Goal: Information Seeking & Learning: Learn about a topic

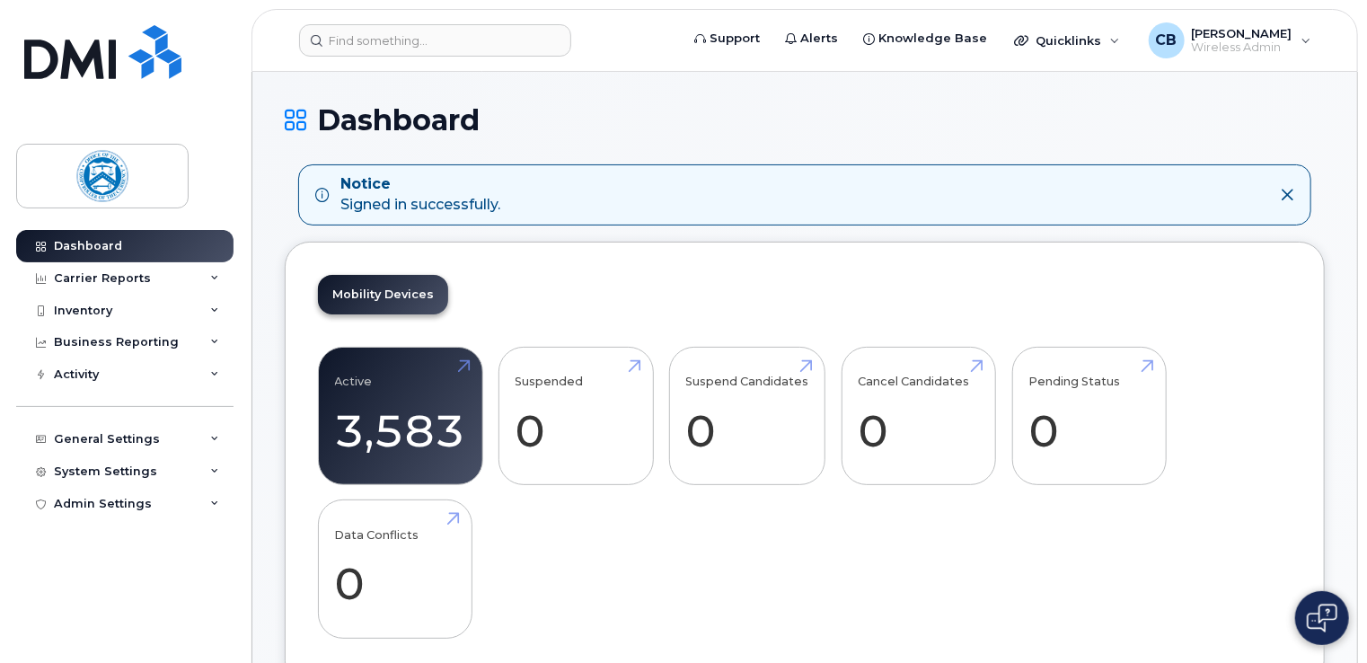
click at [1286, 198] on icon at bounding box center [1287, 195] width 14 height 14
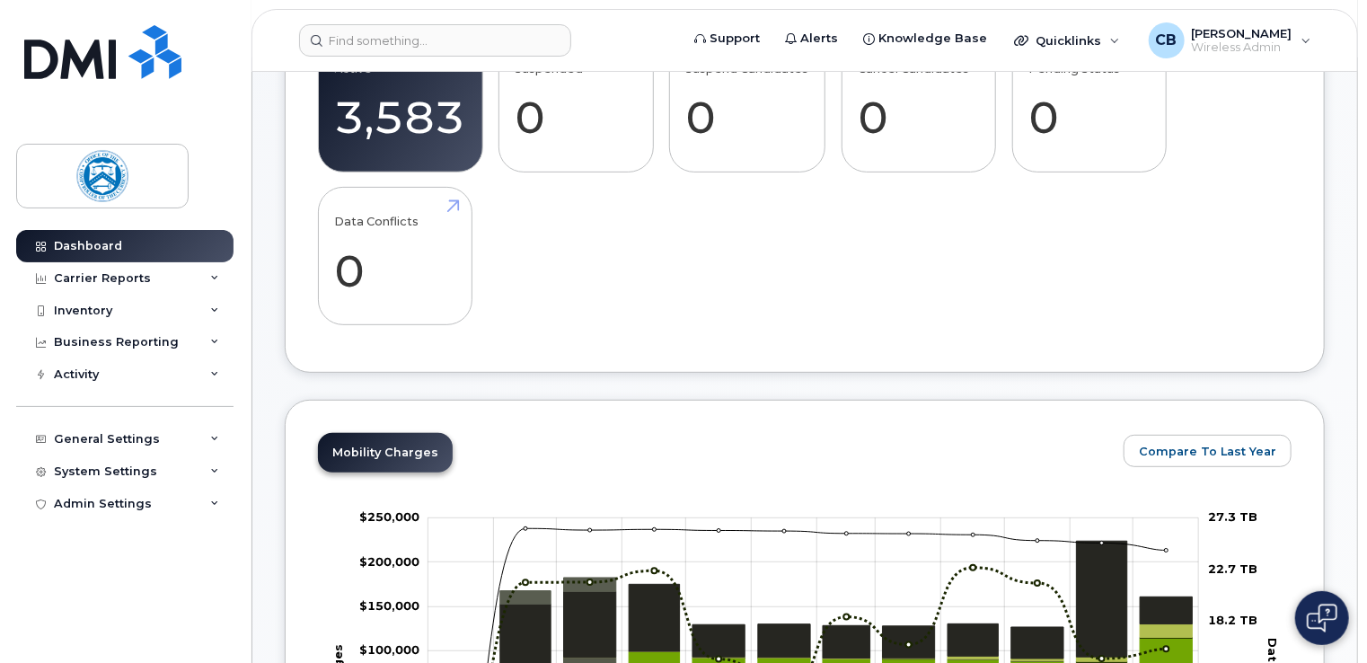
scroll to position [180, 0]
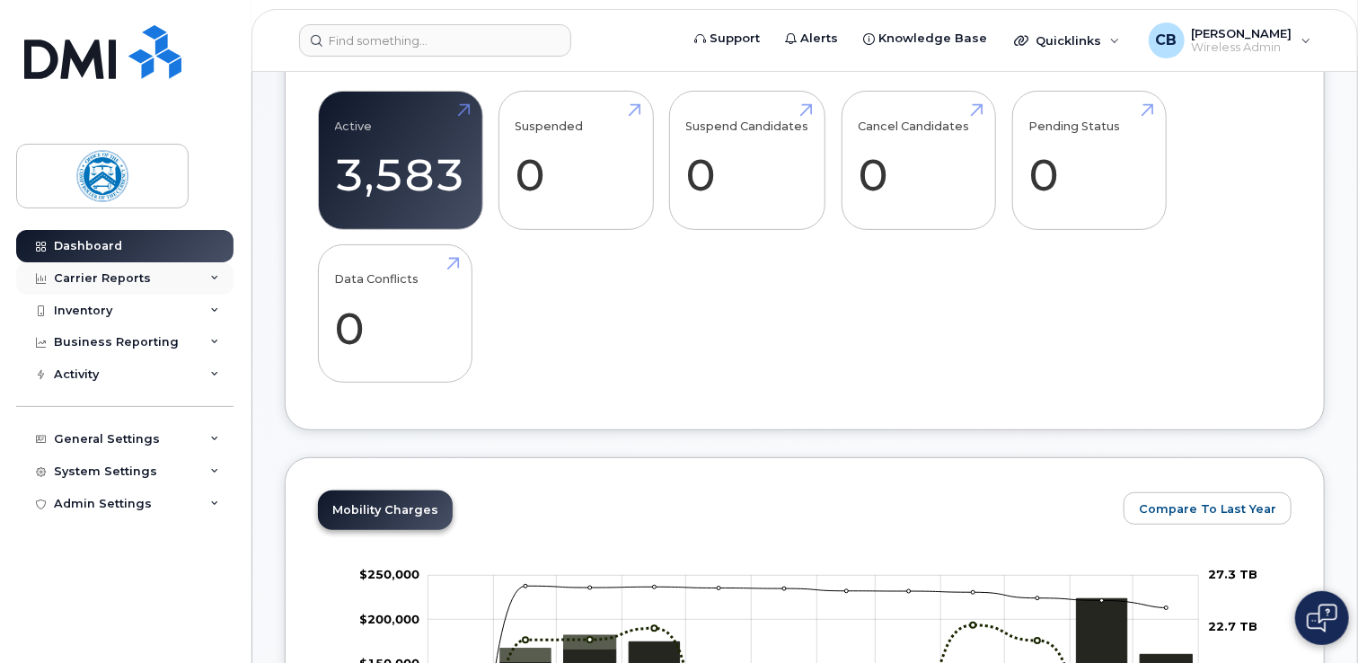
click at [126, 278] on div "Carrier Reports" at bounding box center [102, 278] width 97 height 14
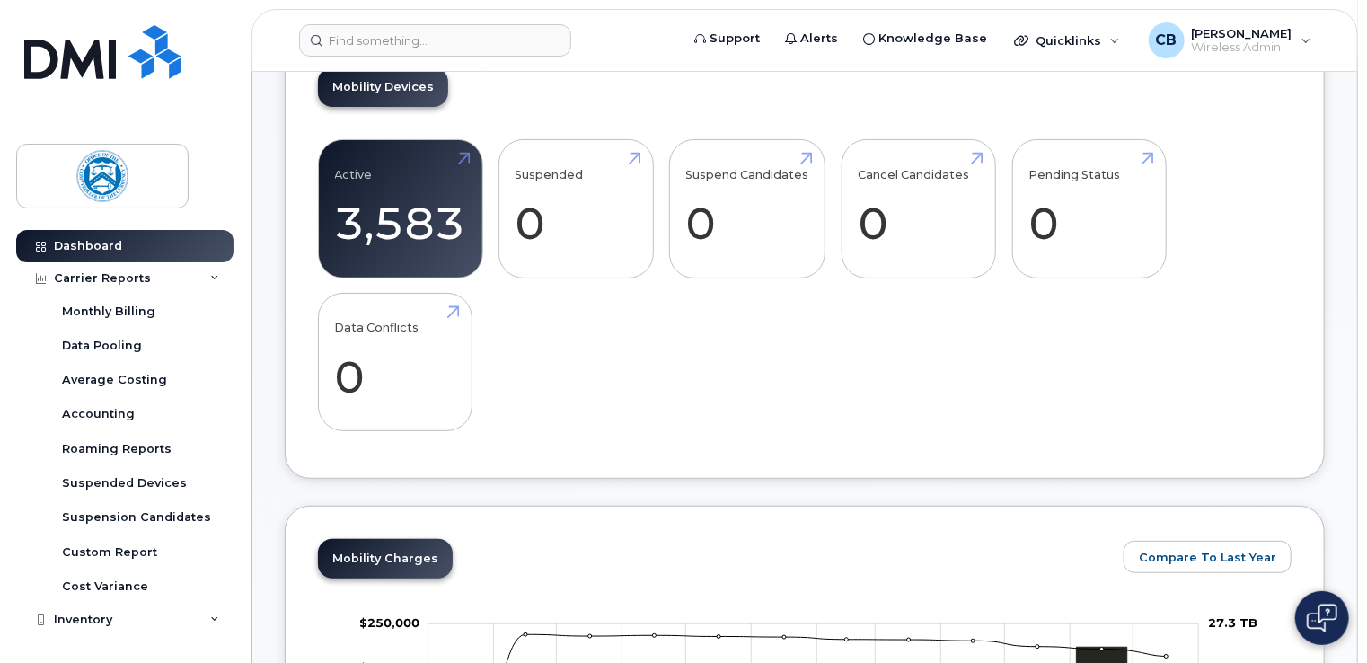
scroll to position [90, 0]
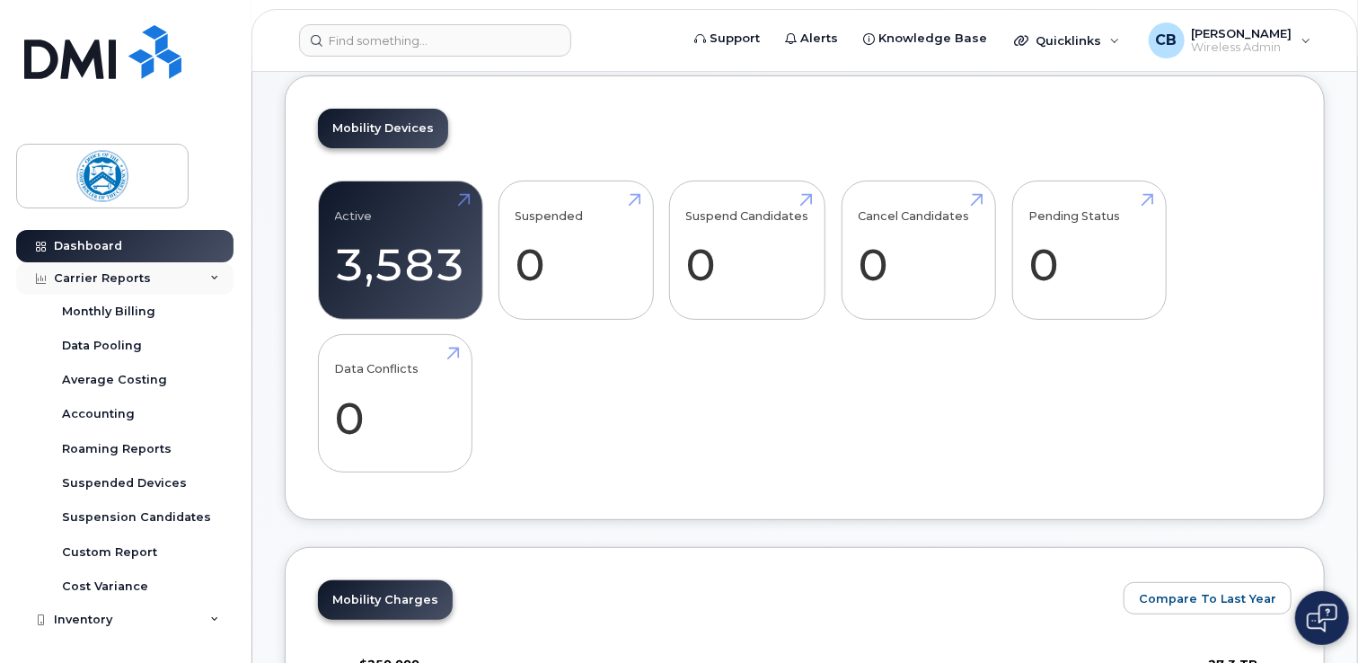
click at [118, 276] on div "Carrier Reports" at bounding box center [102, 278] width 97 height 14
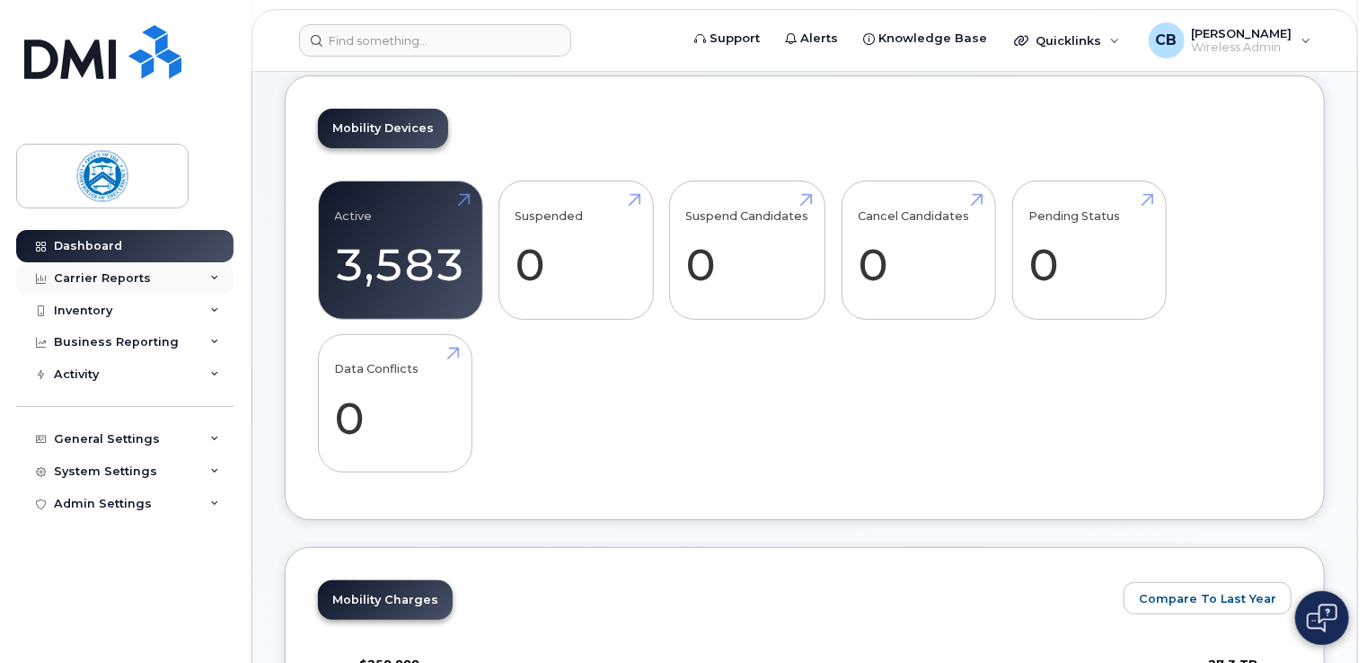
click at [118, 276] on div "Carrier Reports" at bounding box center [102, 278] width 97 height 14
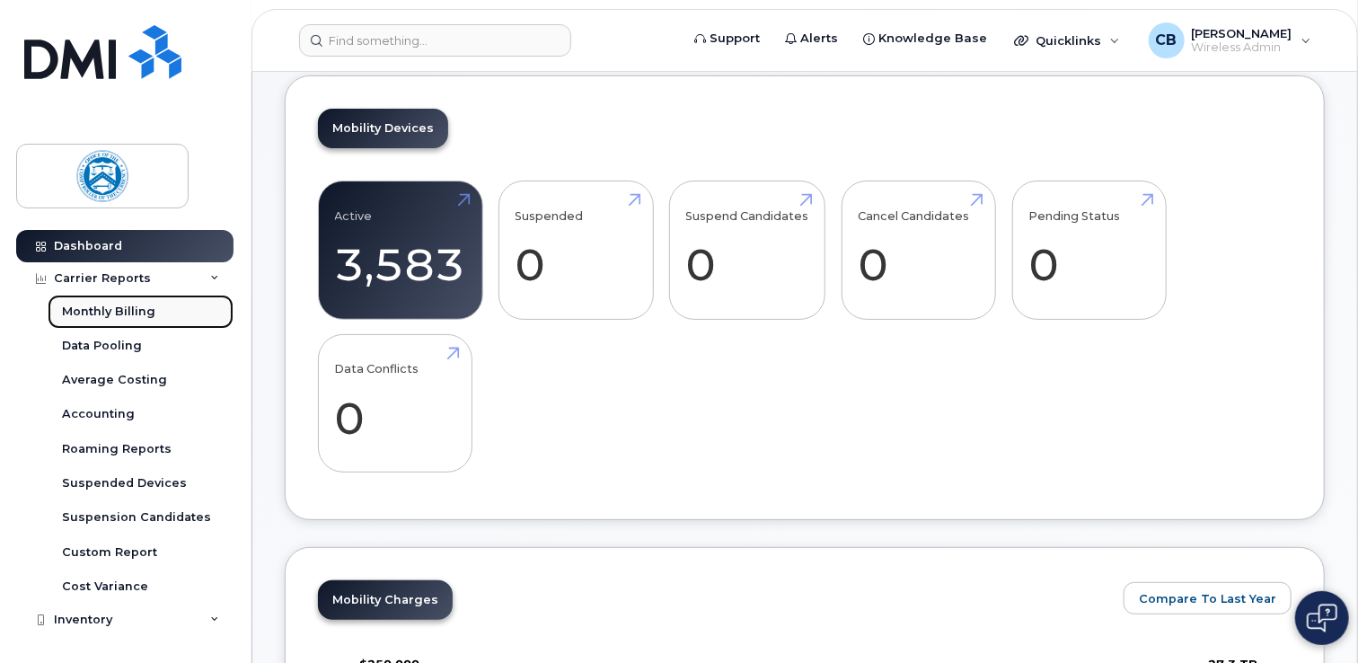
click at [122, 310] on div "Monthly Billing" at bounding box center [108, 312] width 93 height 16
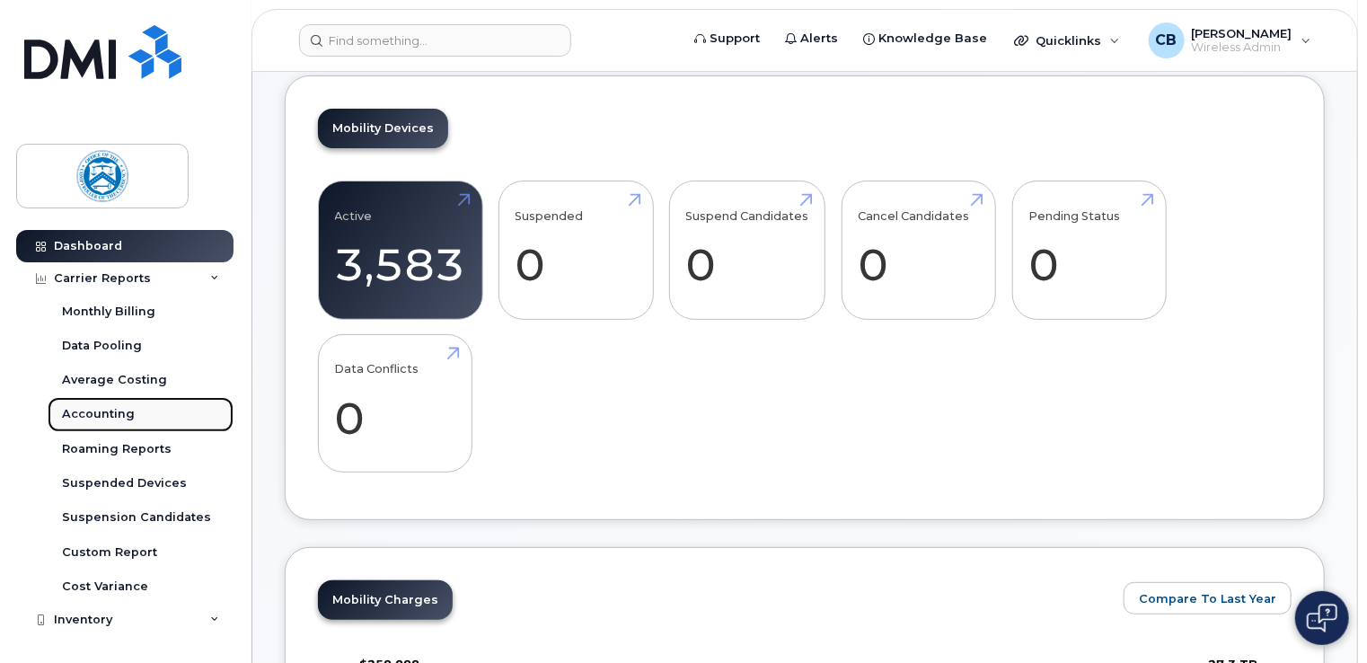
click at [113, 411] on div "Accounting" at bounding box center [98, 414] width 73 height 16
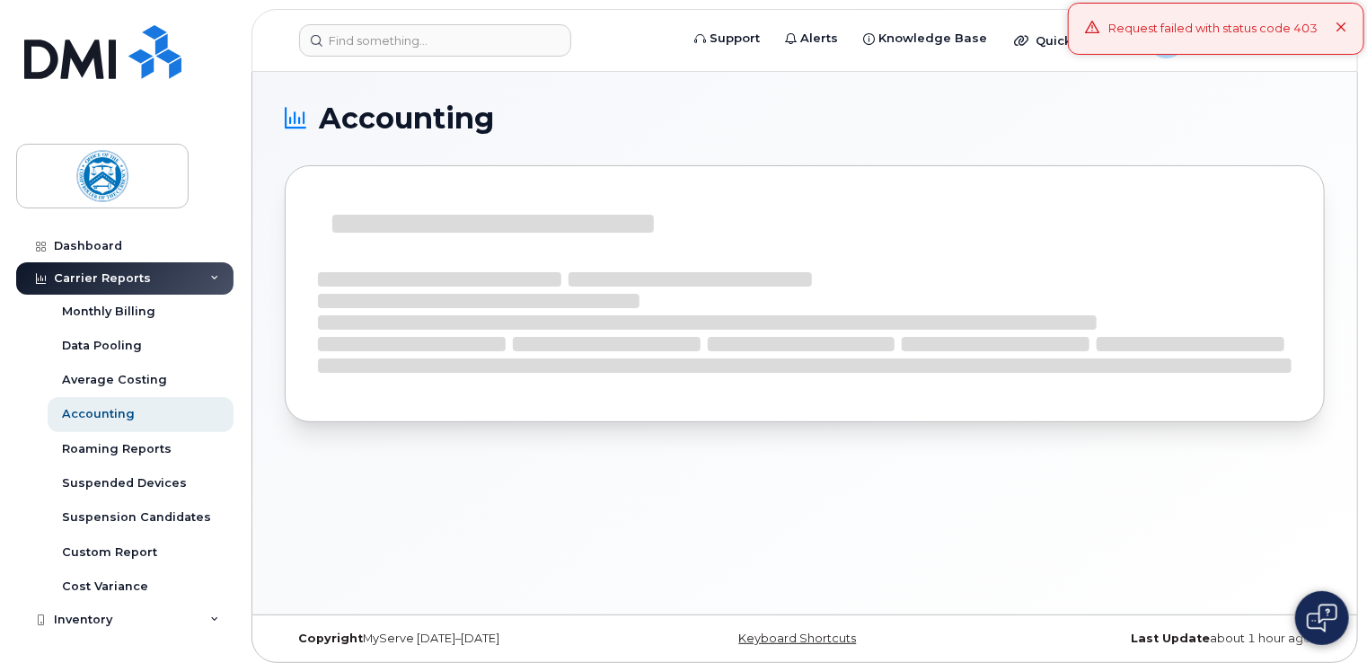
click at [1343, 24] on icon at bounding box center [1341, 28] width 12 height 12
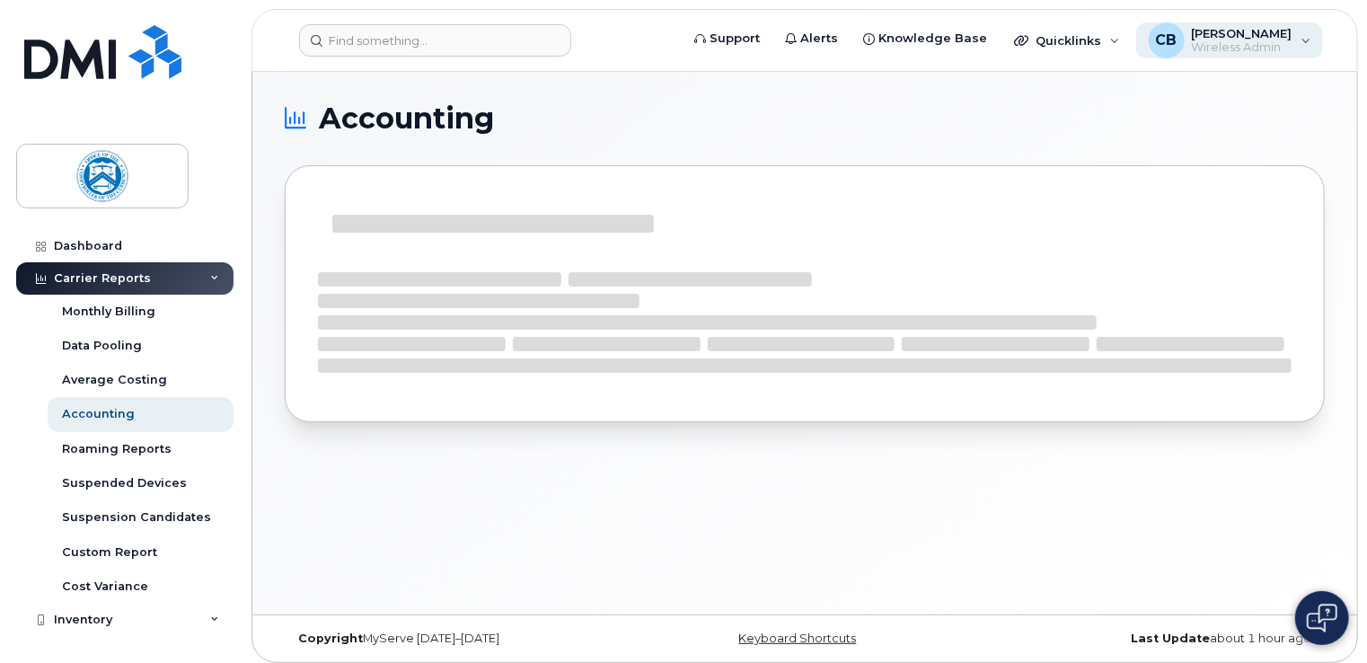
click at [1192, 39] on span "[PERSON_NAME]" at bounding box center [1242, 33] width 101 height 14
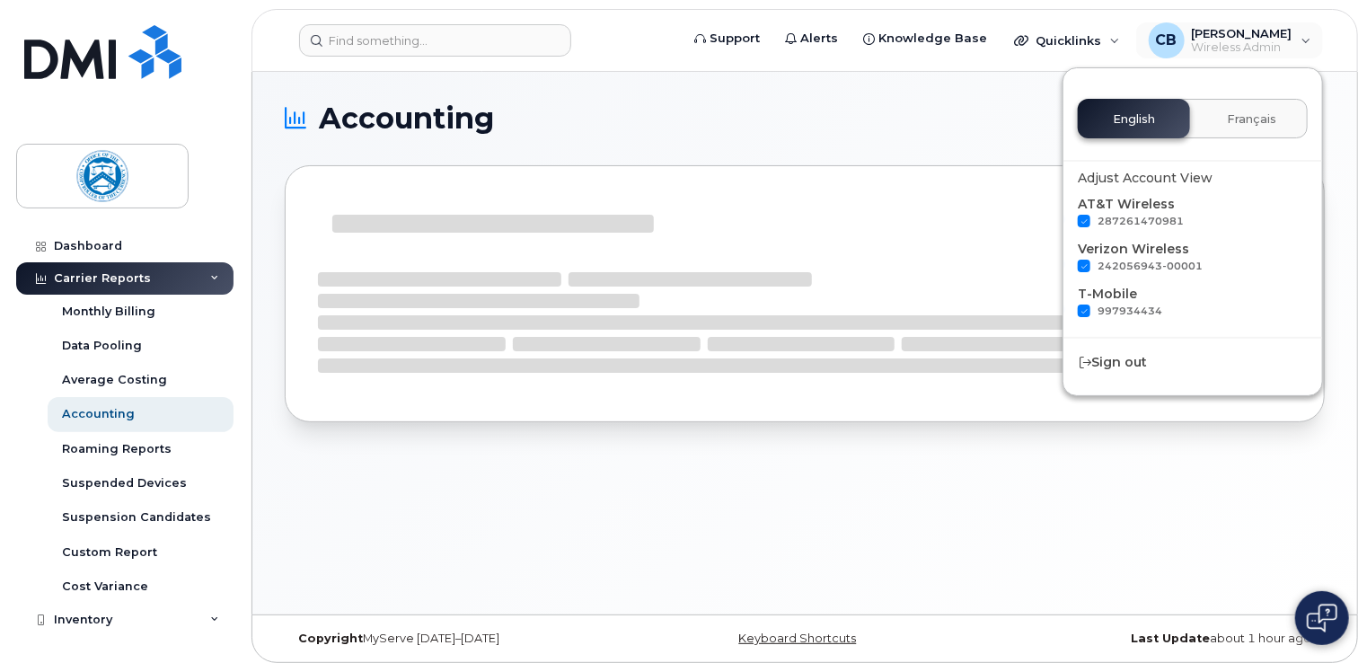
click at [1084, 268] on span at bounding box center [1084, 266] width 13 height 13
click at [1065, 268] on input "242056943-00001" at bounding box center [1060, 264] width 9 height 9
checkbox input "false"
click at [1083, 307] on span at bounding box center [1084, 310] width 13 height 13
click at [1065, 307] on input "997934434" at bounding box center [1060, 308] width 9 height 9
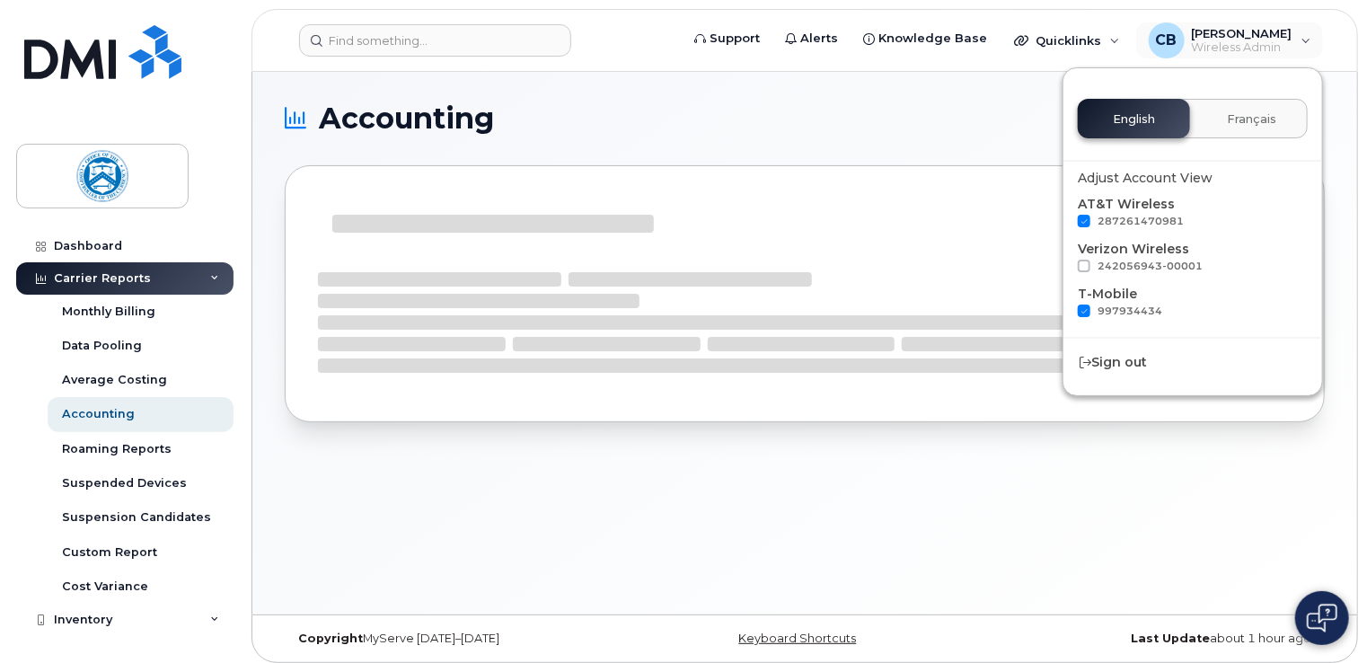
checkbox input "false"
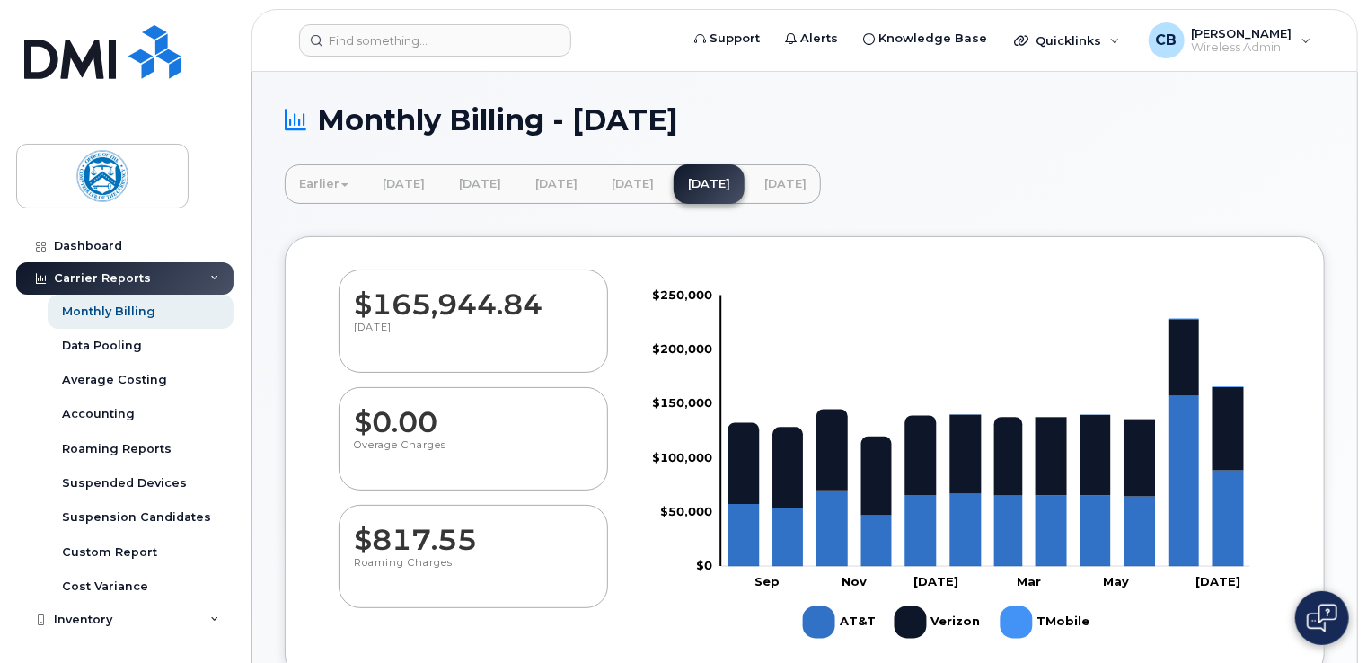
scroll to position [90, 0]
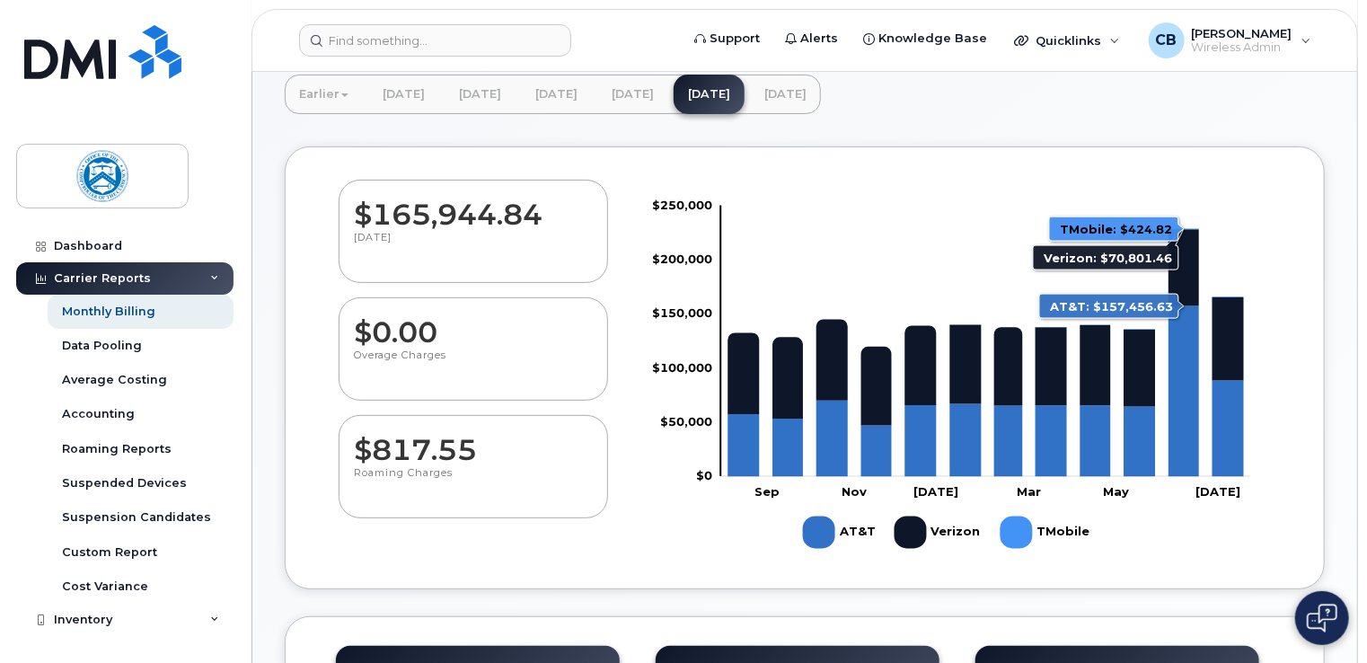
click at [1191, 423] on icon "AT&T" at bounding box center [1183, 391] width 31 height 171
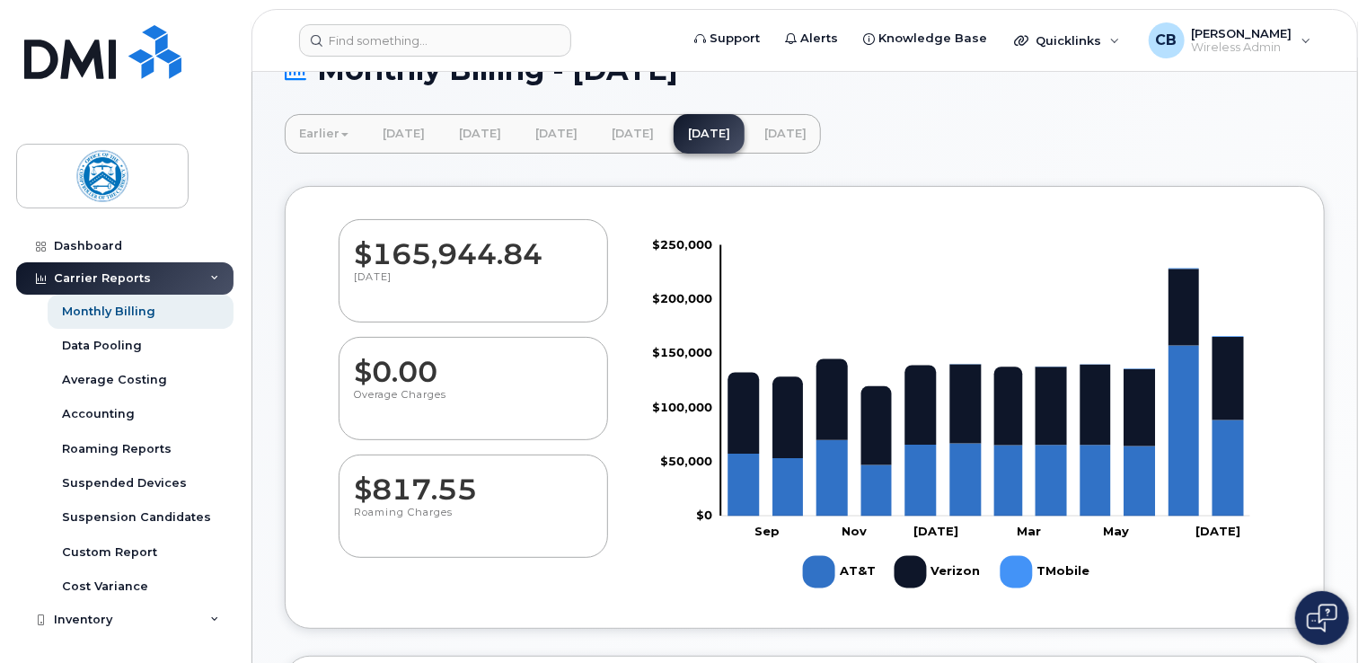
scroll to position [21, 0]
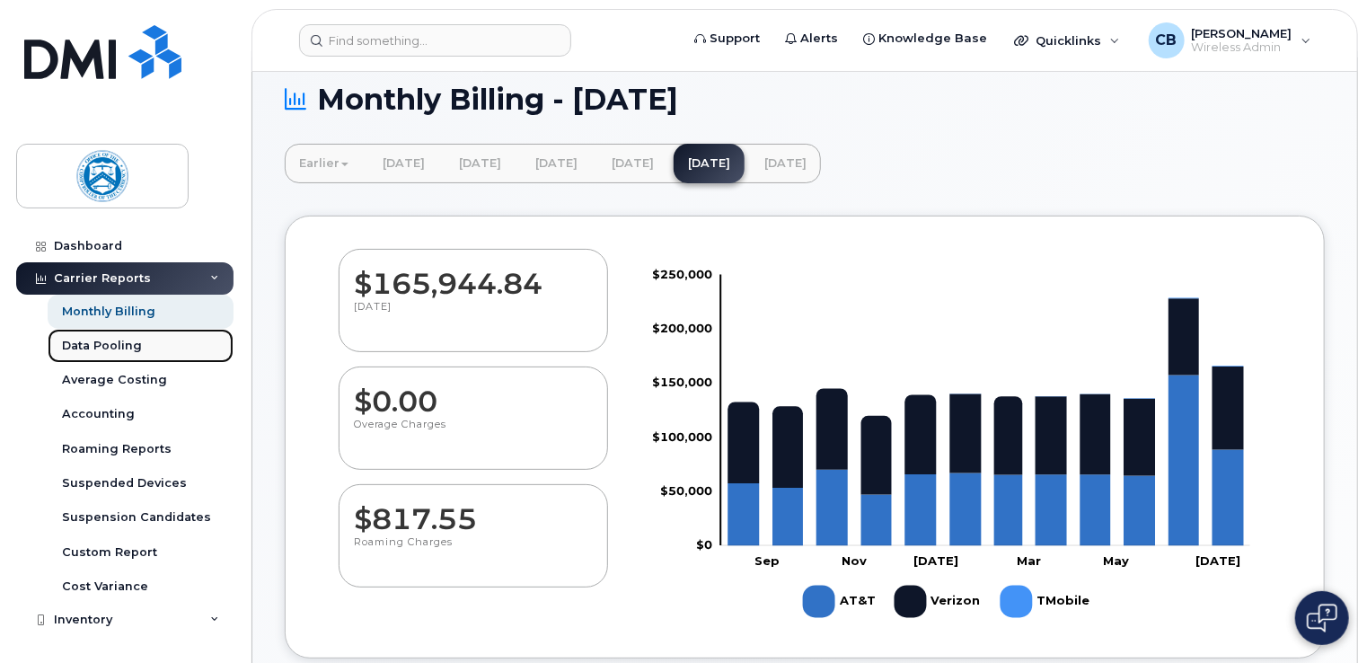
click at [108, 348] on div "Data Pooling" at bounding box center [102, 346] width 80 height 16
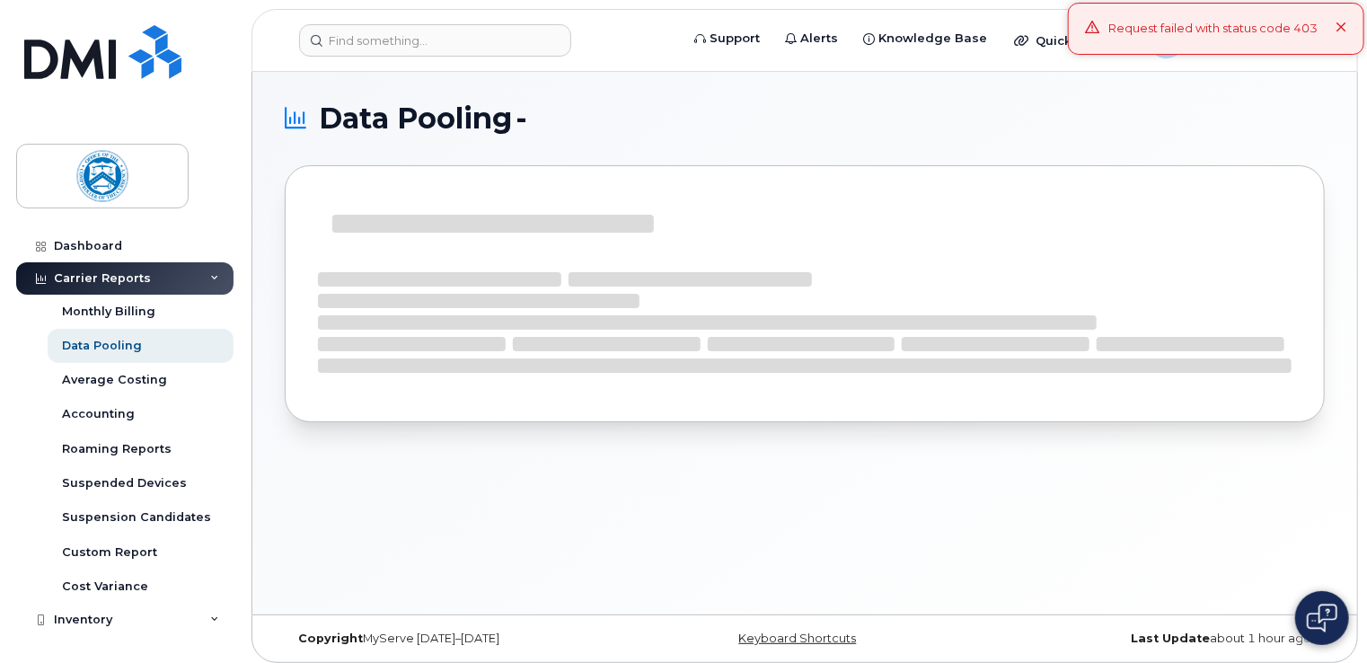
click at [1336, 29] on icon at bounding box center [1341, 28] width 12 height 12
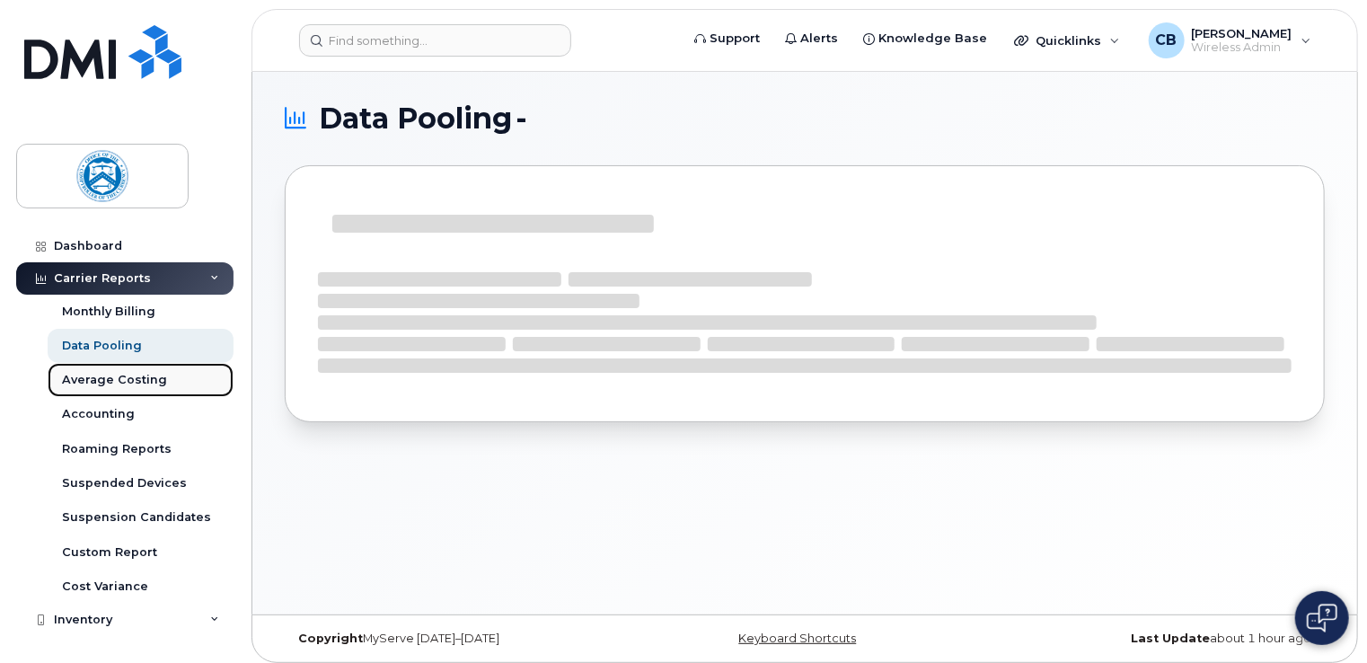
click at [145, 383] on div "Average Costing" at bounding box center [114, 380] width 105 height 16
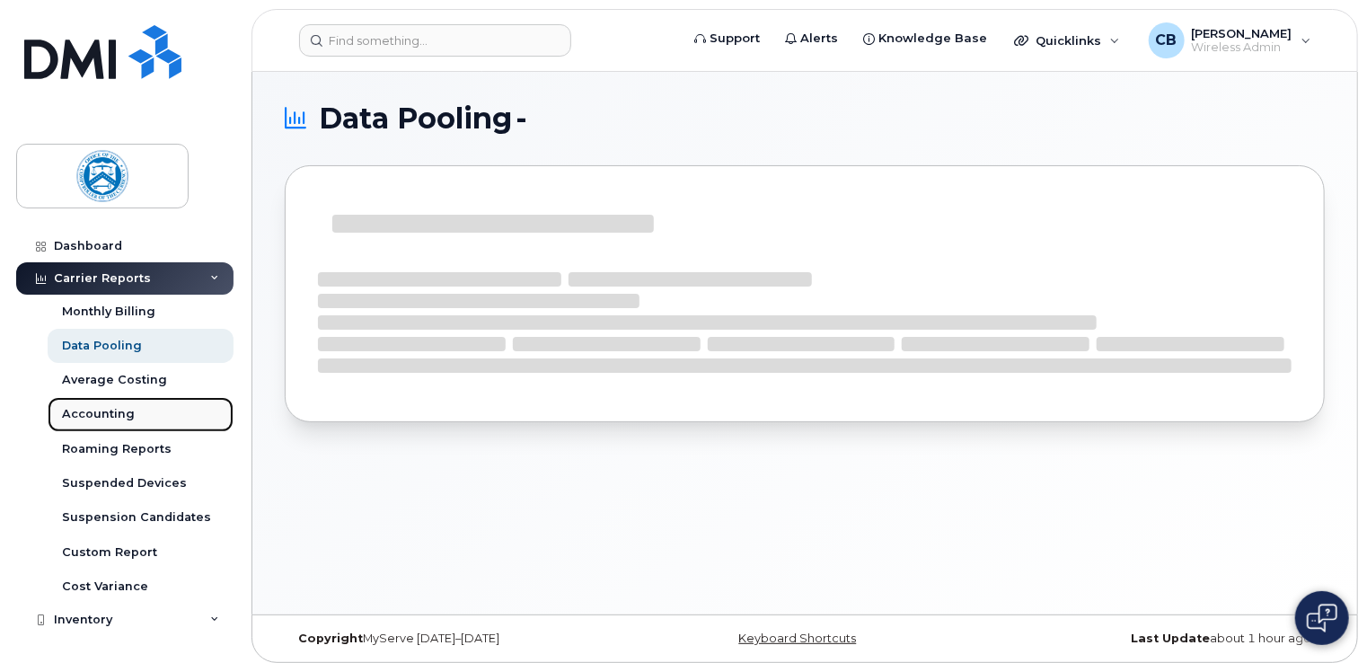
click at [106, 411] on div "Accounting" at bounding box center [98, 414] width 73 height 16
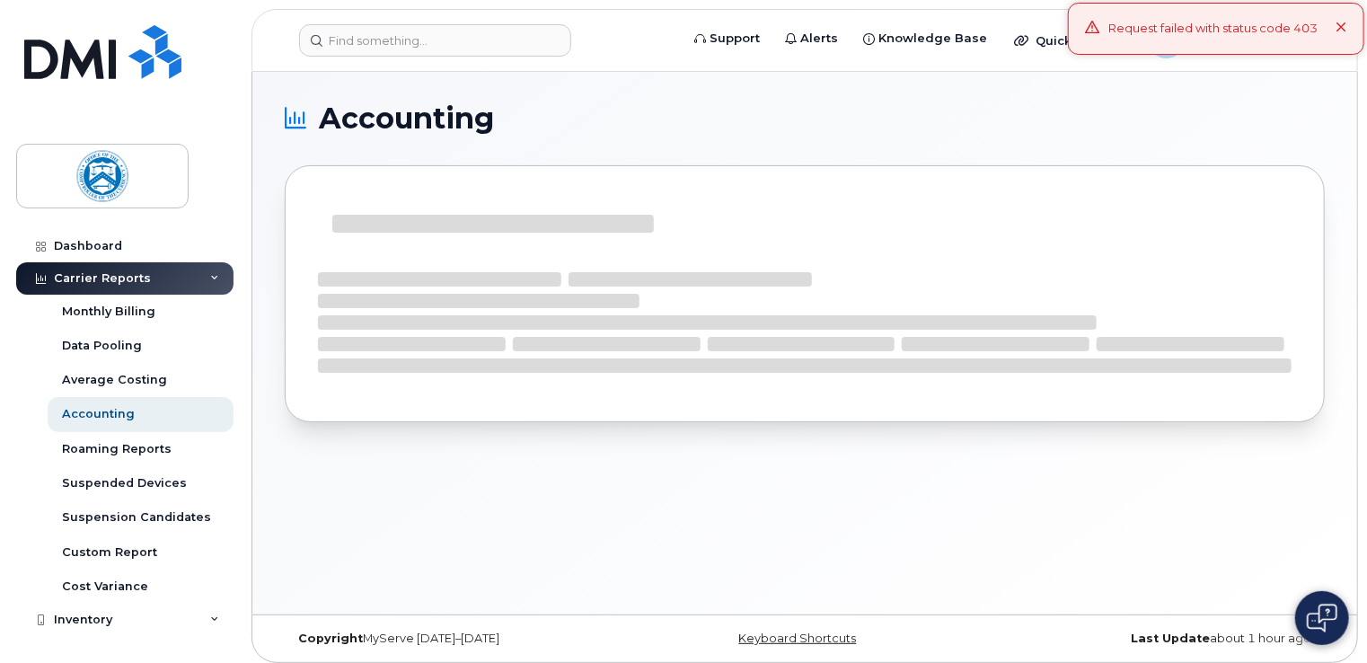
click at [1344, 31] on icon at bounding box center [1341, 28] width 12 height 12
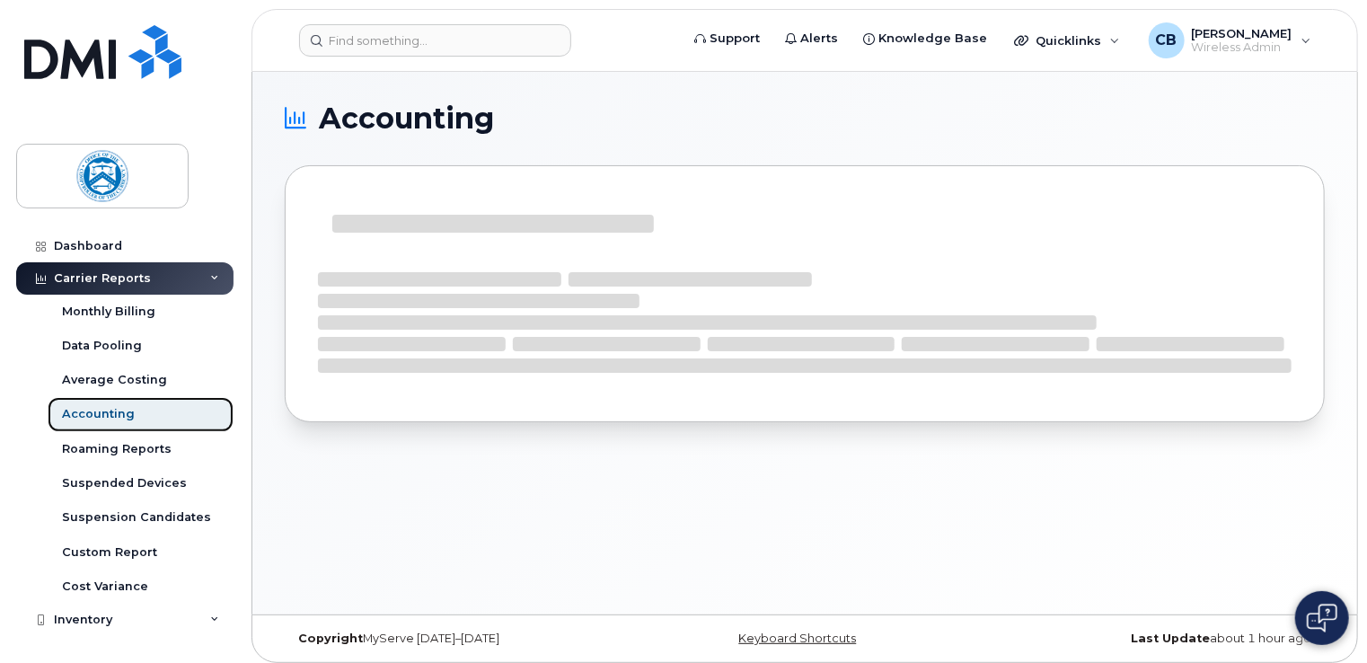
click at [100, 415] on div "Accounting" at bounding box center [98, 414] width 73 height 16
click at [132, 584] on div "Cost Variance" at bounding box center [105, 586] width 86 height 16
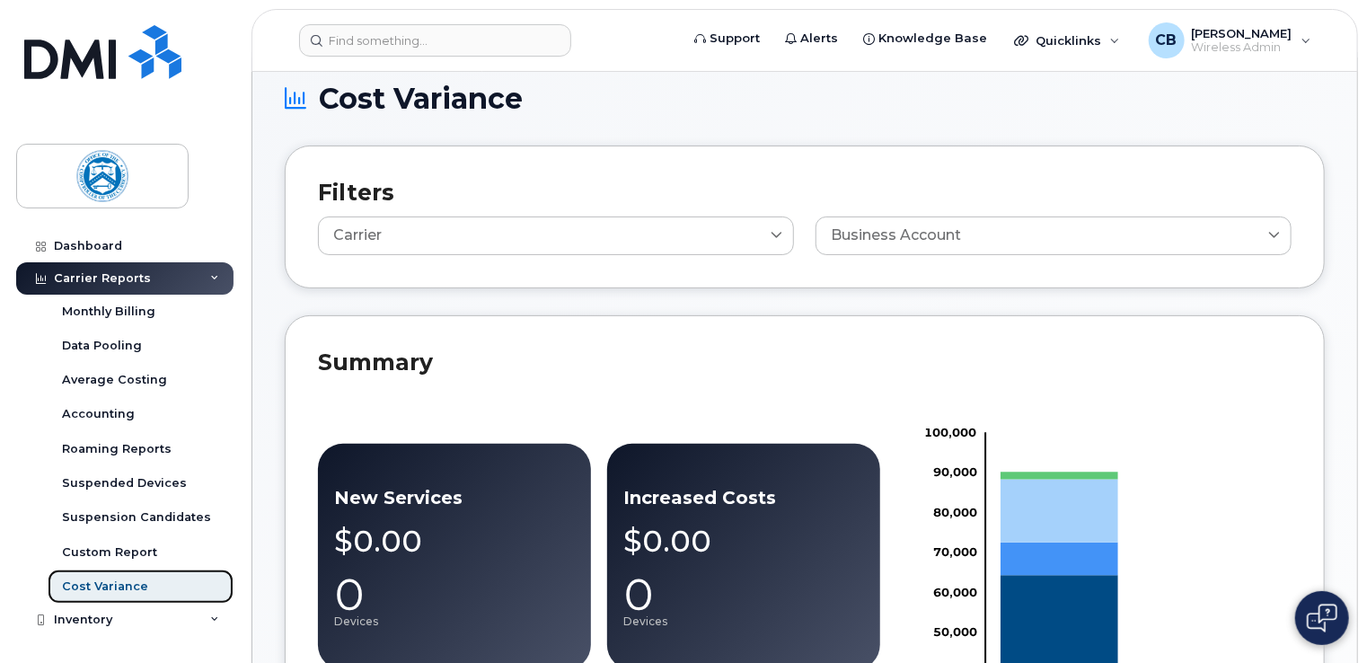
scroll to position [4, 0]
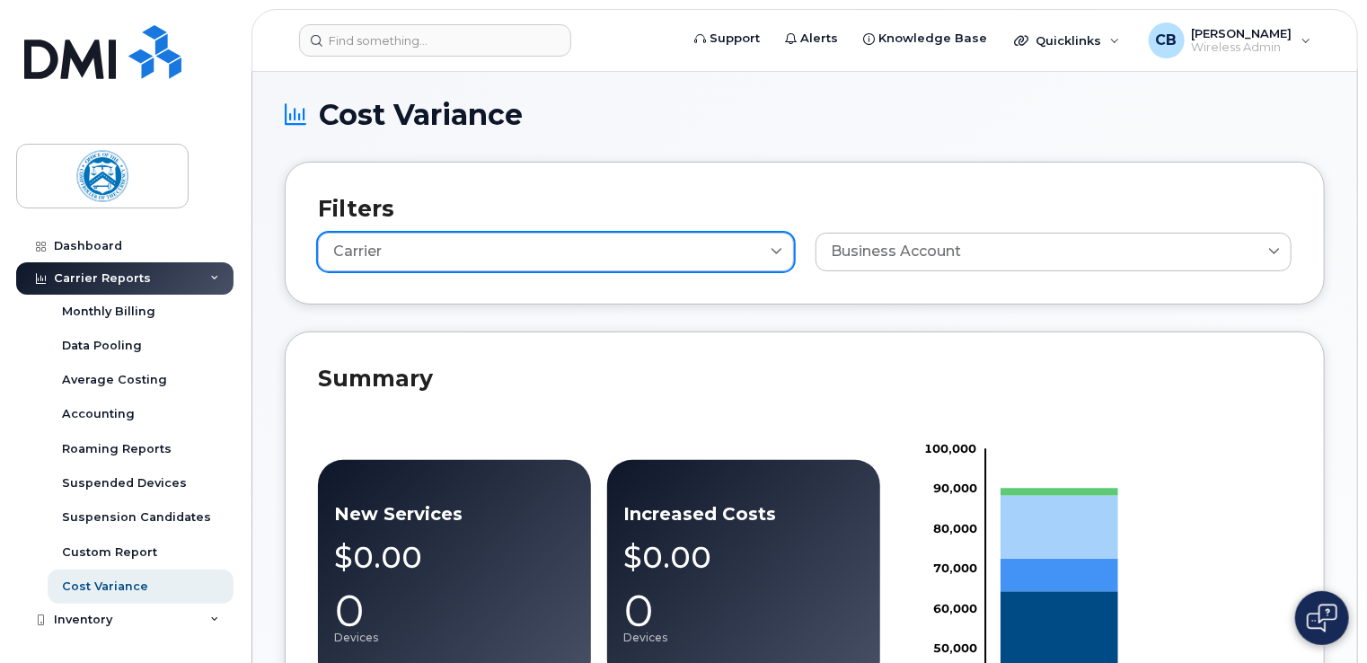
click at [780, 253] on icon at bounding box center [776, 253] width 12 height 12
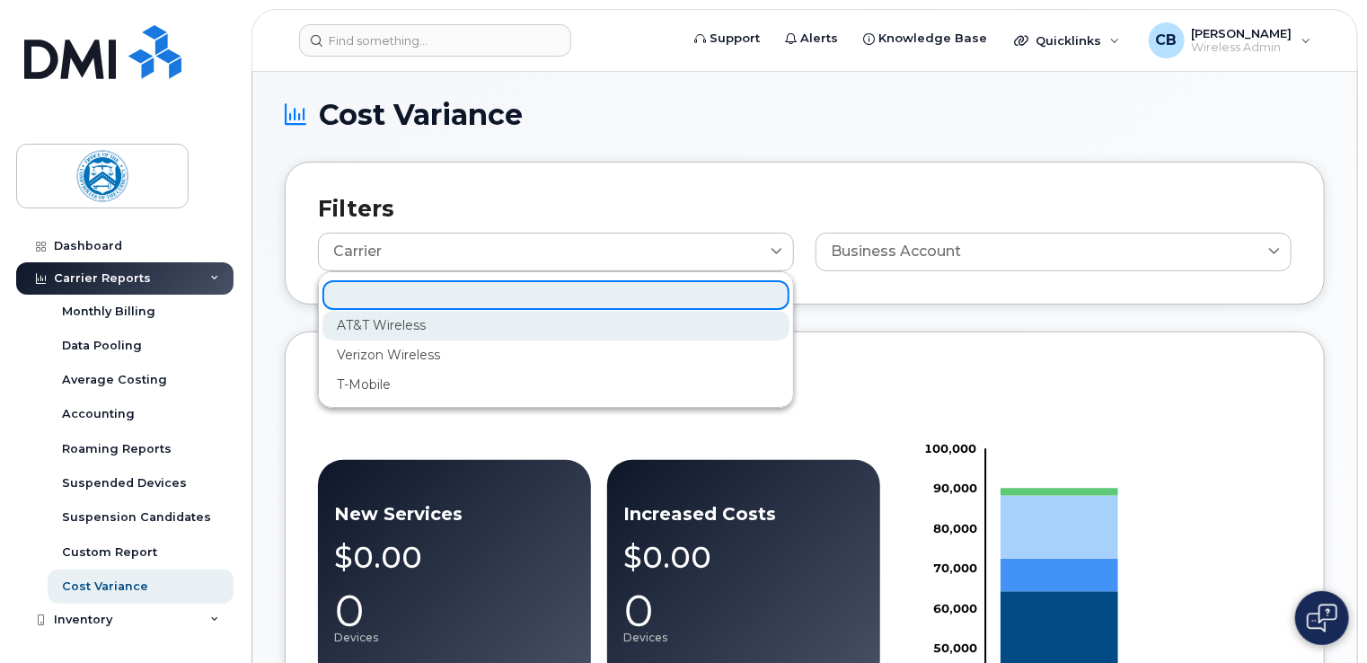
click at [686, 370] on div "AT&T Wireless" at bounding box center [555, 385] width 467 height 30
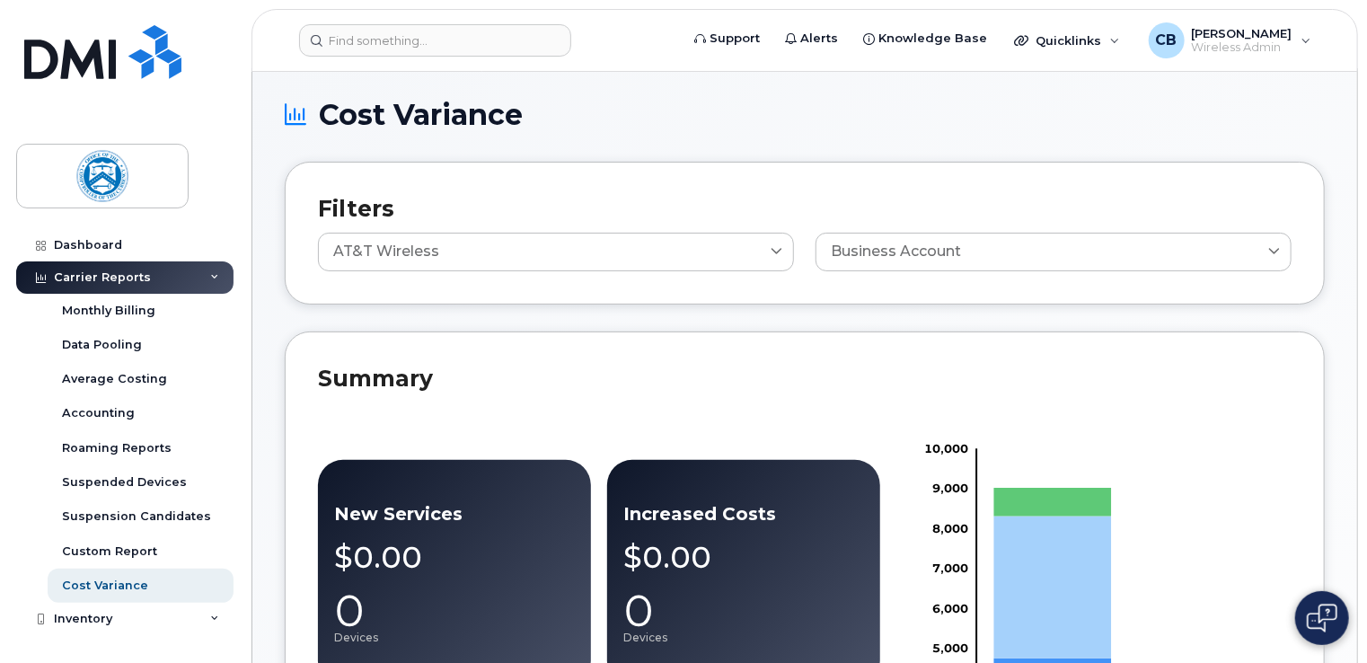
scroll to position [0, 0]
click at [110, 410] on div "Accounting" at bounding box center [98, 414] width 73 height 16
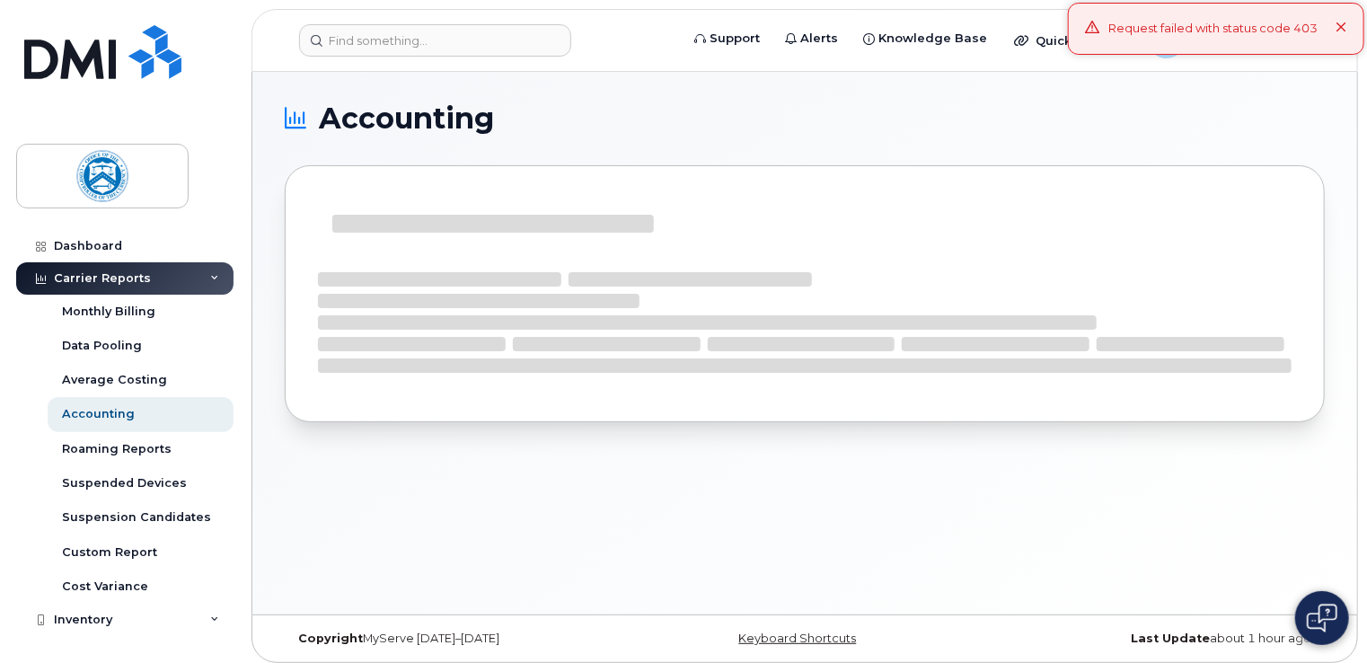
click at [1343, 32] on icon at bounding box center [1341, 28] width 12 height 12
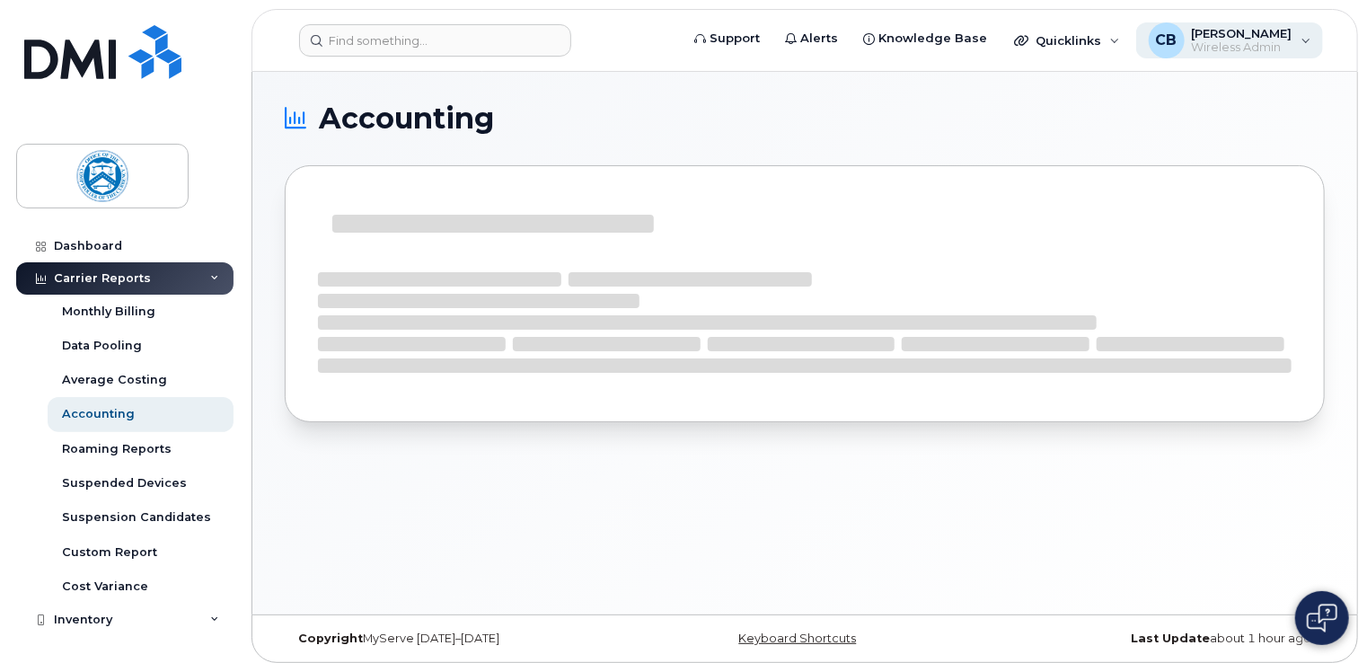
click at [1305, 40] on div "CB Christopher Bemis Wireless Admin" at bounding box center [1230, 40] width 188 height 36
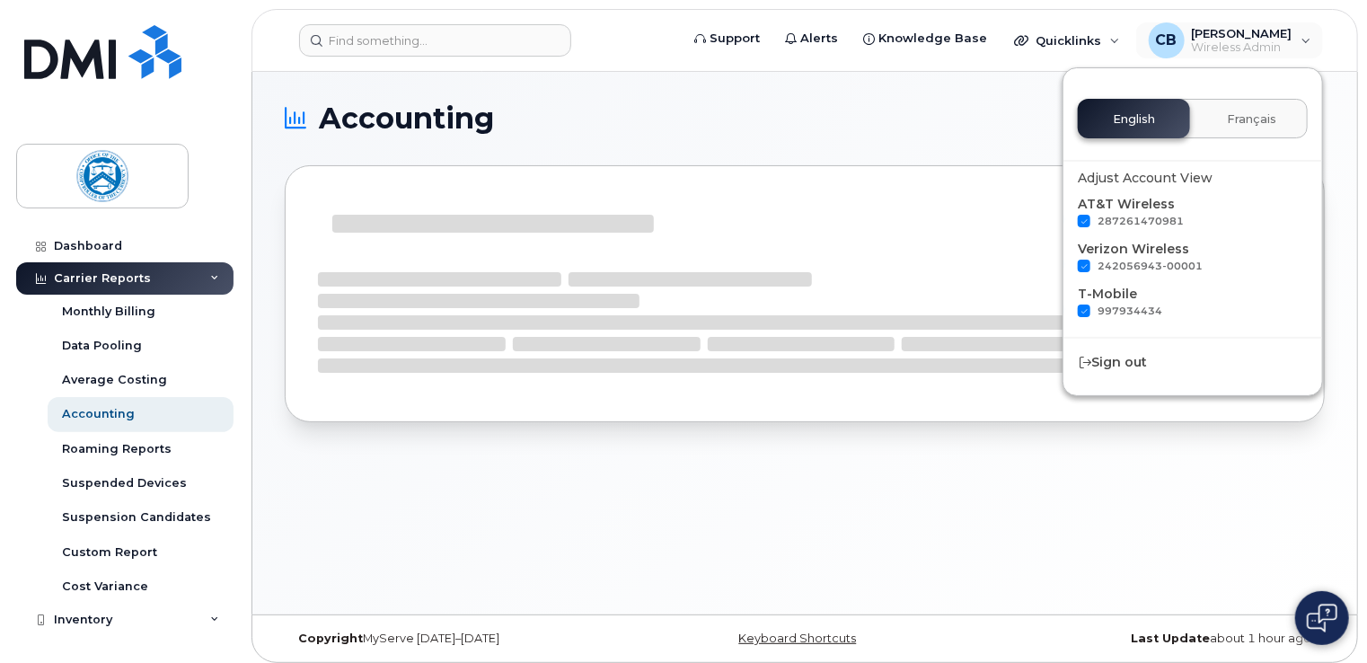
click at [1082, 306] on span at bounding box center [1084, 310] width 13 height 13
click at [1065, 306] on input "997934434" at bounding box center [1060, 308] width 9 height 9
checkbox input "false"
click at [1081, 269] on span at bounding box center [1084, 266] width 13 height 13
click at [1065, 269] on input "242056943-00001" at bounding box center [1060, 264] width 9 height 9
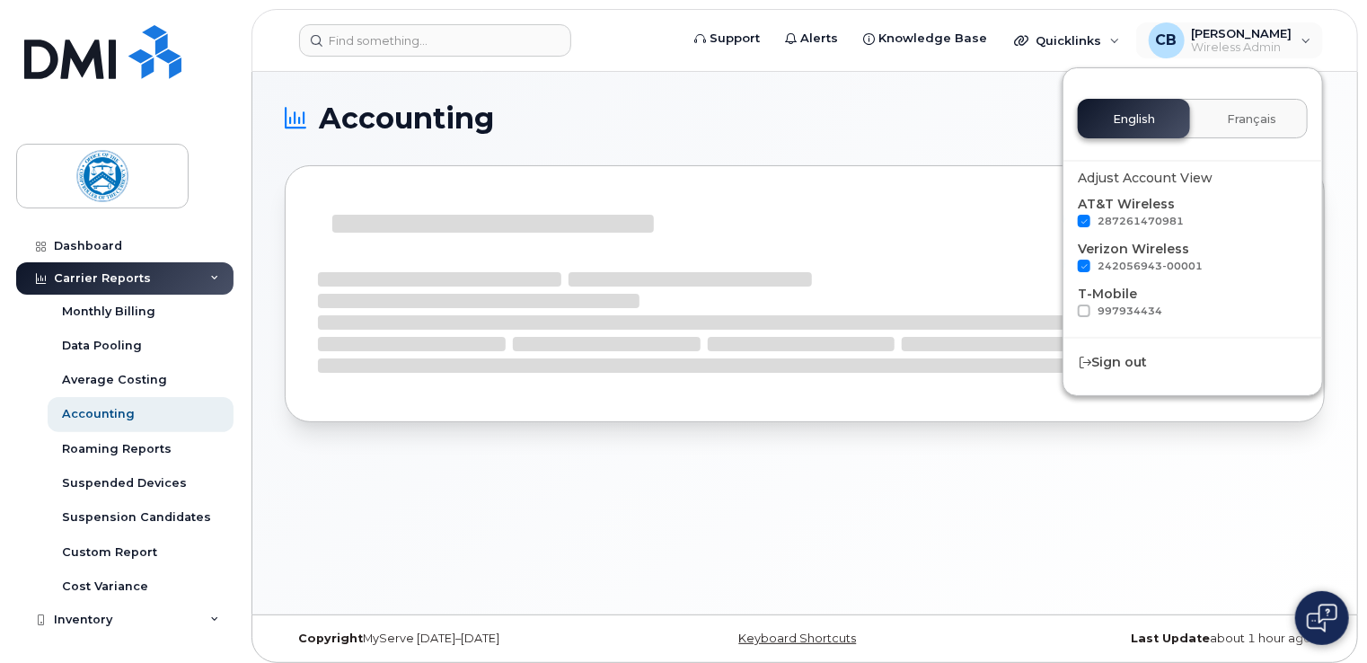
checkbox input "false"
click at [813, 109] on h1 "Accounting" at bounding box center [800, 118] width 1031 height 29
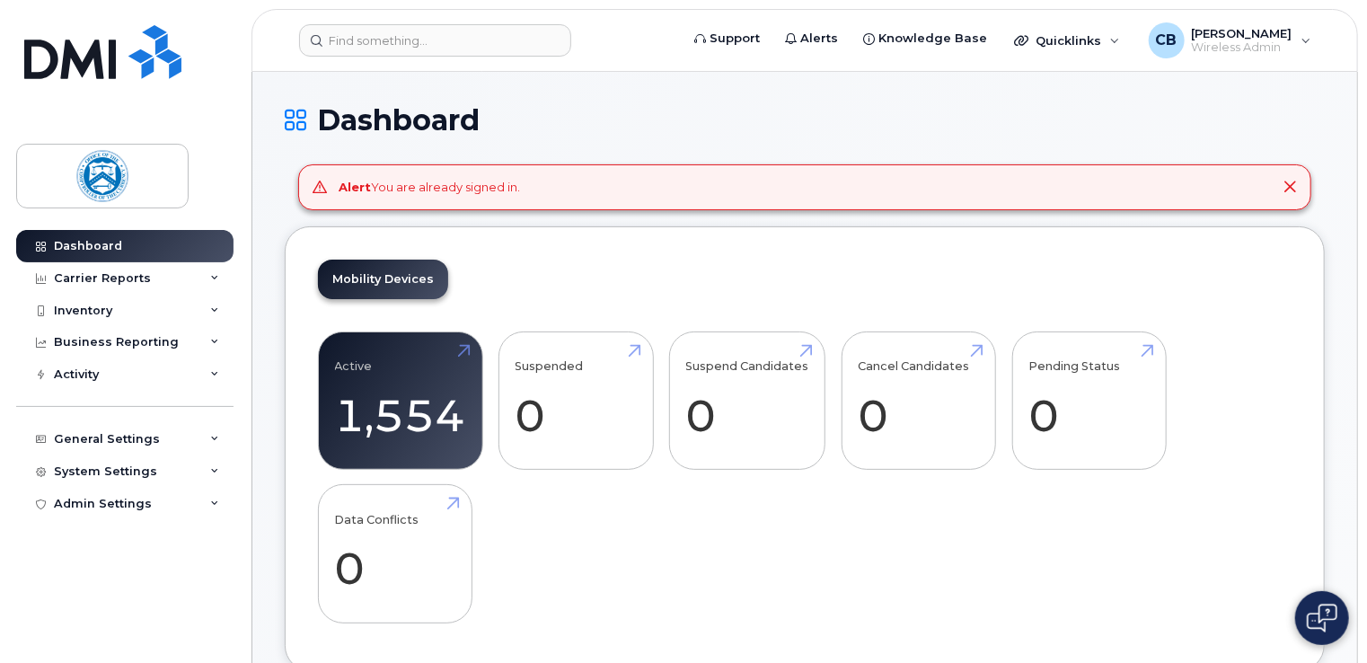
click at [1286, 185] on icon at bounding box center [1289, 187] width 14 height 14
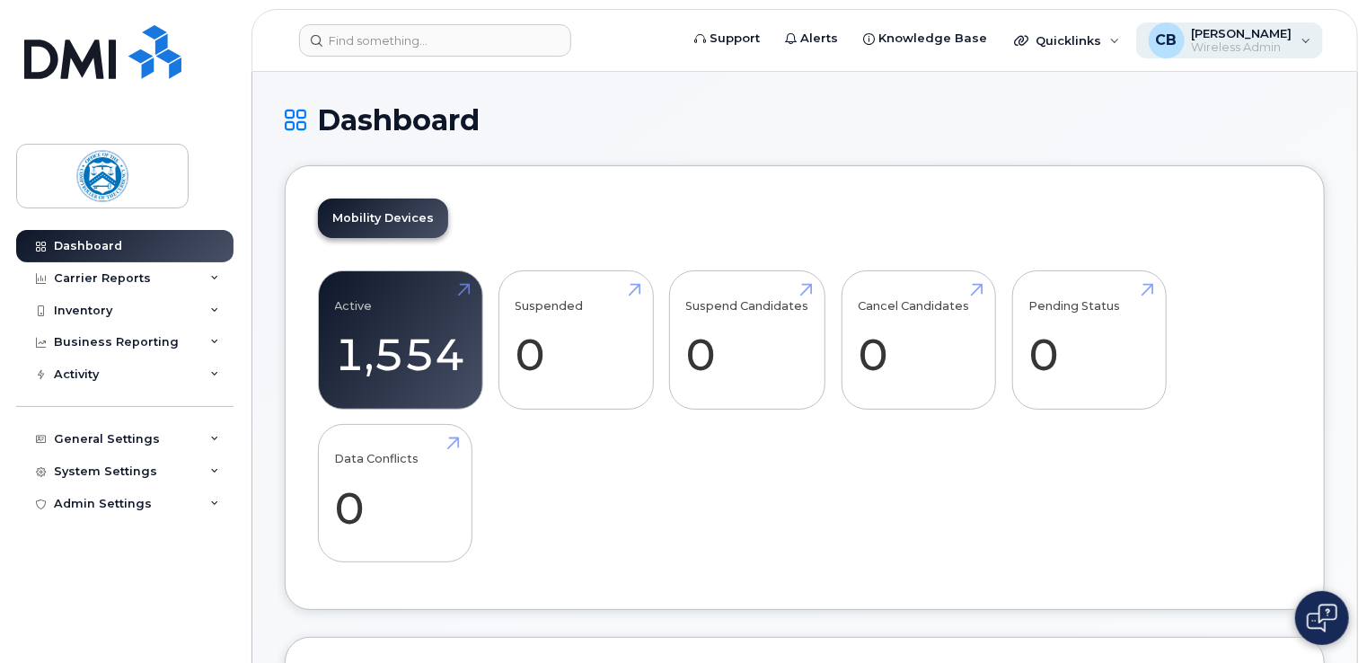
click at [1232, 38] on span "[PERSON_NAME]" at bounding box center [1242, 33] width 101 height 14
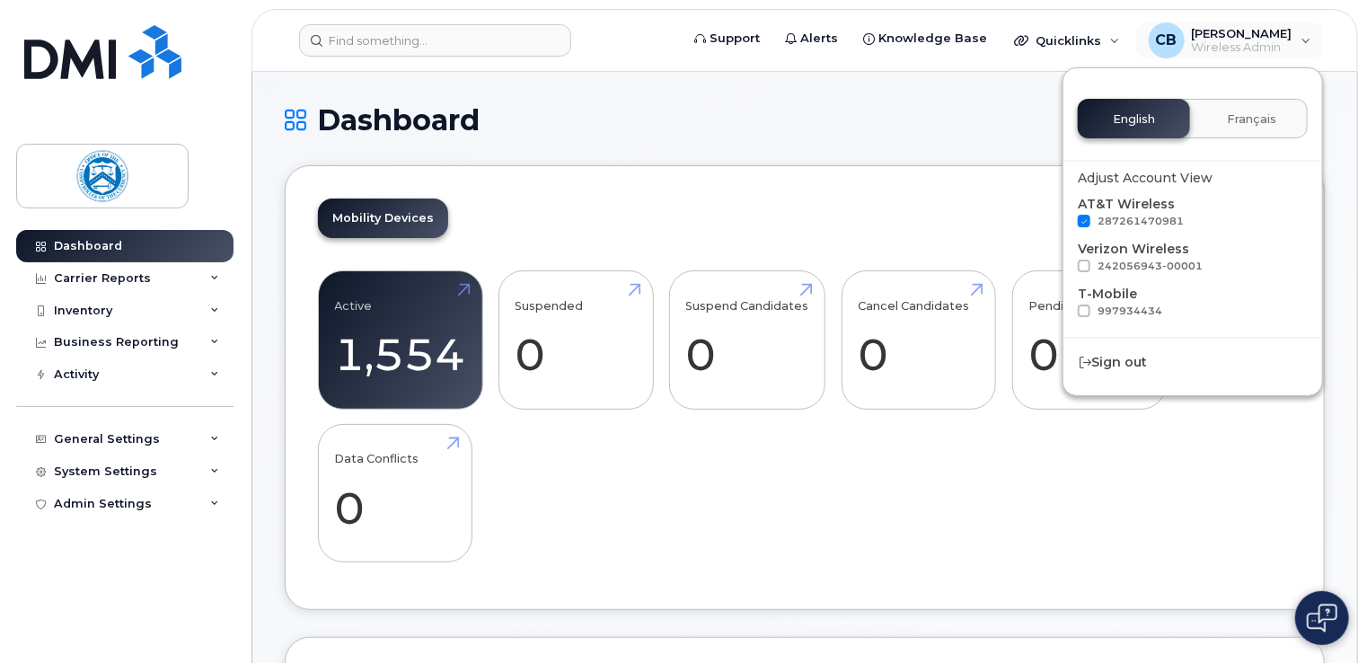
click at [774, 105] on h1 "Dashboard" at bounding box center [805, 119] width 1040 height 31
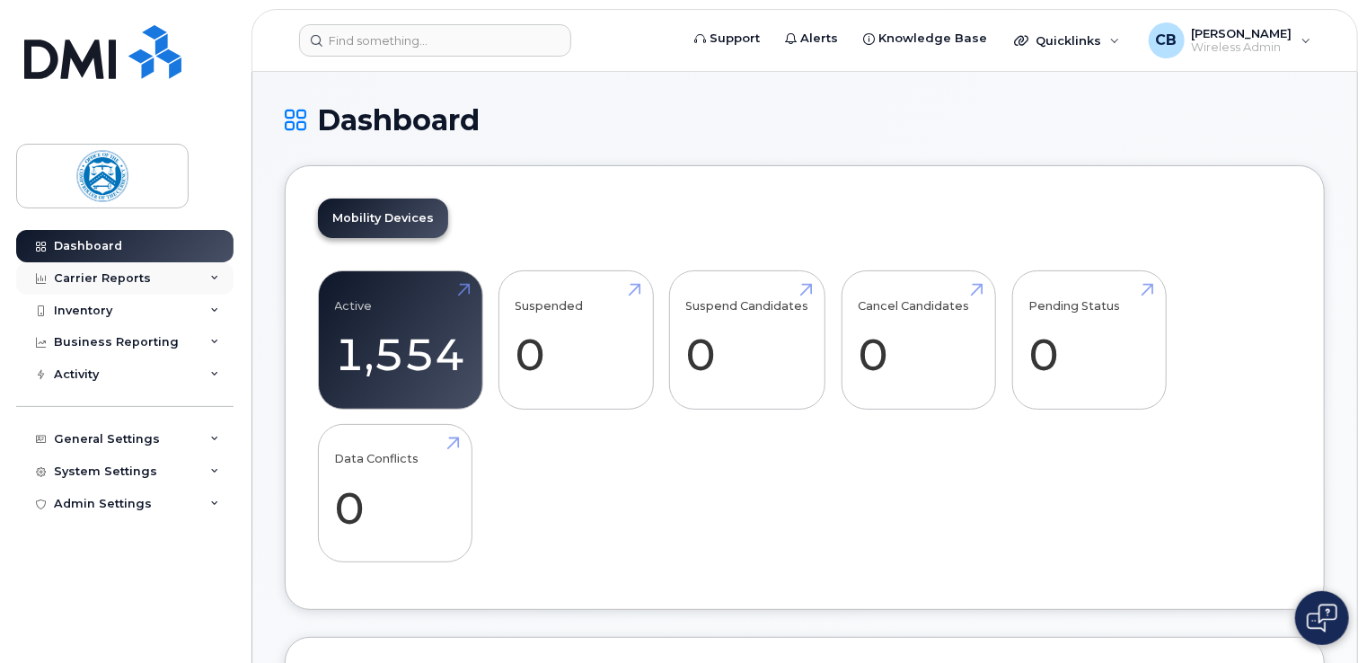
click at [218, 275] on icon at bounding box center [214, 278] width 9 height 9
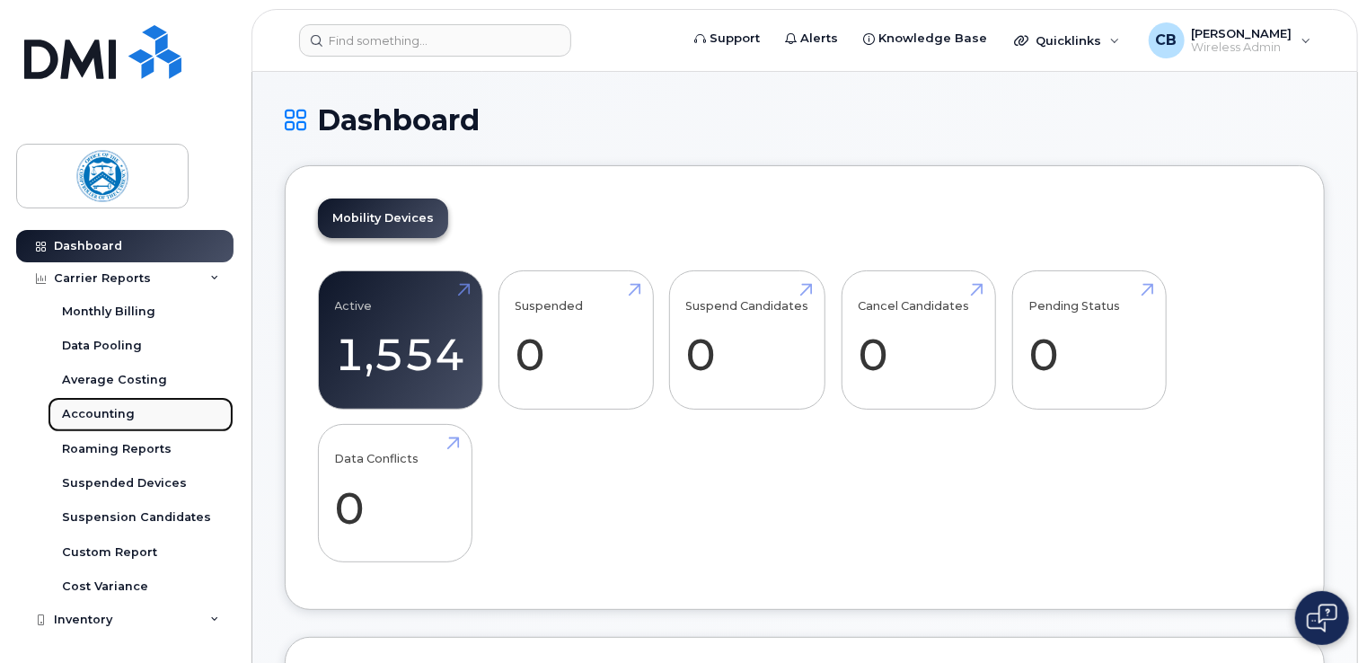
click at [119, 415] on div "Accounting" at bounding box center [98, 414] width 73 height 16
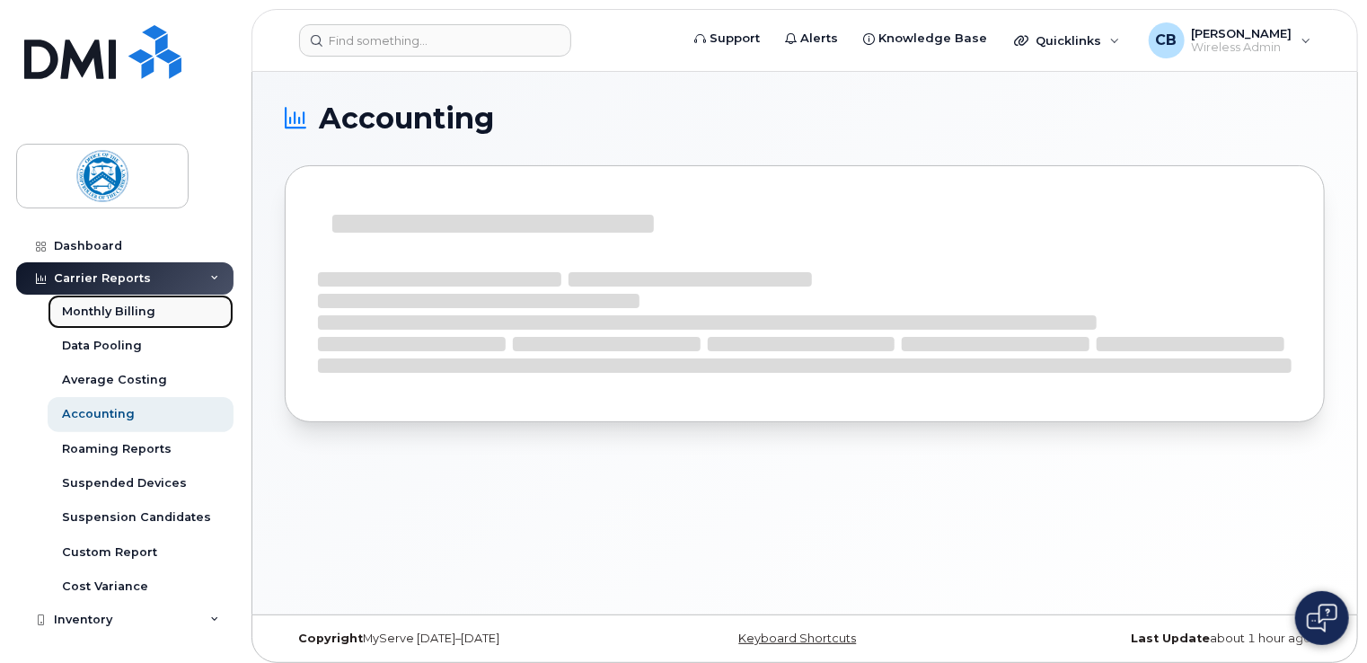
click at [135, 308] on div "Monthly Billing" at bounding box center [108, 312] width 93 height 16
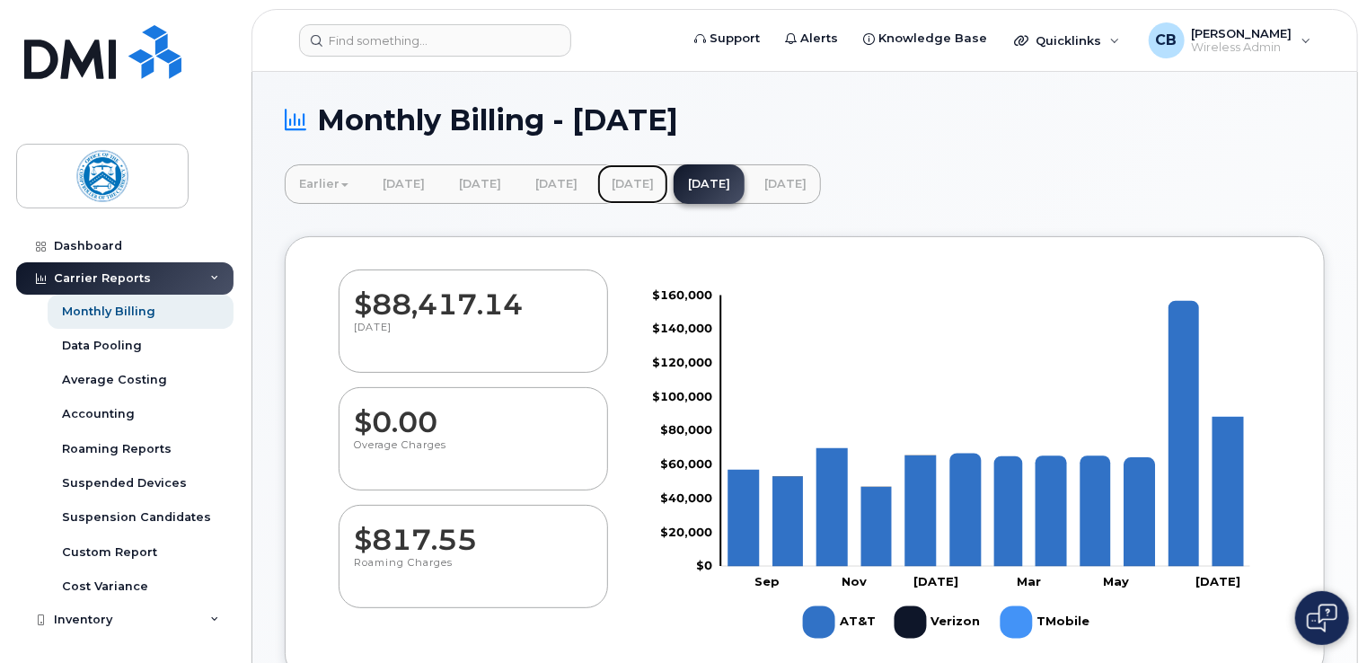
click at [668, 183] on link "[DATE]" at bounding box center [632, 184] width 71 height 40
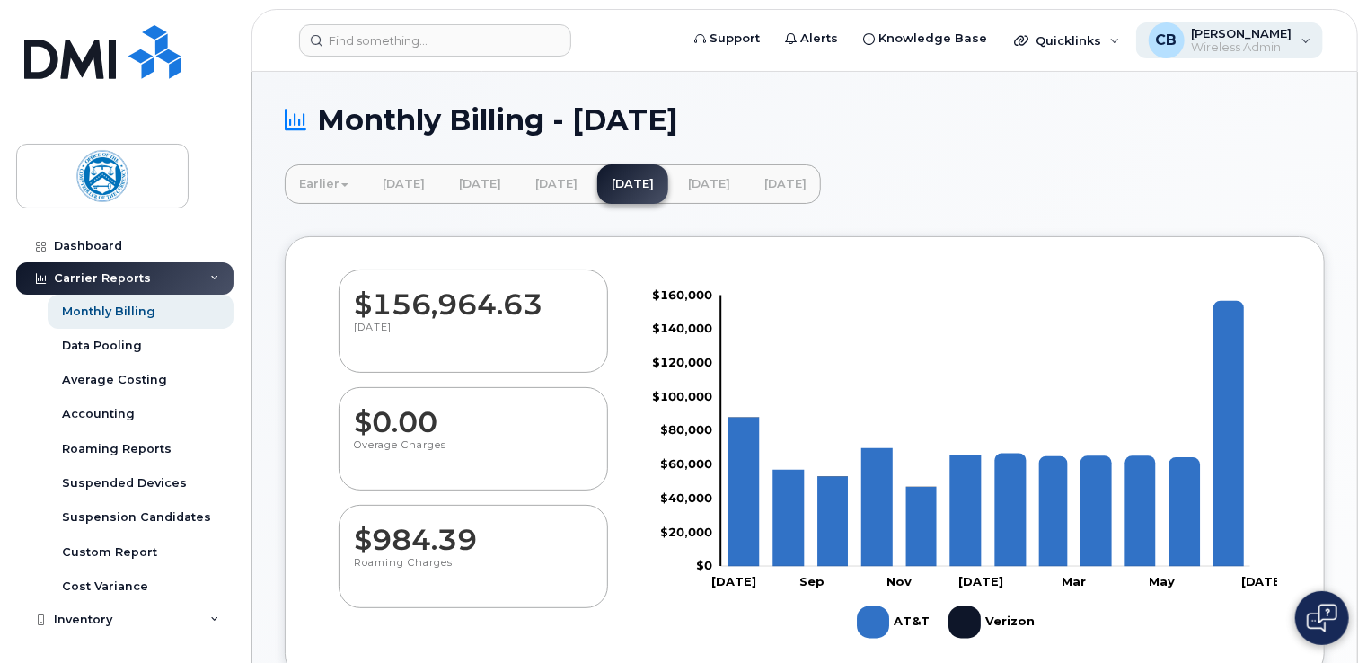
click at [1207, 41] on span "Wireless Admin" at bounding box center [1242, 47] width 101 height 14
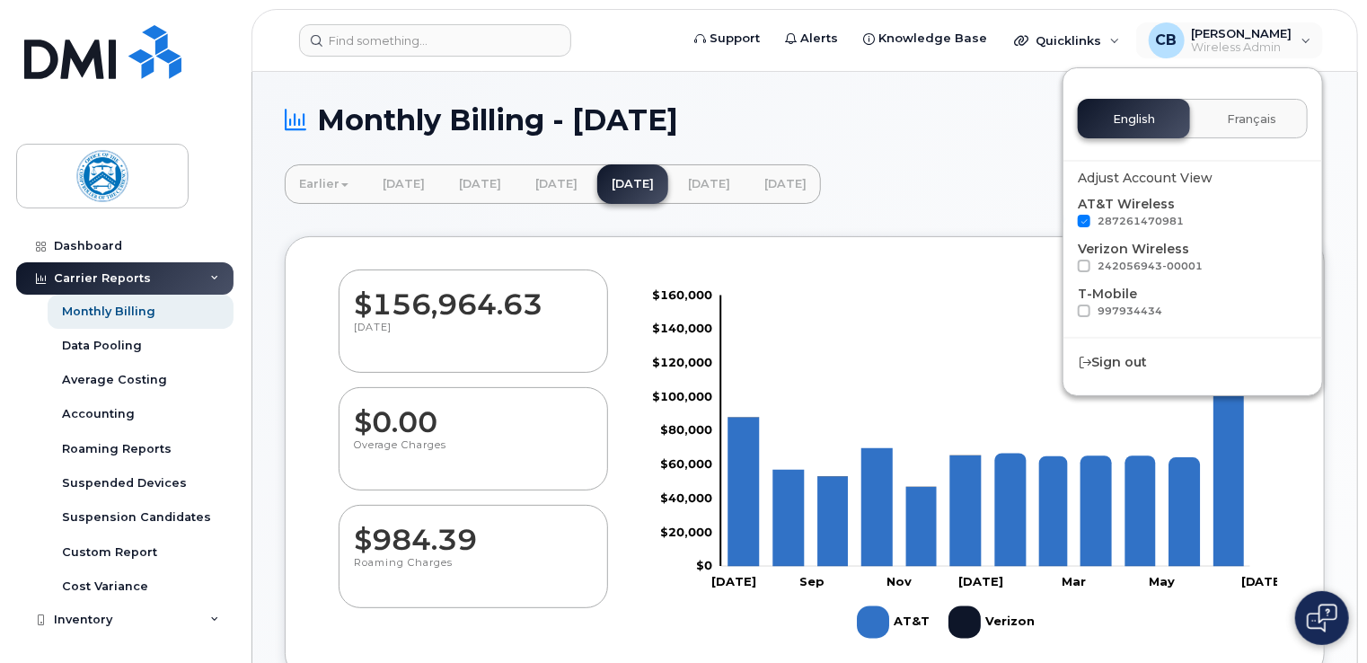
click at [1085, 264] on span at bounding box center [1084, 266] width 13 height 13
click at [1065, 264] on input "242056943-00001" at bounding box center [1060, 264] width 9 height 9
checkbox input "true"
click at [1088, 313] on span at bounding box center [1084, 310] width 13 height 13
click at [1065, 313] on input "997934434" at bounding box center [1060, 308] width 9 height 9
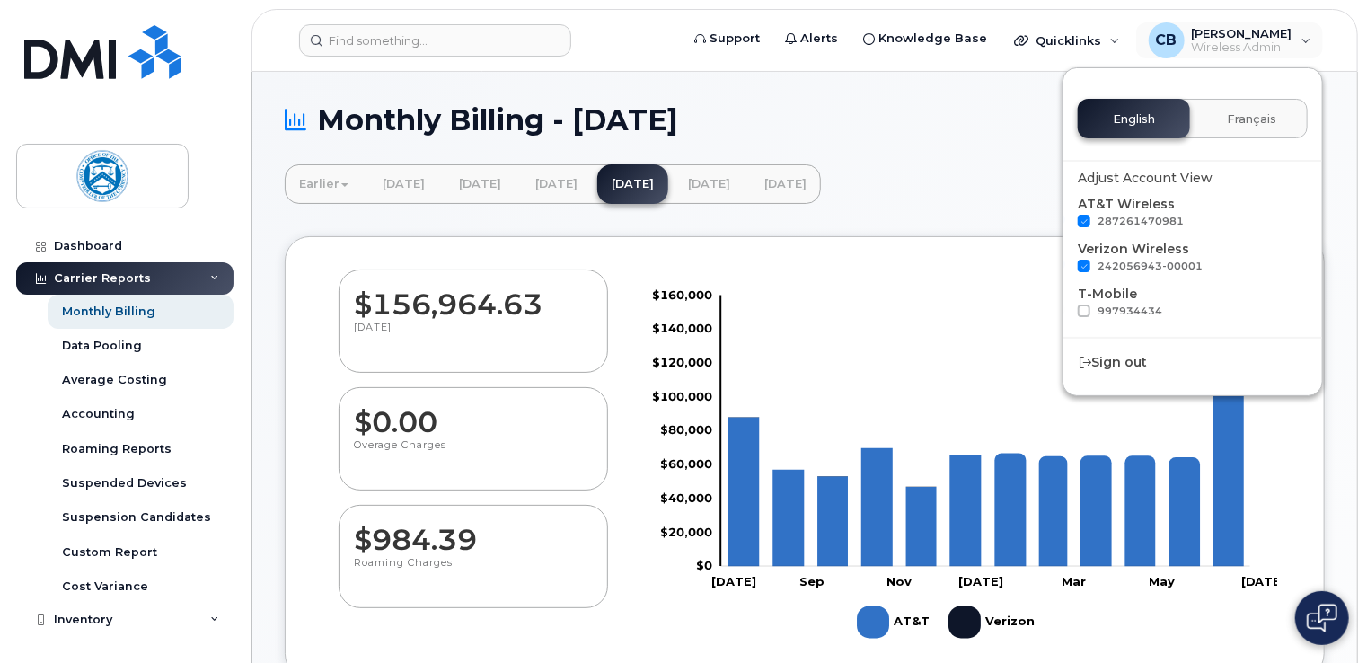
checkbox input "true"
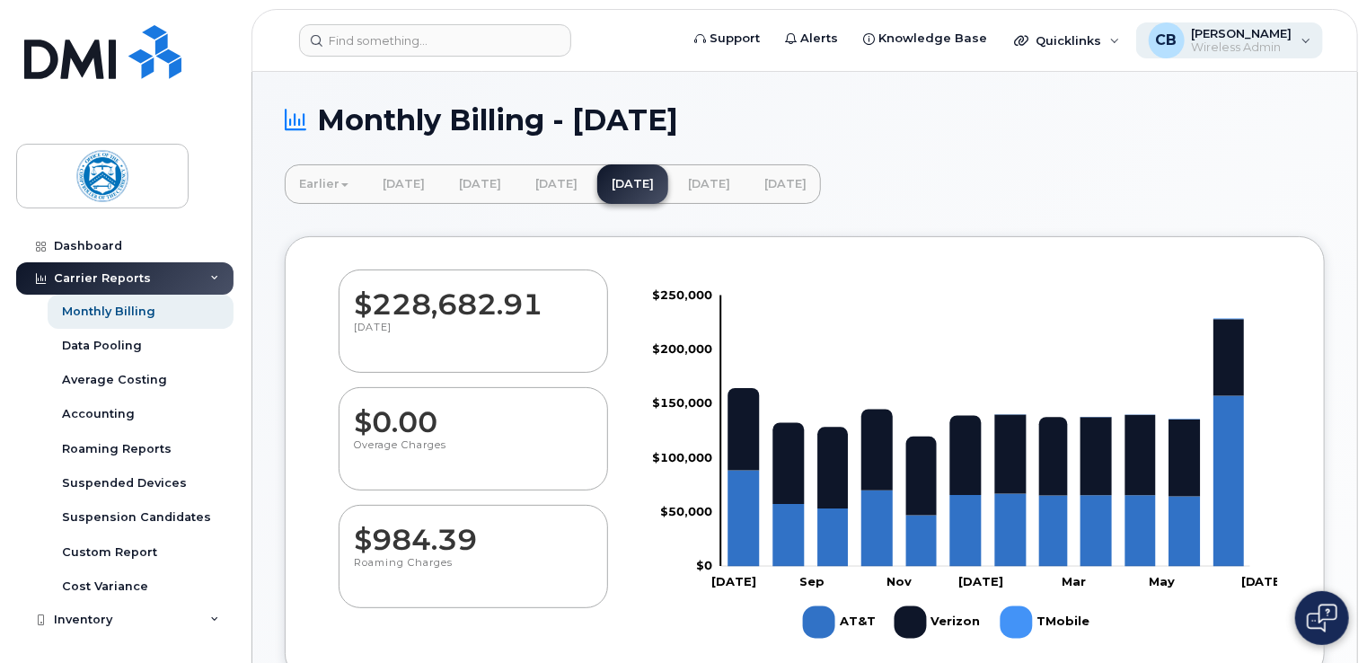
click at [1192, 49] on span "Wireless Admin" at bounding box center [1242, 47] width 101 height 14
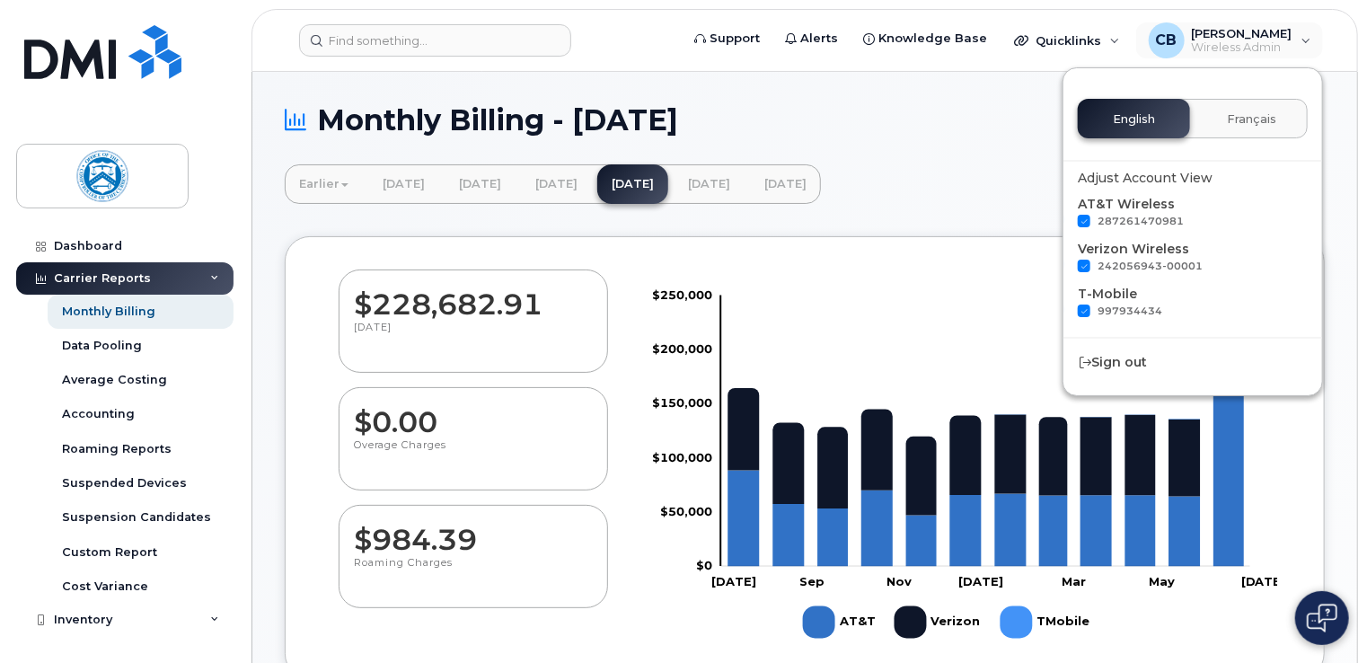
click at [1299, 480] on div "$228,682.91 [DATE] $0.00 Overage Charges $984.39 Roaming Charges Zoom Out $100,…" at bounding box center [805, 457] width 1040 height 443
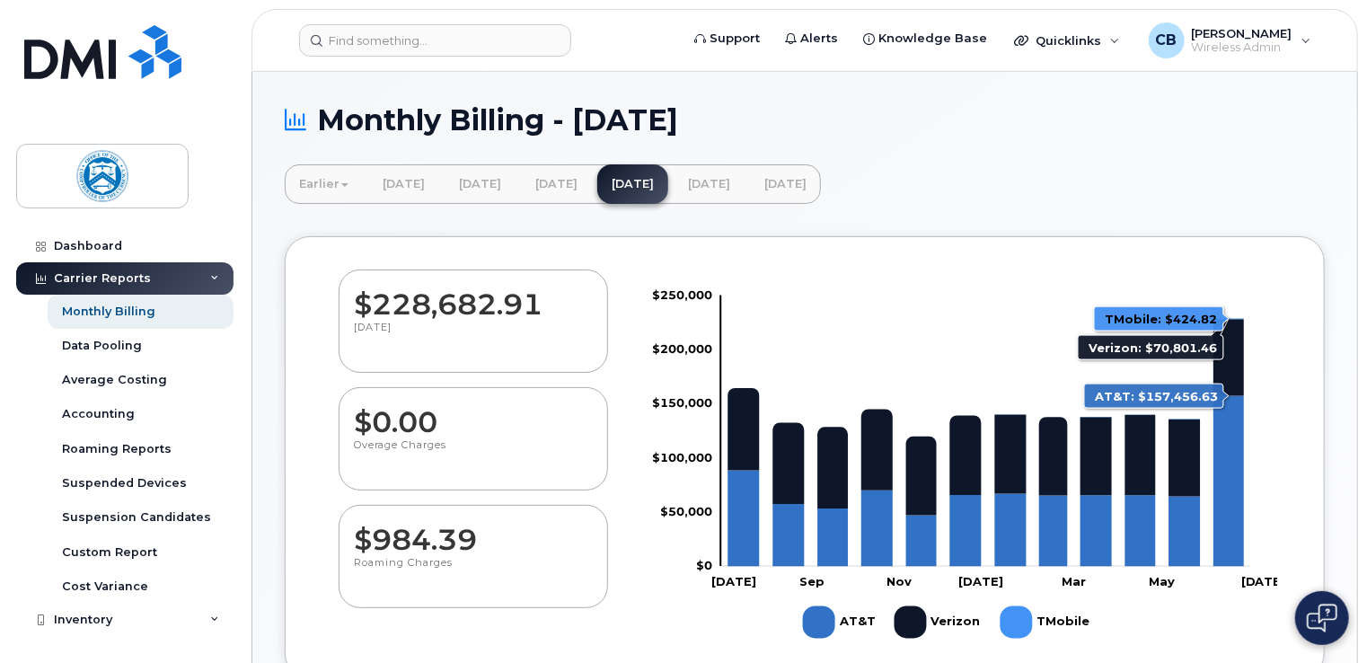
click at [1238, 456] on icon "AT&T" at bounding box center [1228, 481] width 31 height 171
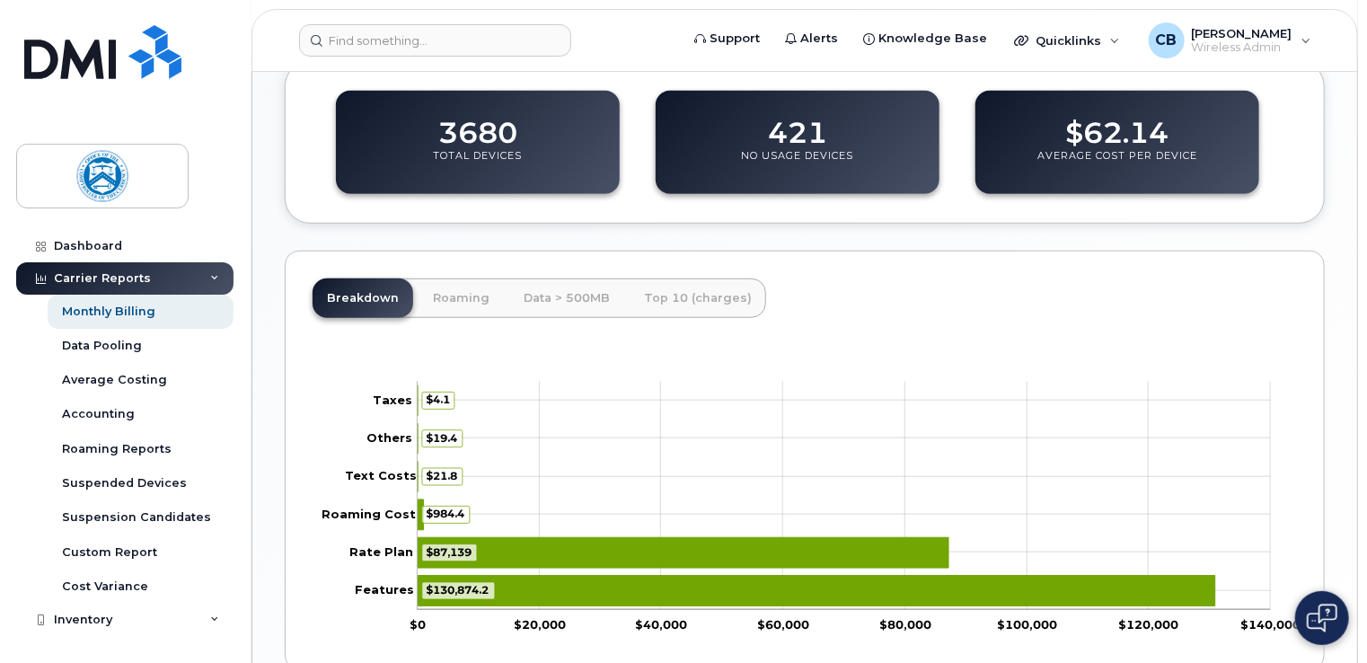
scroll to position [739, 0]
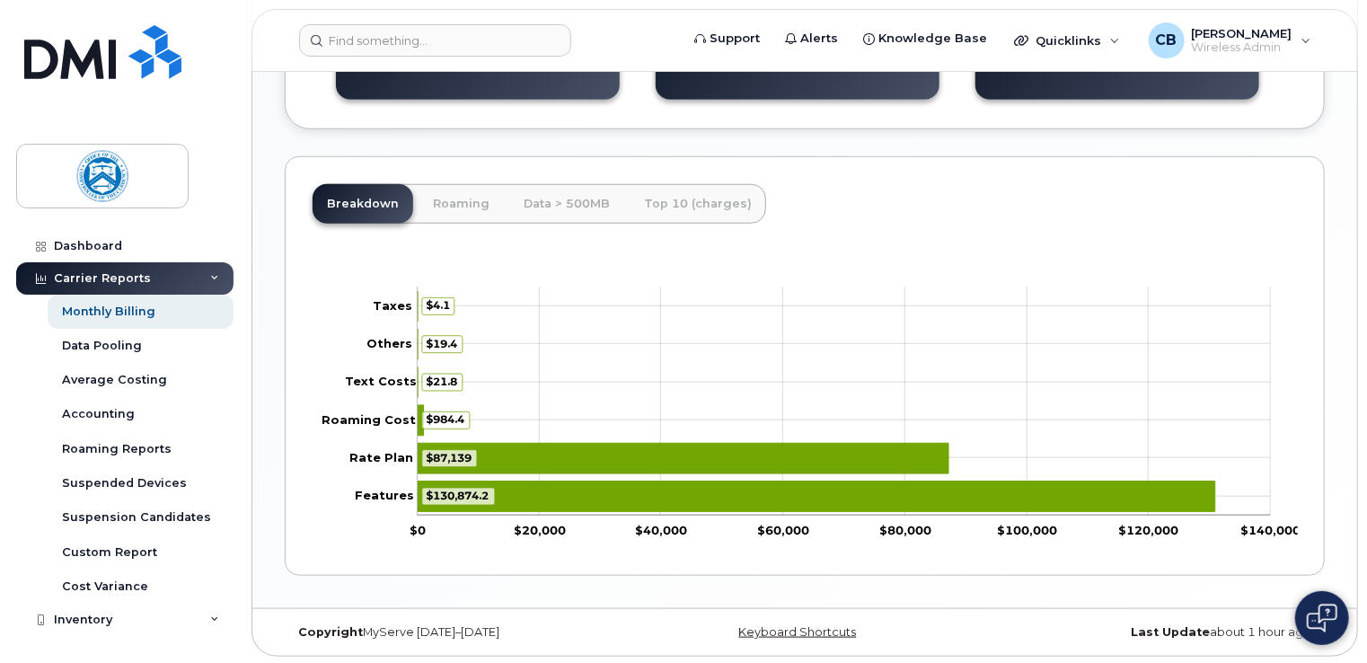
click at [933, 499] on icon "$130,874.2 Features" at bounding box center [816, 496] width 797 height 31
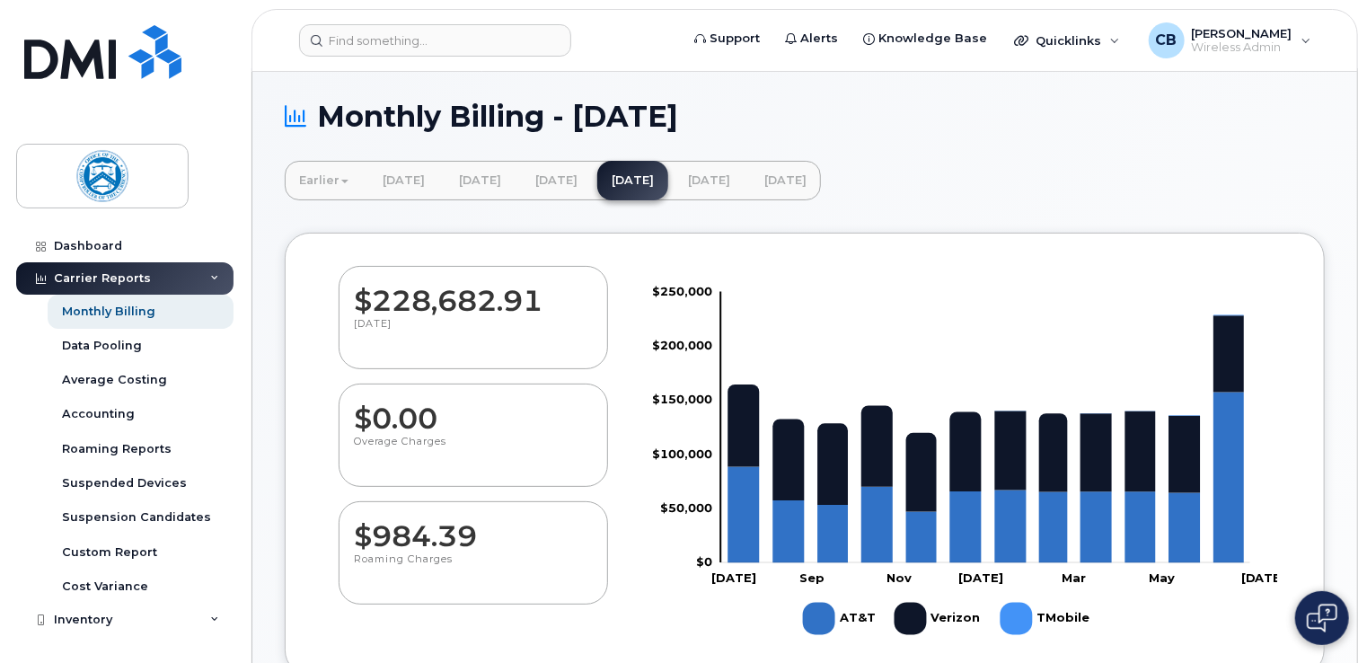
scroll to position [0, 0]
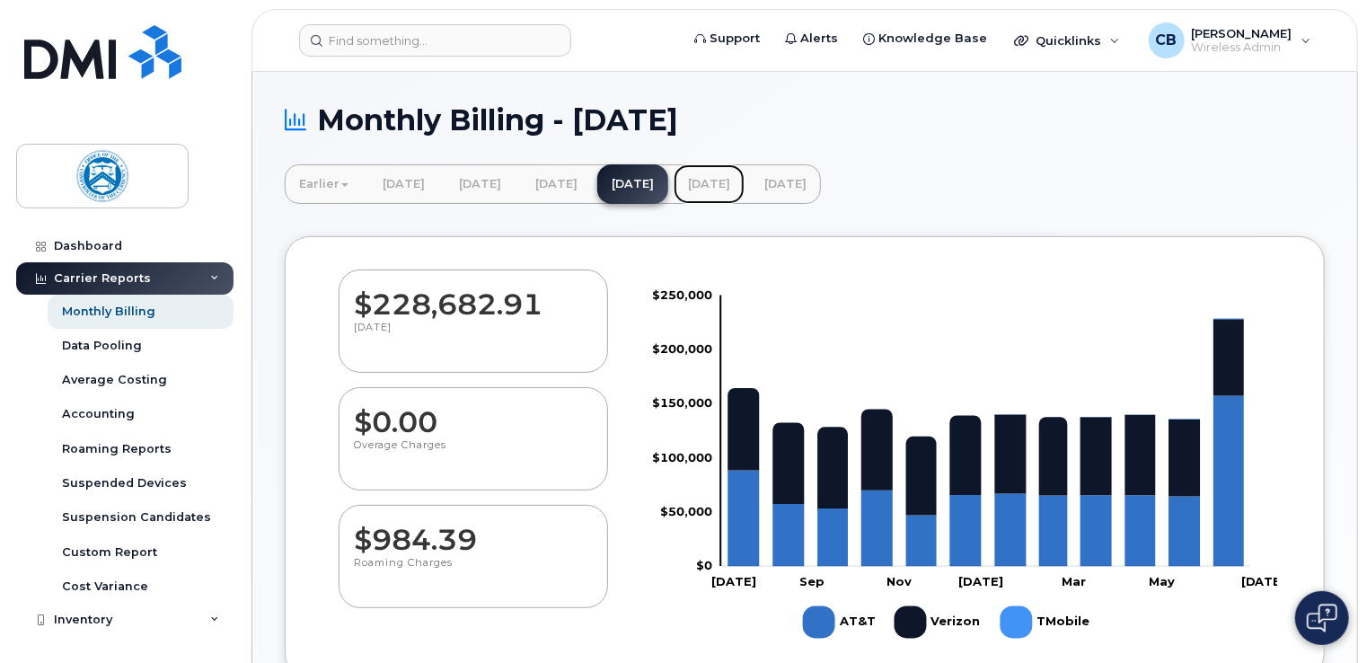
click at [744, 189] on link "[DATE]" at bounding box center [709, 184] width 71 height 40
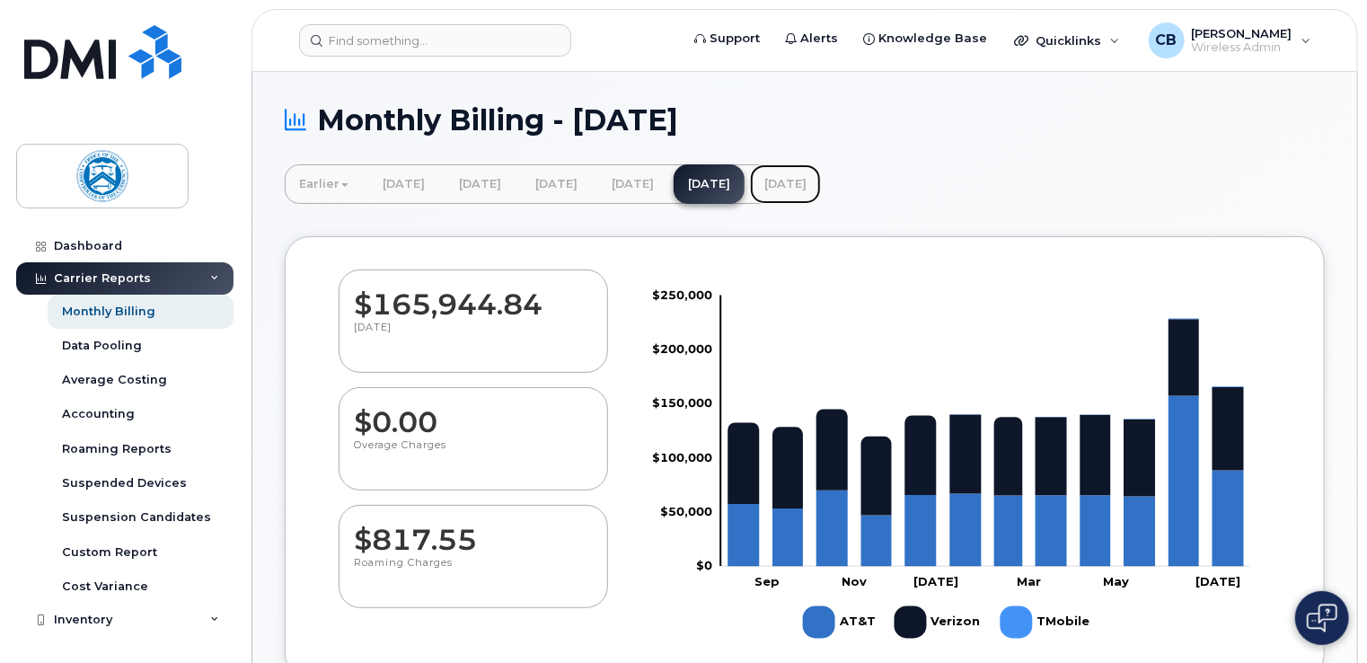
click at [821, 178] on link "[DATE]" at bounding box center [785, 184] width 71 height 40
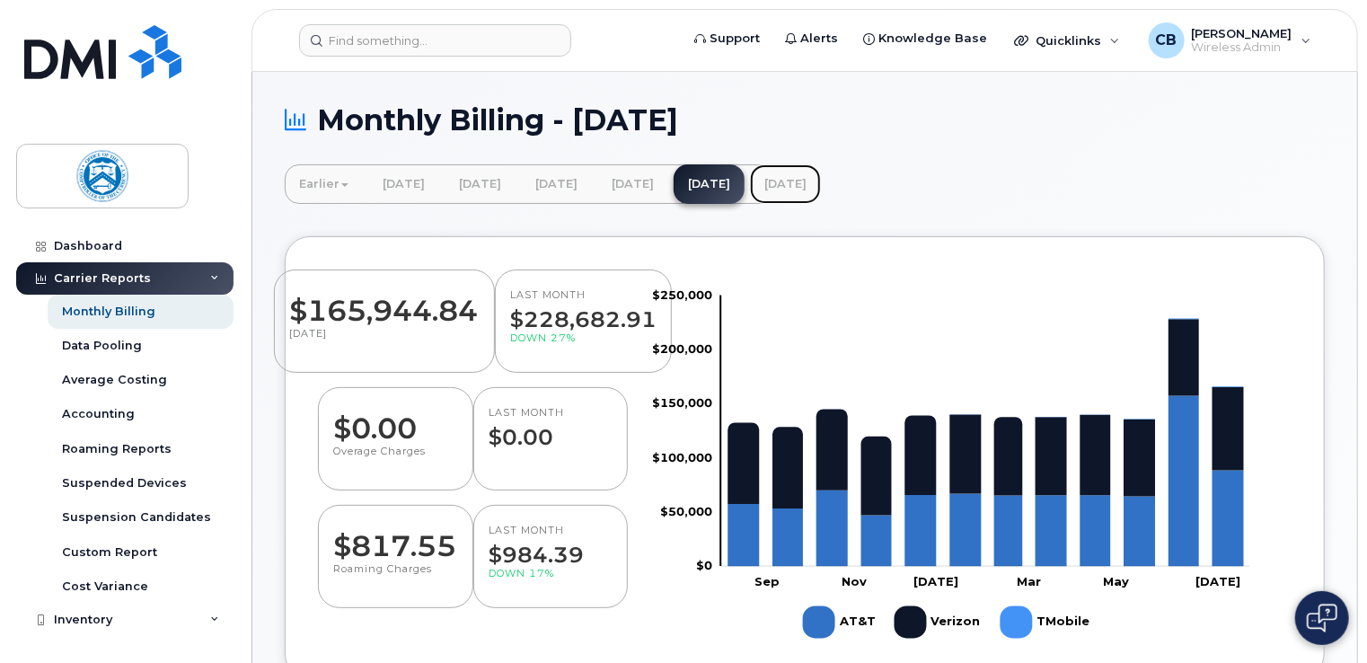
click at [821, 184] on link "[DATE]" at bounding box center [785, 184] width 71 height 40
click at [668, 181] on link "[DATE]" at bounding box center [632, 184] width 71 height 40
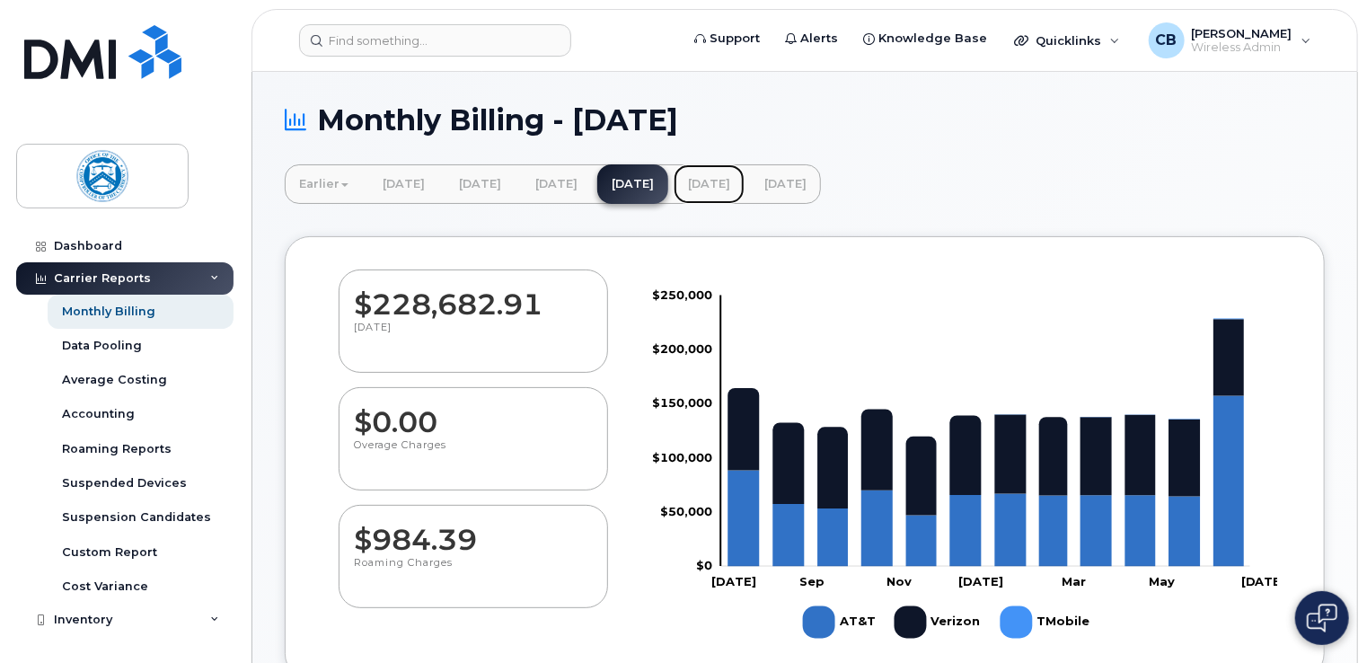
click at [744, 184] on link "[DATE]" at bounding box center [709, 184] width 71 height 40
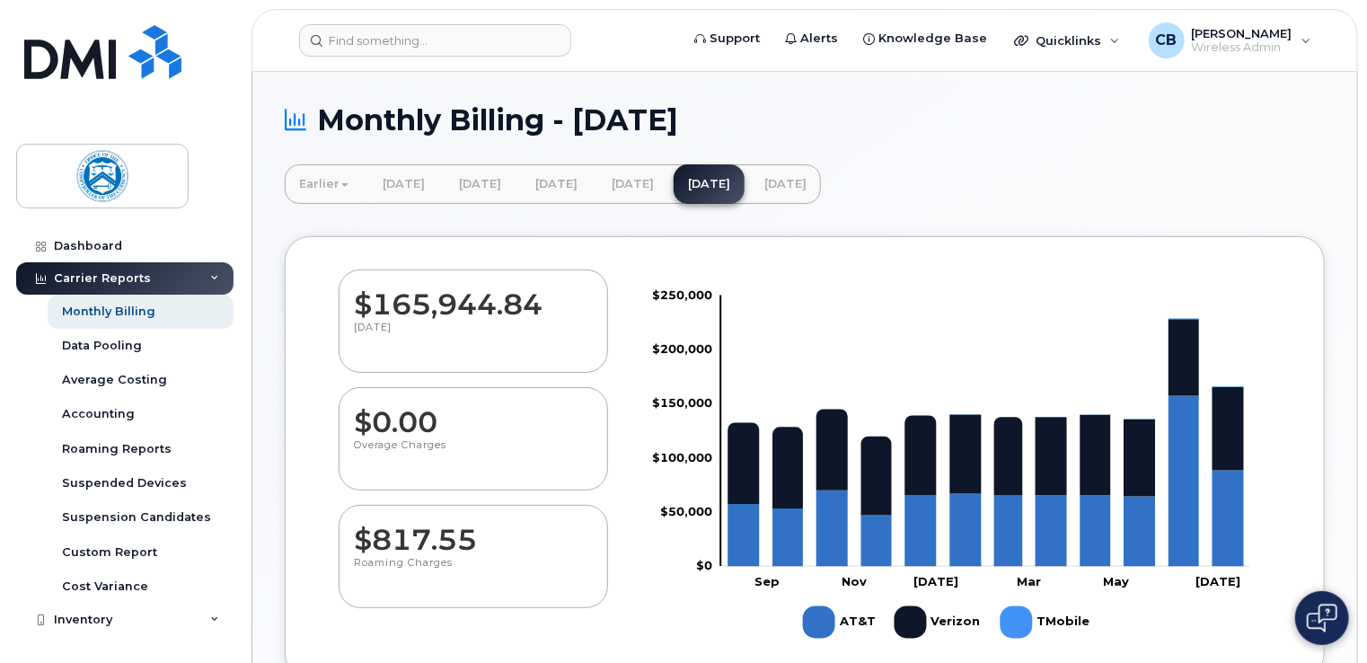
click at [468, 314] on dd "$165,944.84" at bounding box center [473, 295] width 239 height 50
click at [441, 399] on dd "$0.00" at bounding box center [473, 413] width 239 height 50
click at [413, 532] on dd "$817.55" at bounding box center [473, 531] width 239 height 50
click at [1189, 58] on div "CB Christopher Bemis Wireless Admin English Français Adjust Account View AT&T W…" at bounding box center [1229, 41] width 191 height 40
click at [1184, 44] on div "Christopher Bemis Wireless Admin" at bounding box center [1238, 40] width 108 height 29
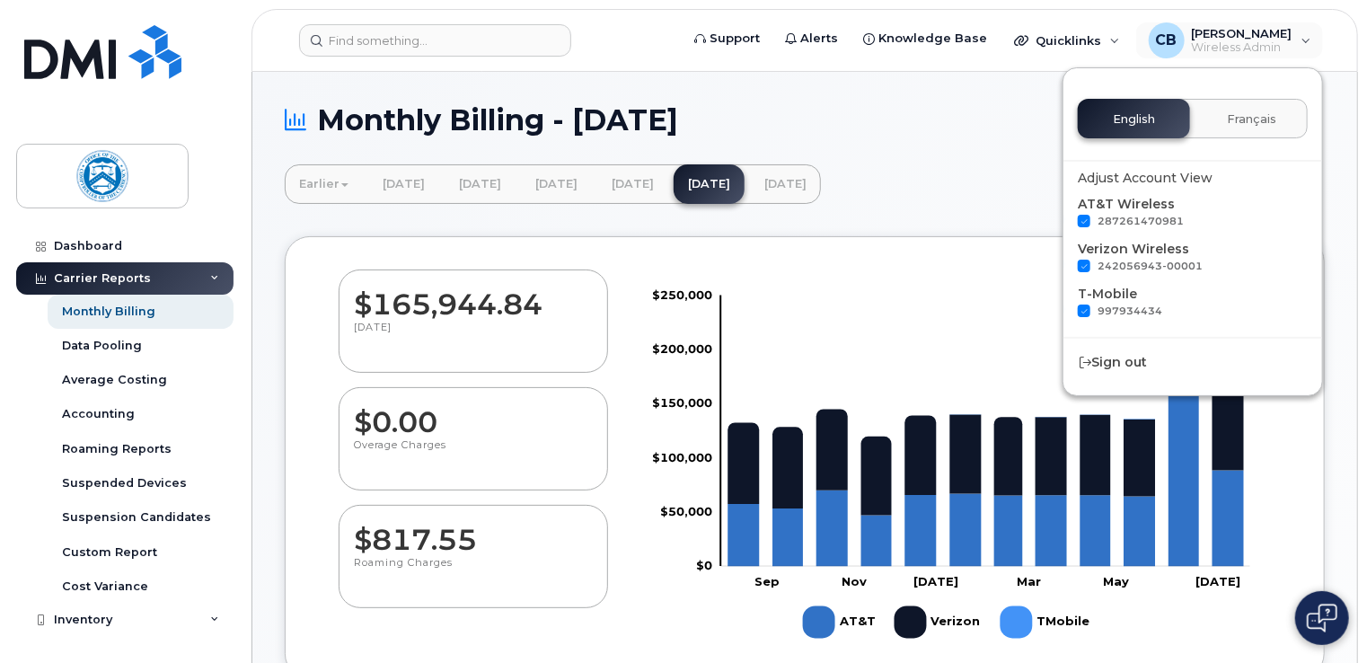
click at [1167, 622] on rect at bounding box center [960, 465] width 635 height 359
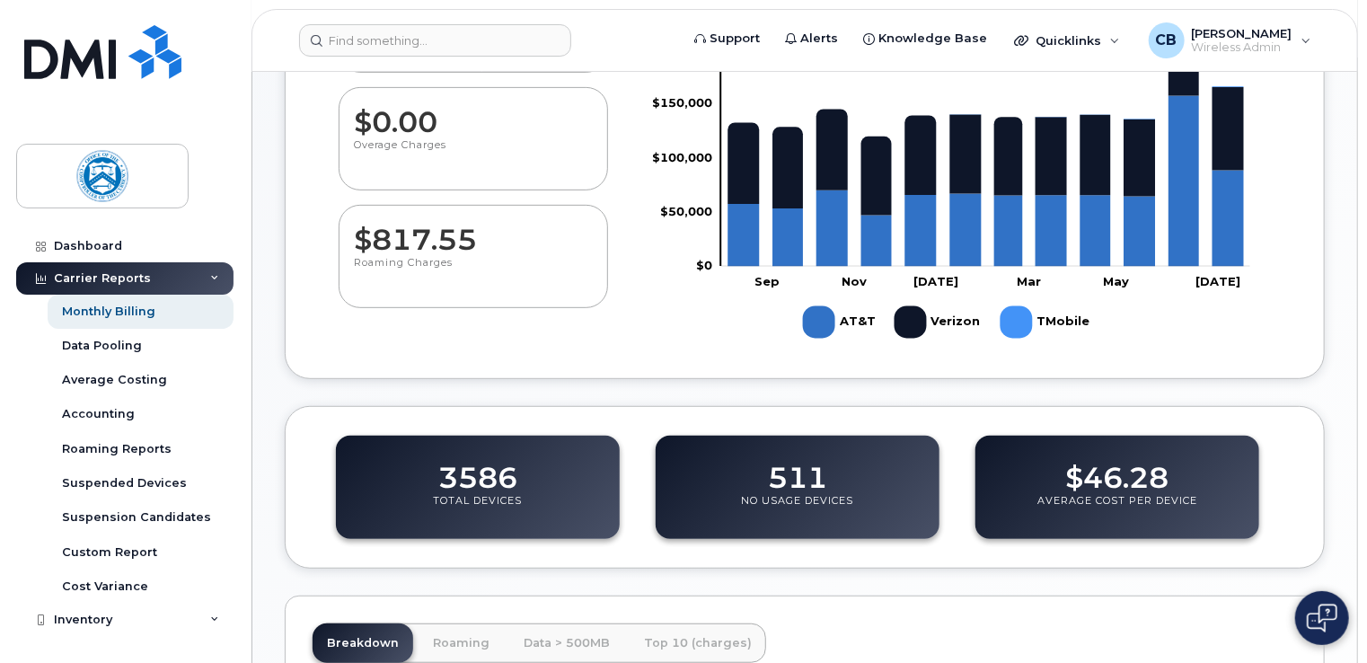
scroll to position [200, 0]
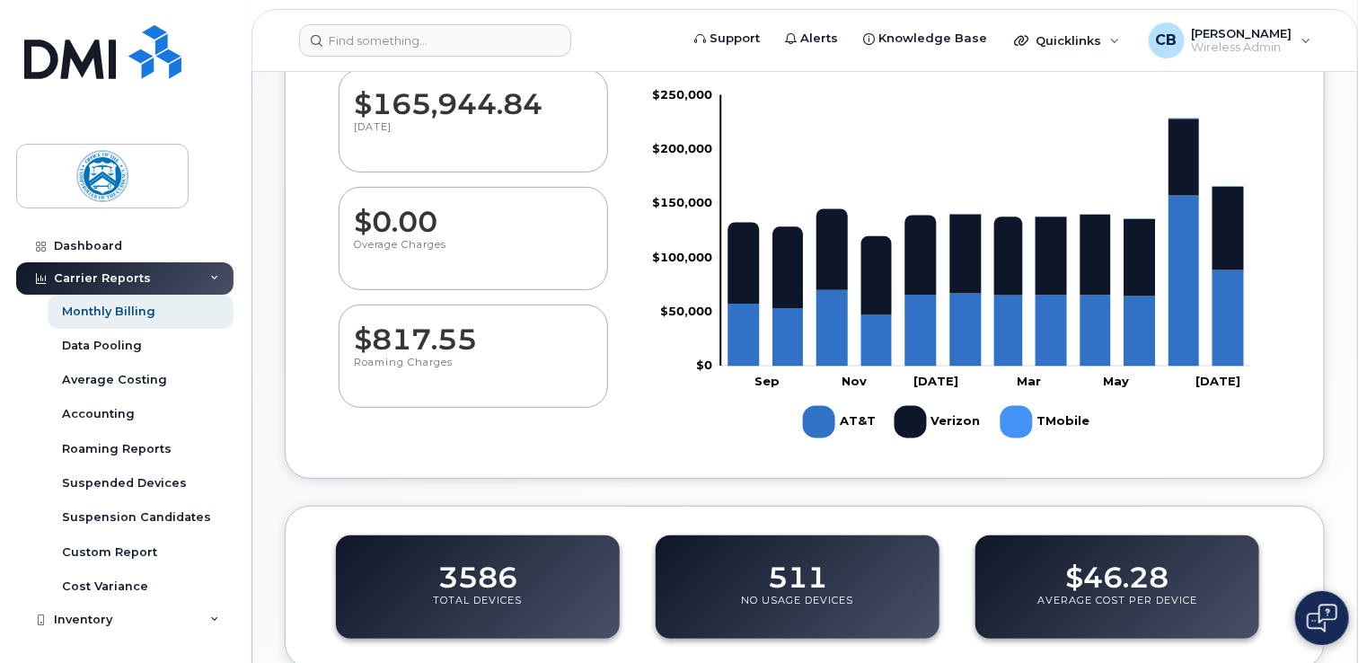
click at [1079, 600] on p "Average Cost Per Device" at bounding box center [1117, 610] width 160 height 32
click at [789, 576] on dd "511" at bounding box center [797, 568] width 59 height 50
click at [574, 572] on div "3586 Total Devices" at bounding box center [478, 586] width 284 height 103
click at [491, 359] on p "Roaming Charges" at bounding box center [473, 372] width 239 height 32
drag, startPoint x: 515, startPoint y: 265, endPoint x: 506, endPoint y: 213, distance: 52.7
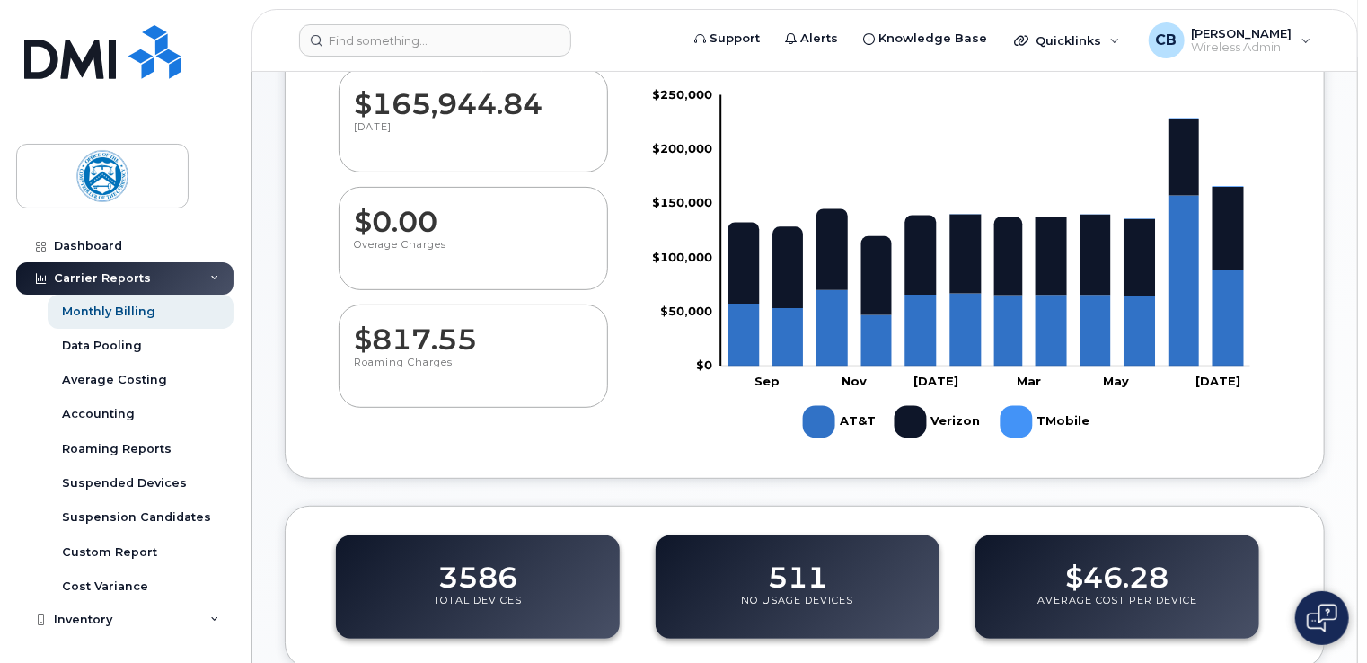
click at [515, 264] on p "Overage Charges" at bounding box center [473, 254] width 239 height 32
click at [510, 131] on p "[DATE]" at bounding box center [473, 136] width 239 height 32
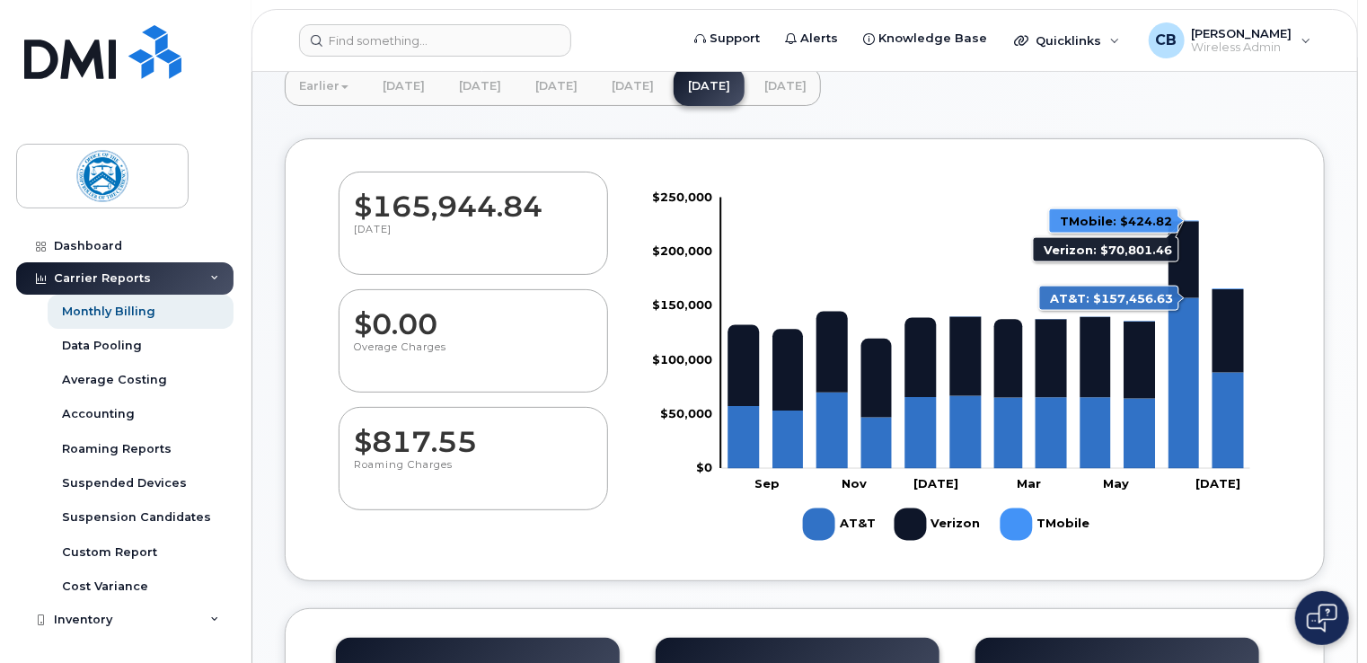
scroll to position [0, 0]
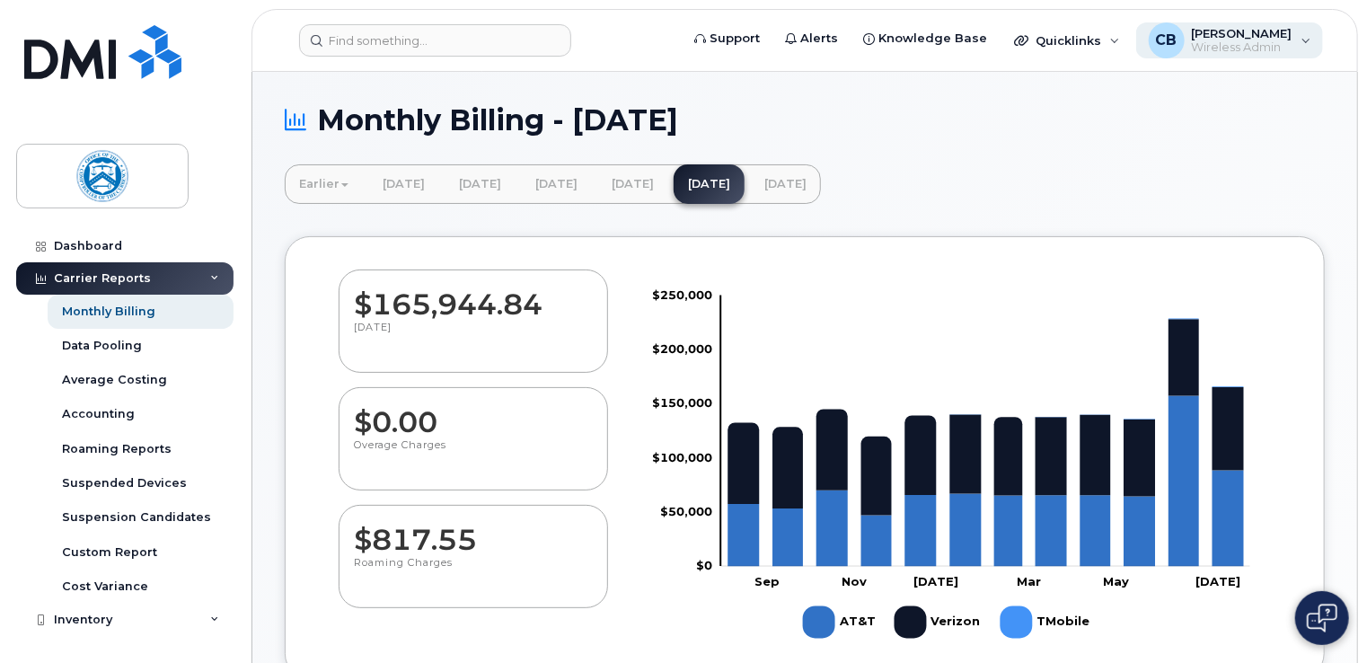
click at [1192, 42] on span "Wireless Admin" at bounding box center [1242, 47] width 101 height 14
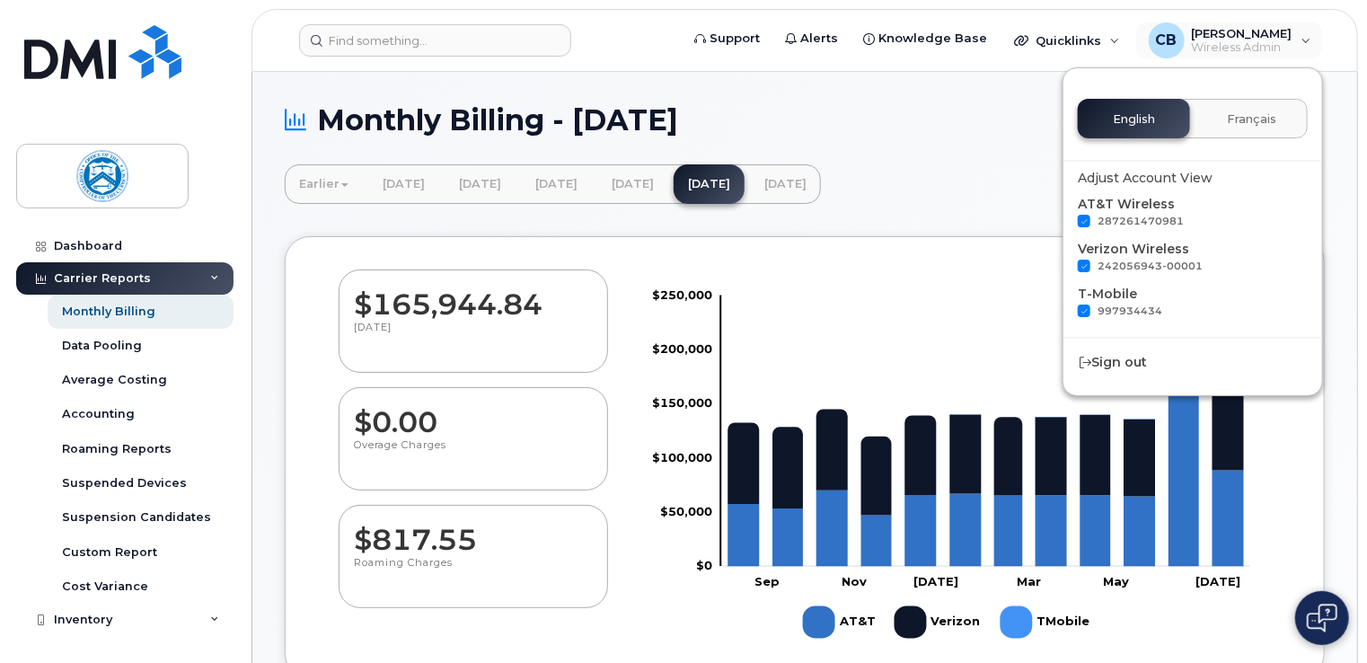
click at [1087, 266] on span at bounding box center [1084, 266] width 13 height 13
click at [1065, 266] on input "242056943-00001" at bounding box center [1060, 264] width 9 height 9
checkbox input "false"
click at [1085, 311] on span at bounding box center [1084, 310] width 13 height 13
click at [1065, 311] on input "997934434" at bounding box center [1060, 308] width 9 height 9
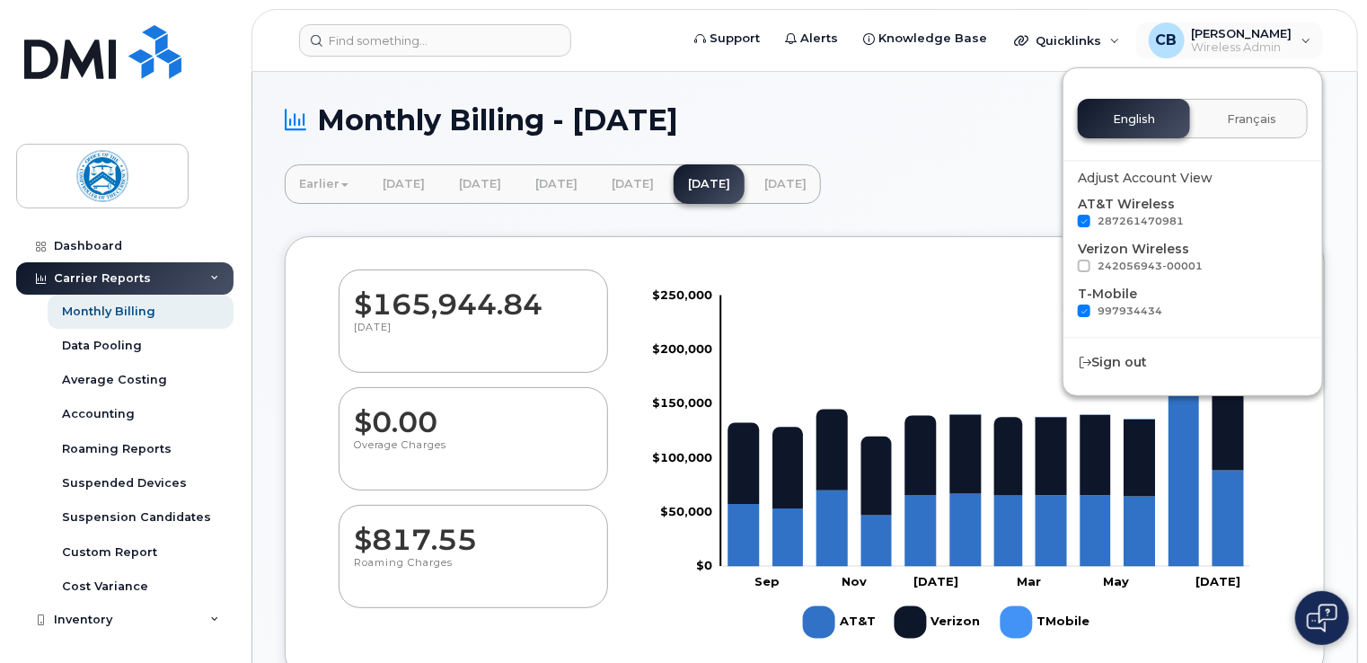
checkbox input "false"
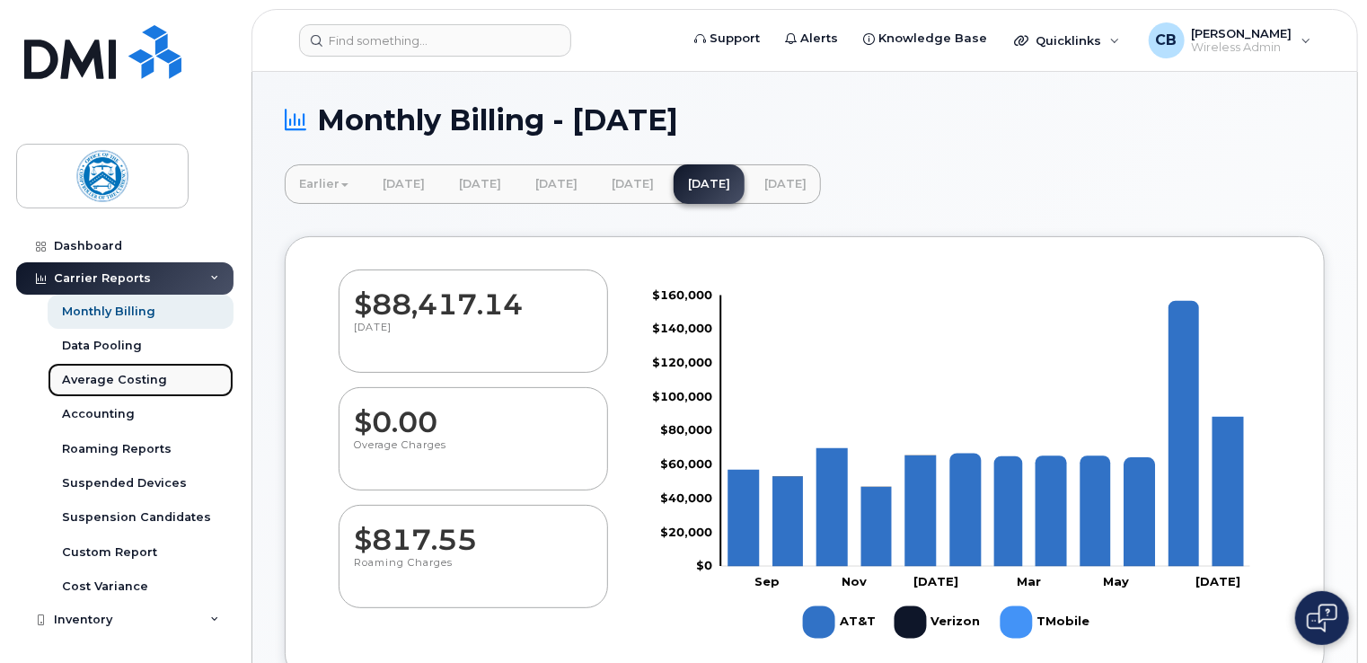
click at [142, 375] on div "Average Costing" at bounding box center [114, 380] width 105 height 16
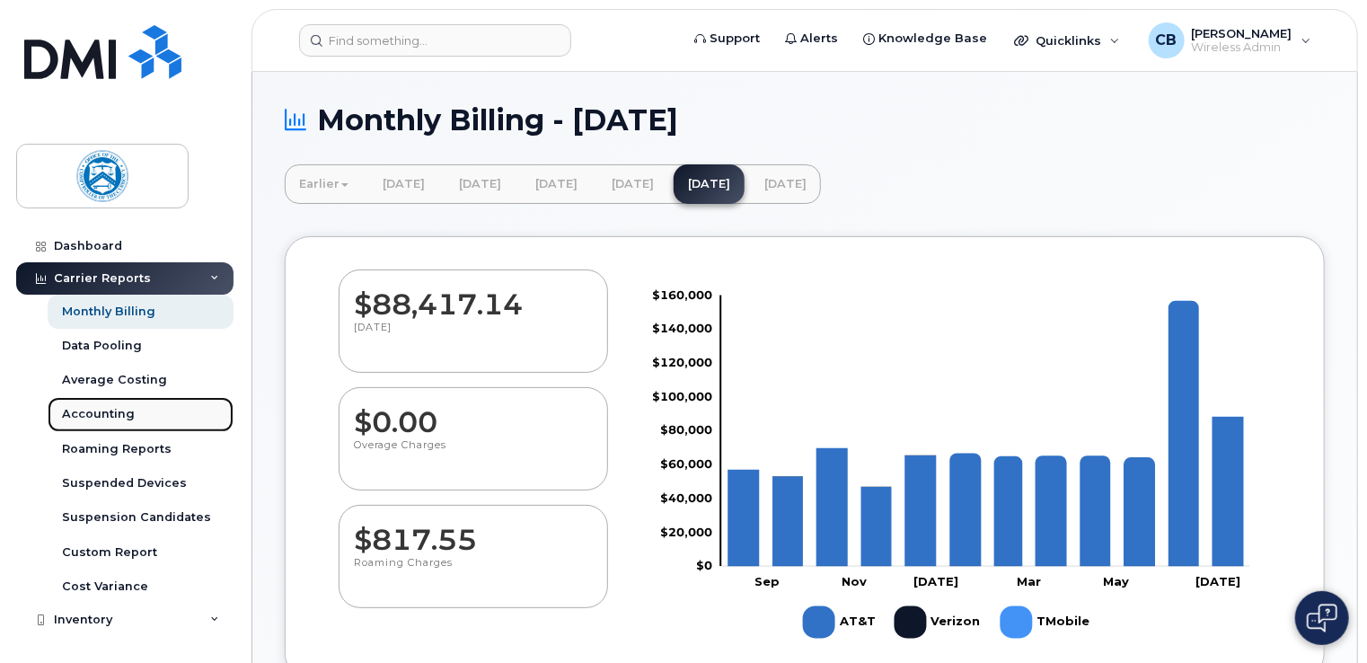
click at [101, 415] on div "Accounting" at bounding box center [98, 414] width 73 height 16
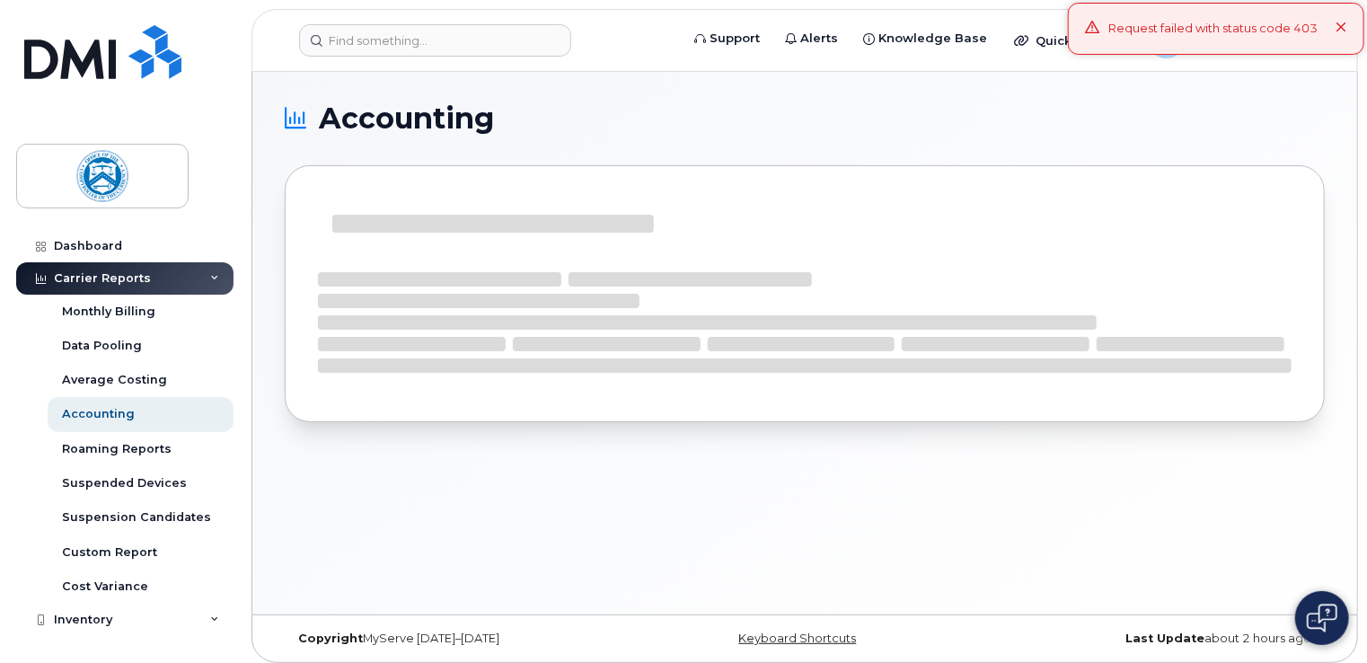
click at [1343, 35] on button at bounding box center [1341, 29] width 12 height 18
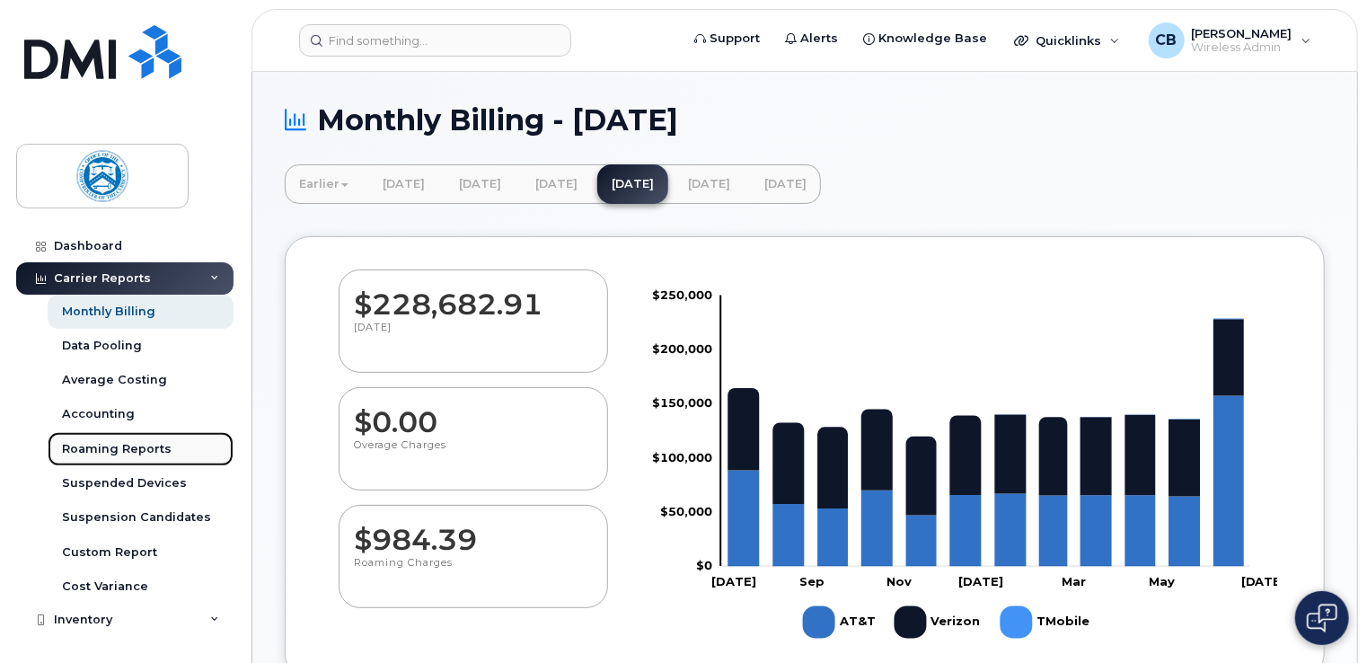
click at [135, 444] on div "Roaming Reports" at bounding box center [117, 449] width 110 height 16
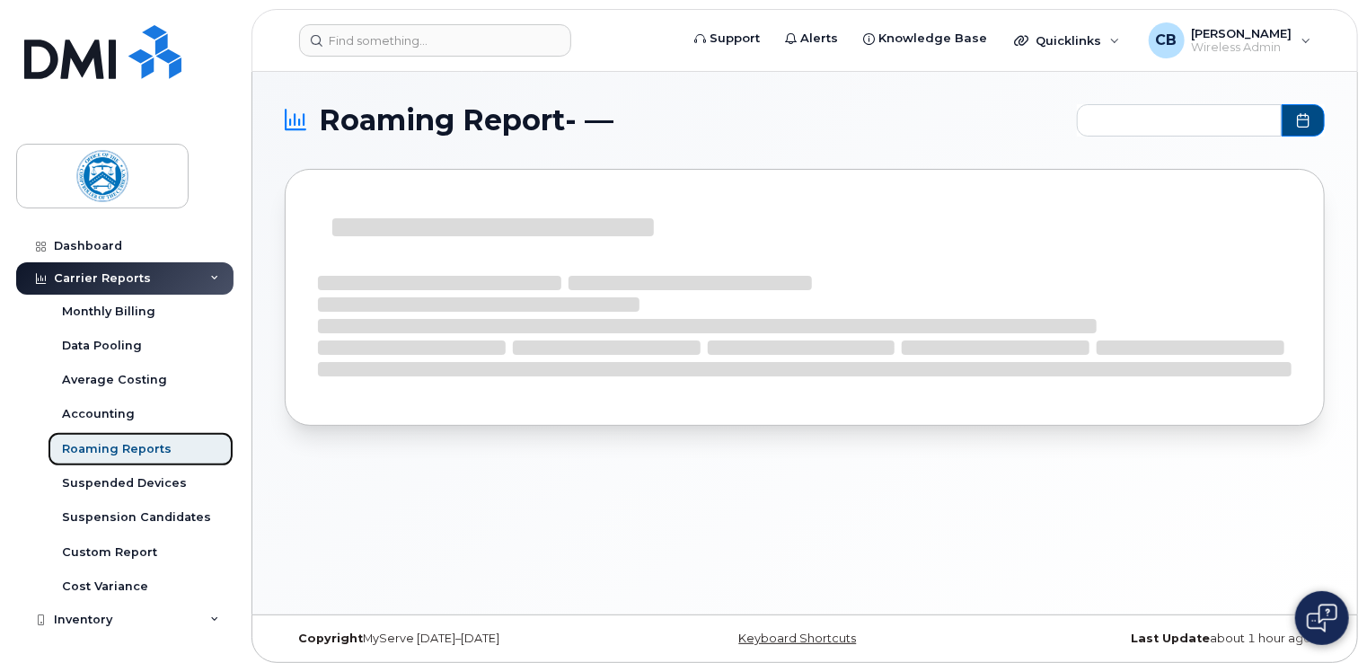
type input "2024-09 - 2025-08"
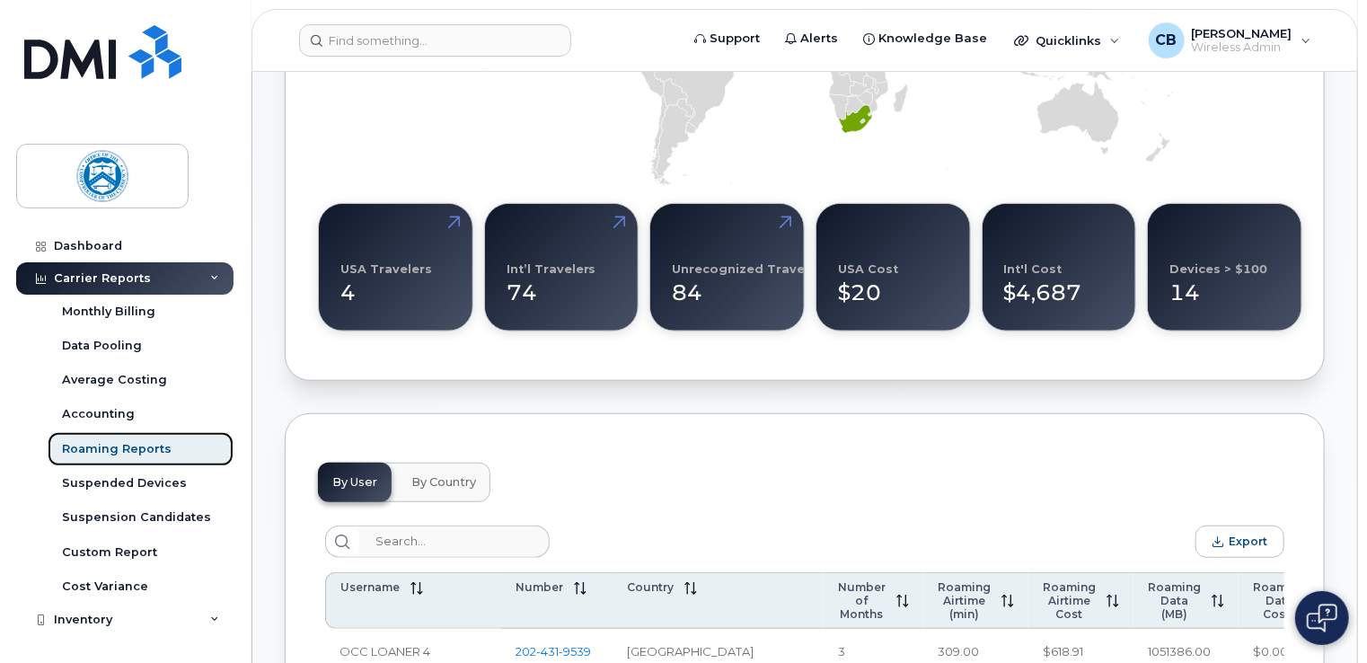
scroll to position [449, 0]
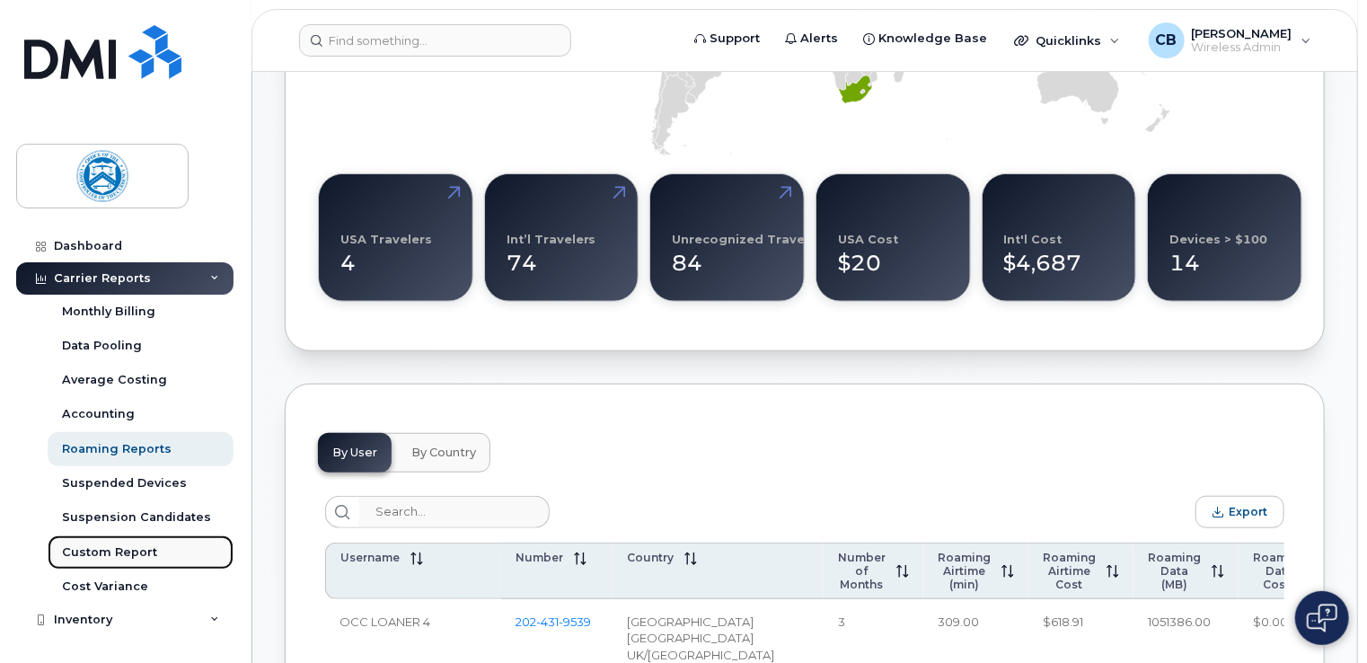
click at [125, 544] on div "Custom Report" at bounding box center [109, 552] width 95 height 16
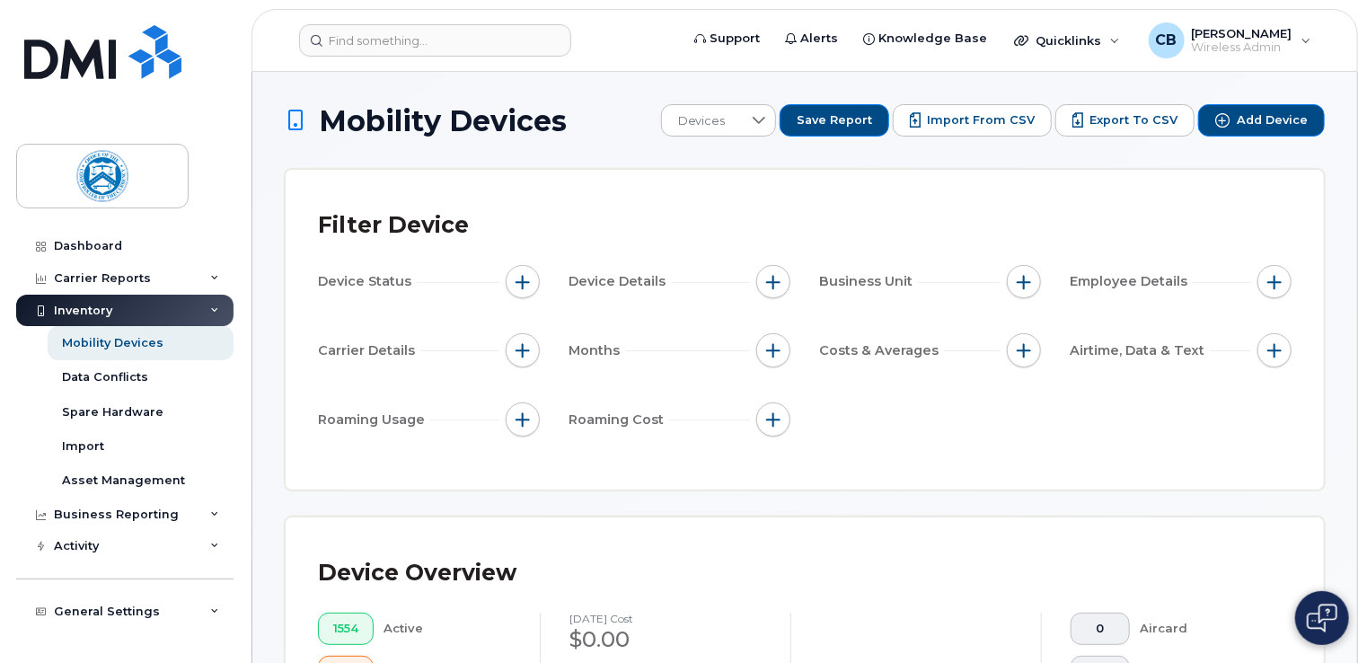
click at [210, 310] on icon at bounding box center [214, 310] width 9 height 9
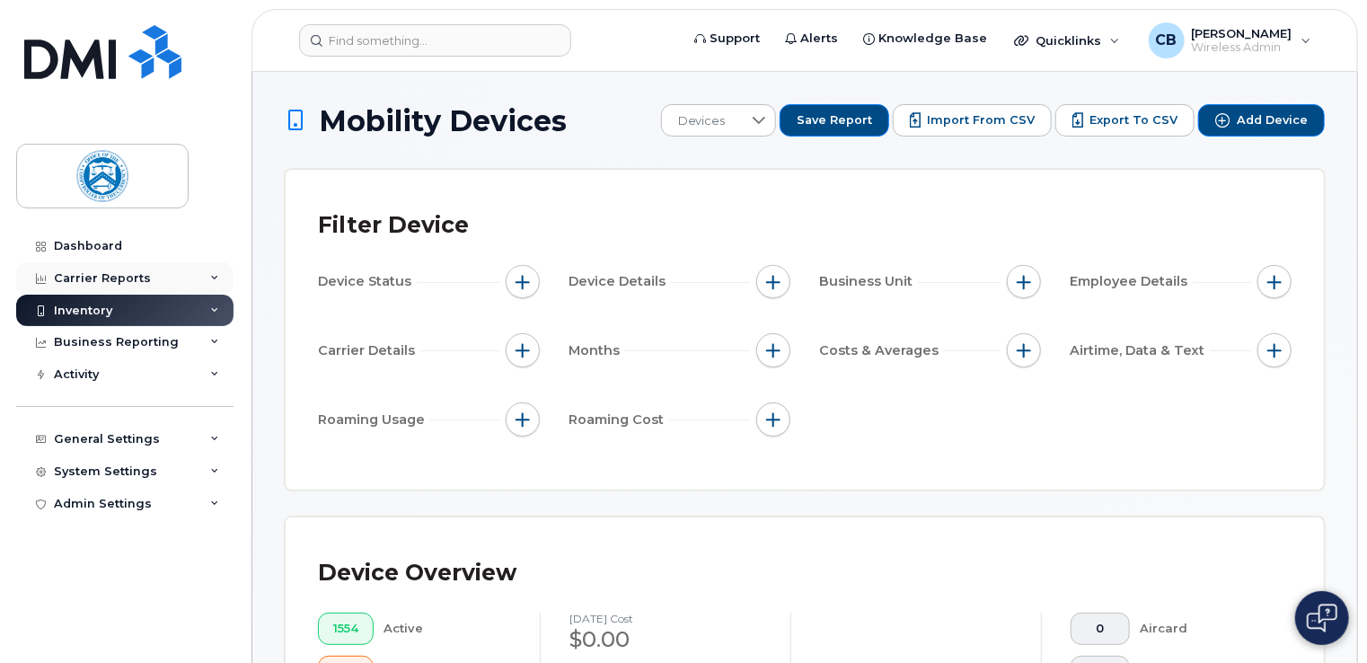
click at [216, 278] on icon at bounding box center [214, 278] width 9 height 9
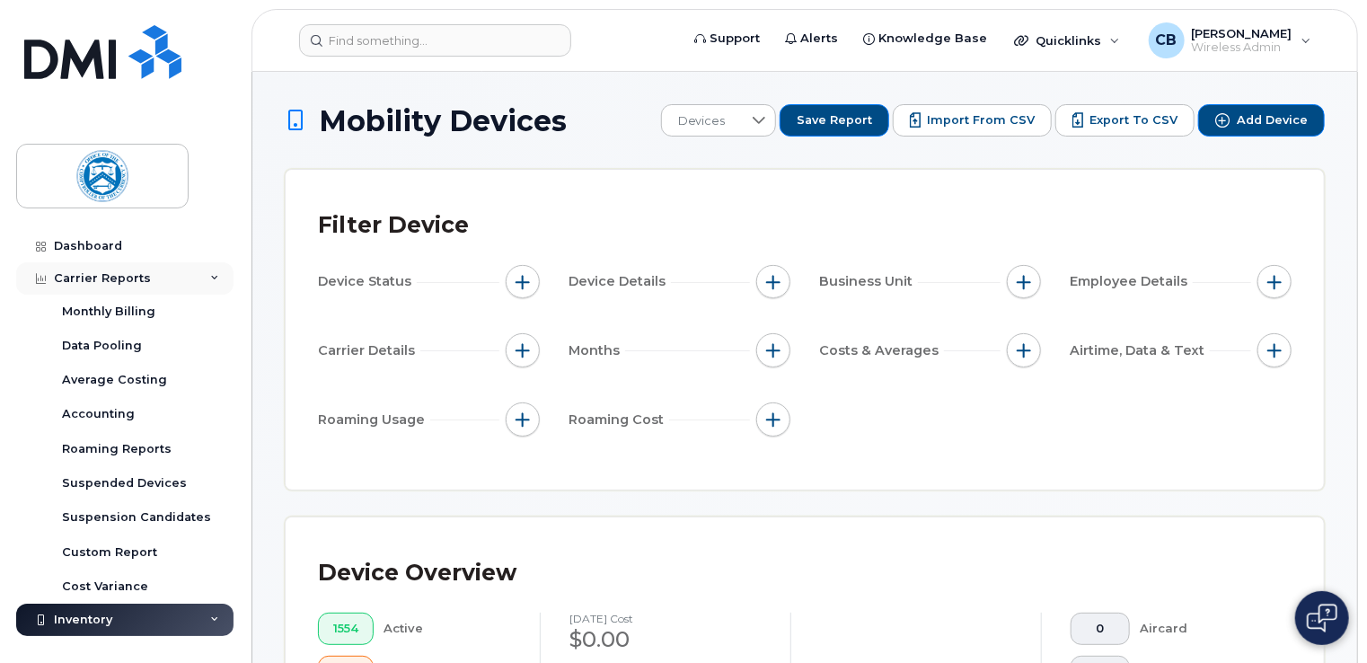
click at [133, 274] on div "Carrier Reports" at bounding box center [102, 278] width 97 height 14
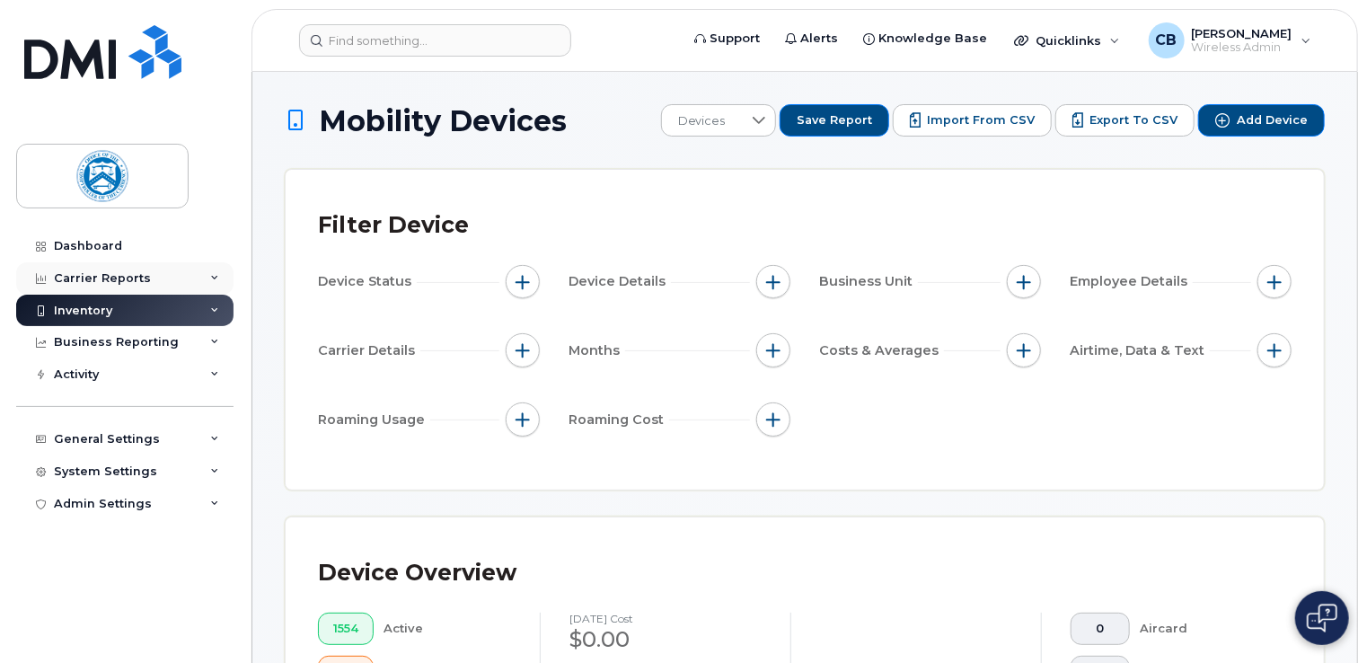
click at [133, 274] on div "Carrier Reports" at bounding box center [102, 278] width 97 height 14
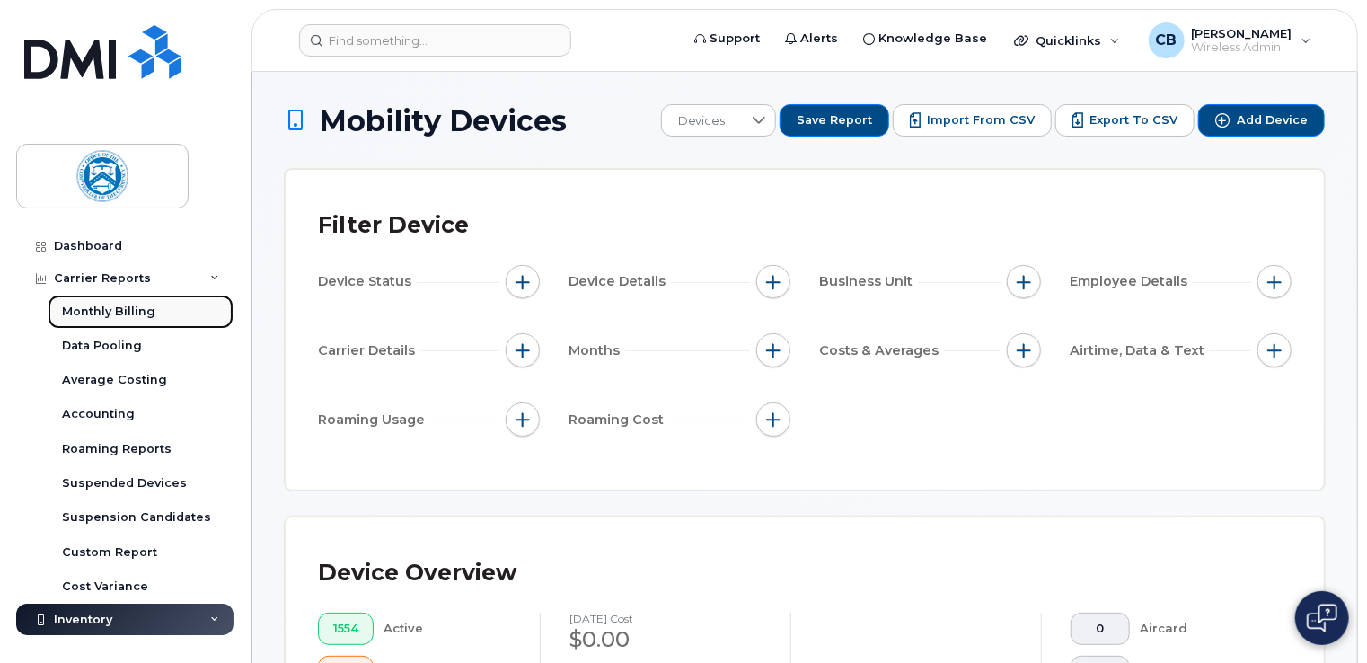
click at [119, 311] on div "Monthly Billing" at bounding box center [108, 312] width 93 height 16
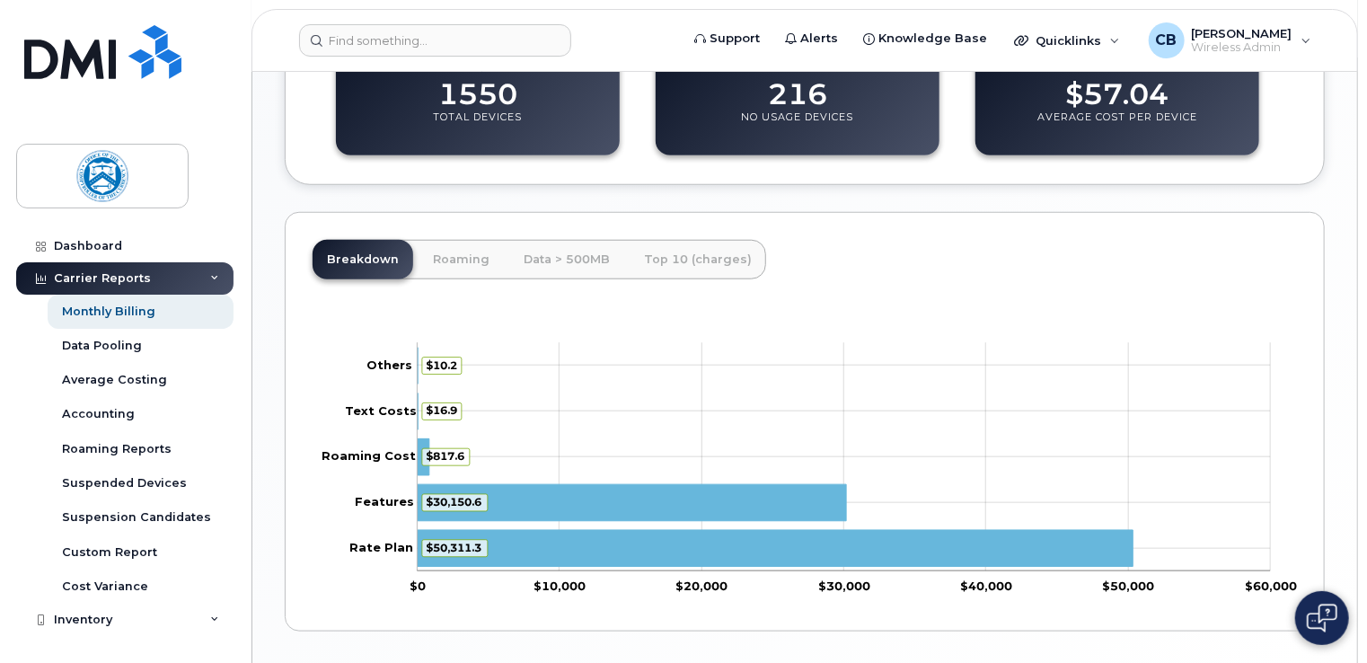
scroll to position [739, 0]
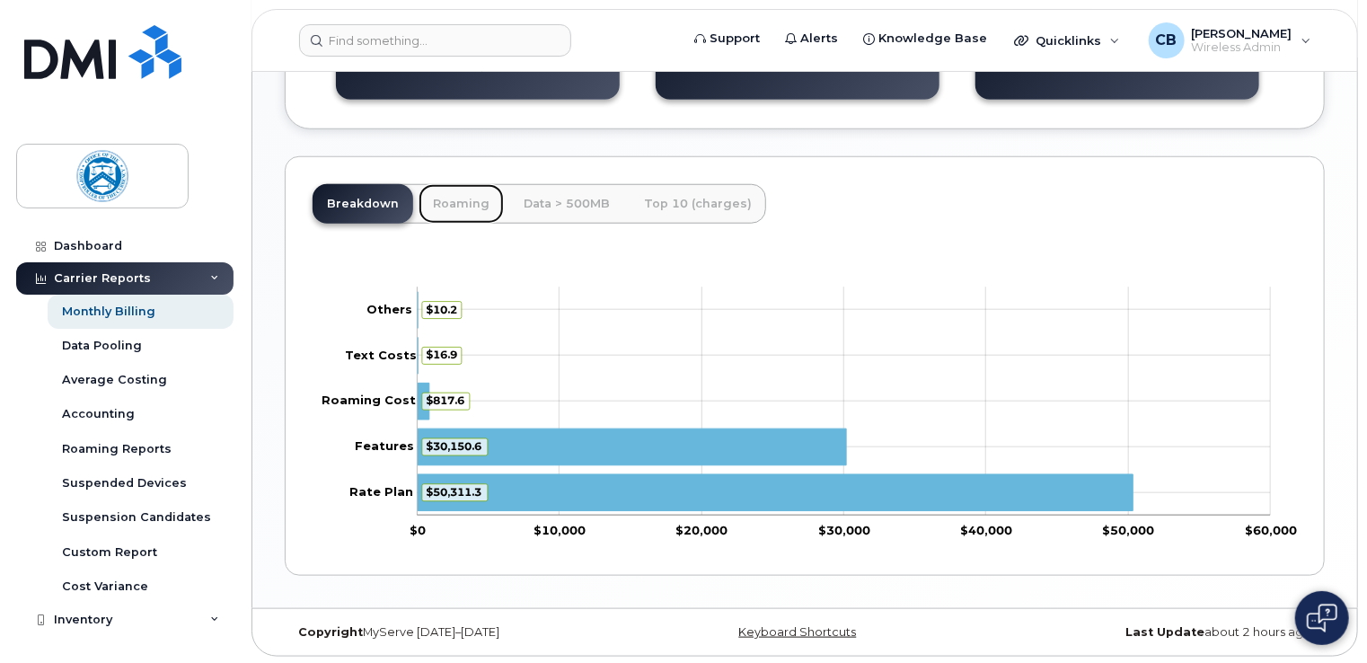
click at [461, 202] on link "Roaming" at bounding box center [460, 204] width 85 height 40
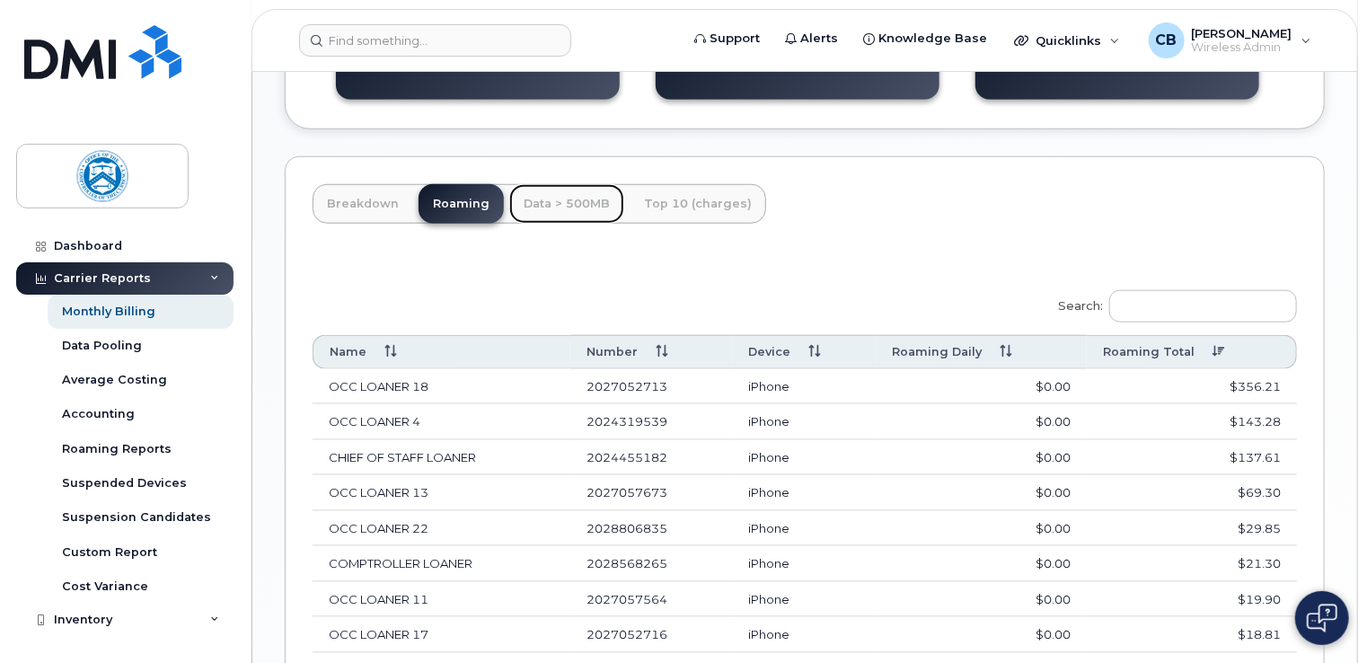
click at [576, 200] on link "Data > 500MB" at bounding box center [566, 204] width 115 height 40
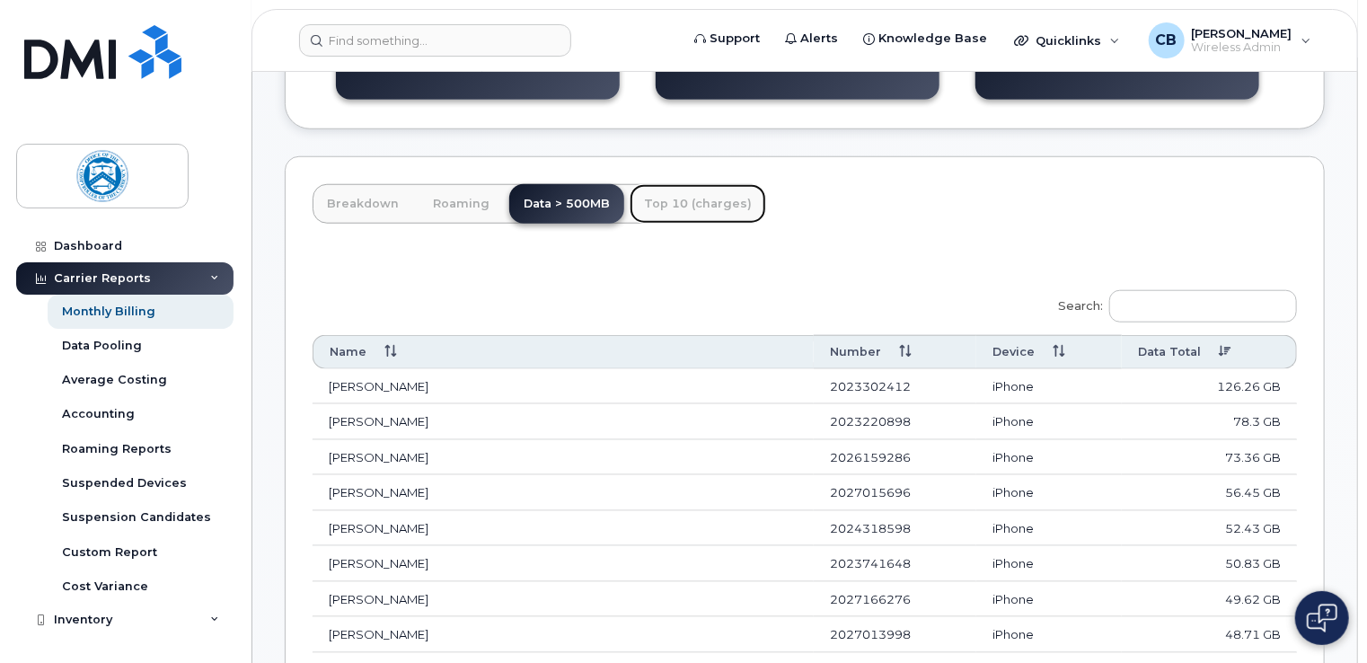
click at [704, 203] on link "Top 10 (charges)" at bounding box center [698, 204] width 136 height 40
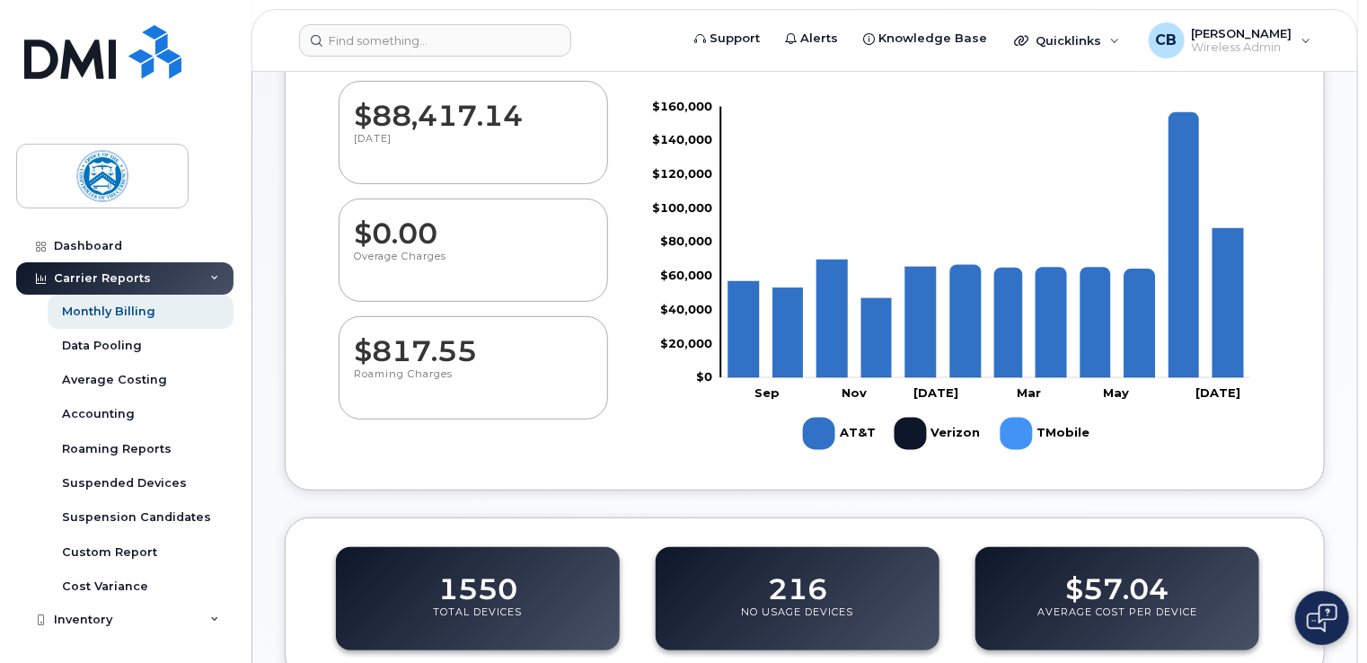
scroll to position [0, 0]
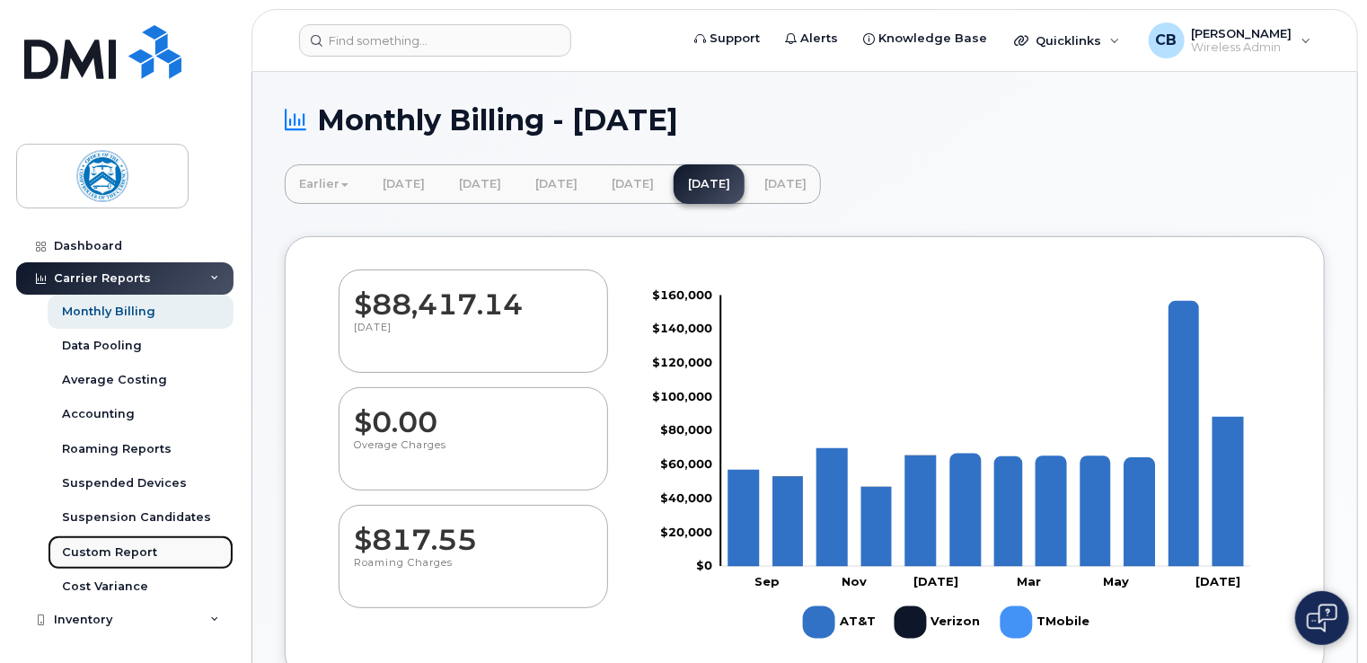
click at [128, 548] on div "Custom Report" at bounding box center [109, 552] width 95 height 16
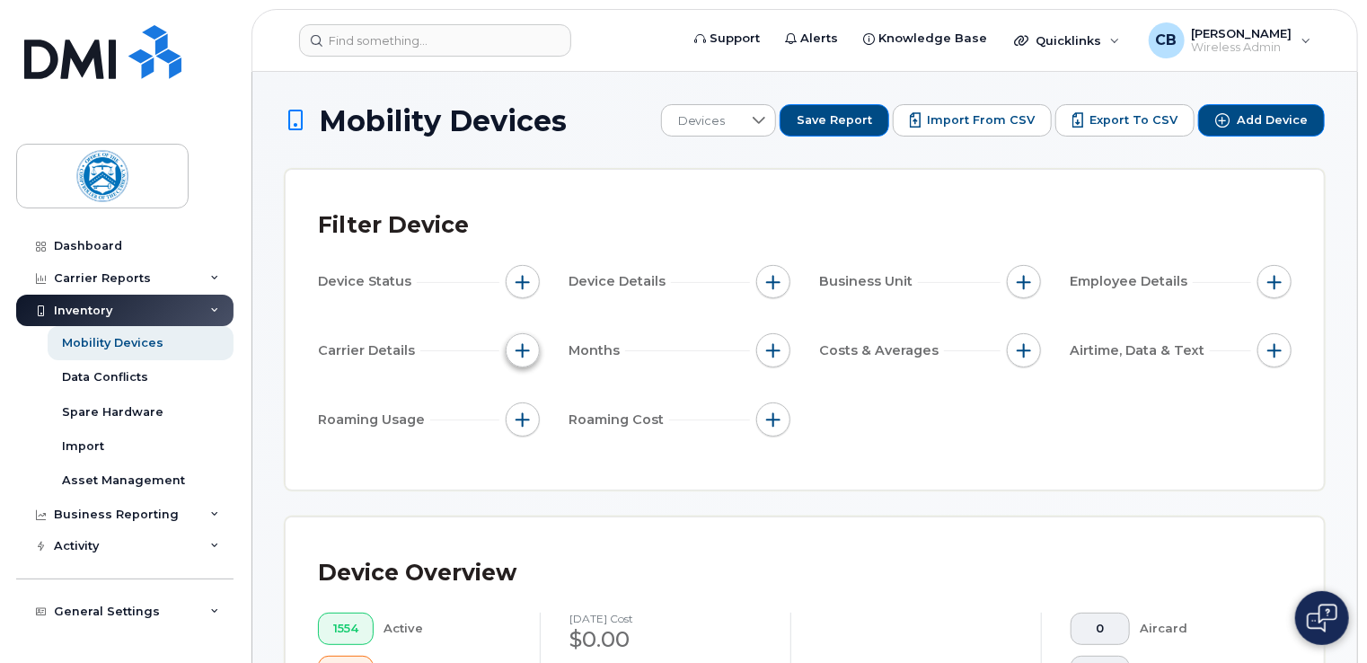
click at [520, 351] on span "button" at bounding box center [522, 350] width 14 height 14
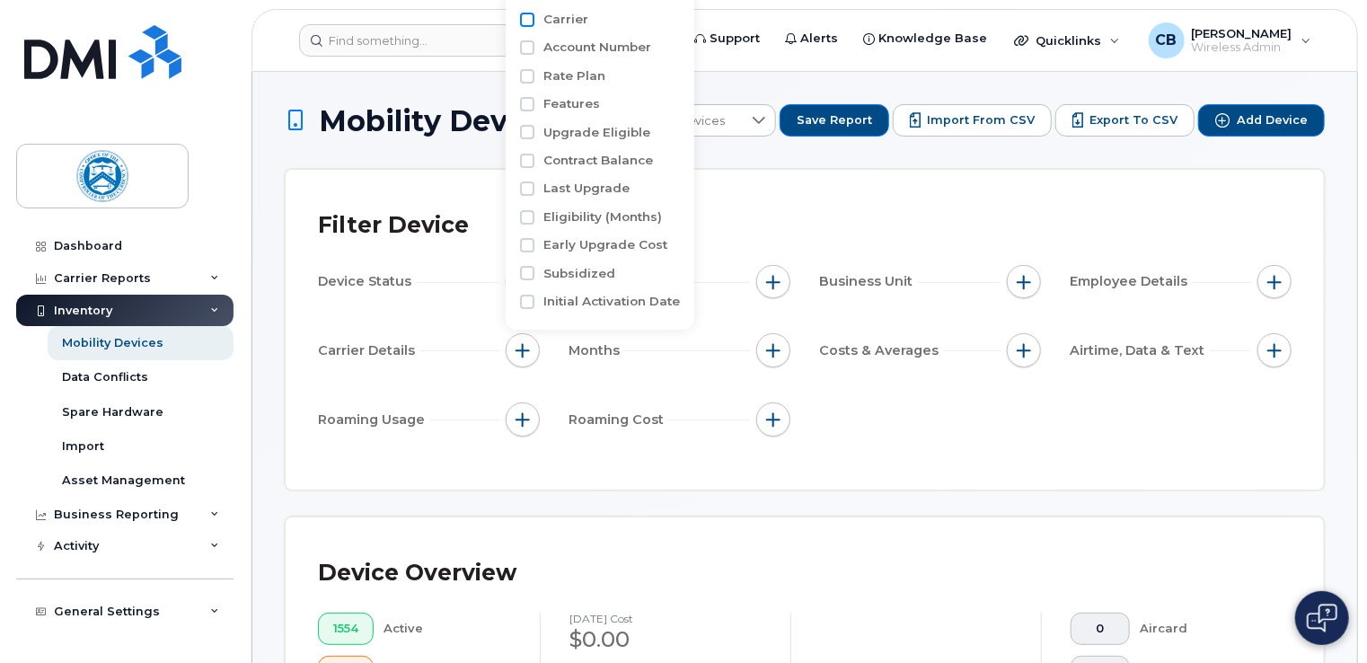
click at [526, 22] on input "Carrier" at bounding box center [527, 20] width 14 height 14
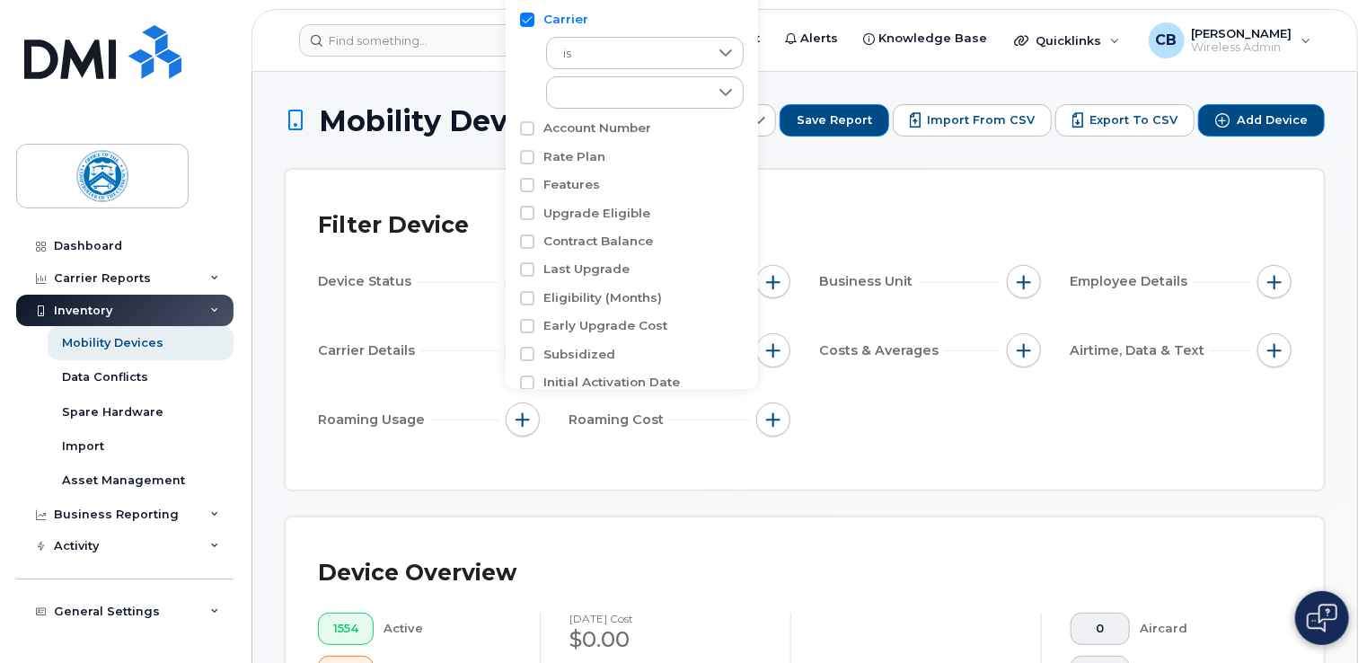
click at [526, 20] on input "Carrier" at bounding box center [527, 20] width 14 height 14
checkbox input "false"
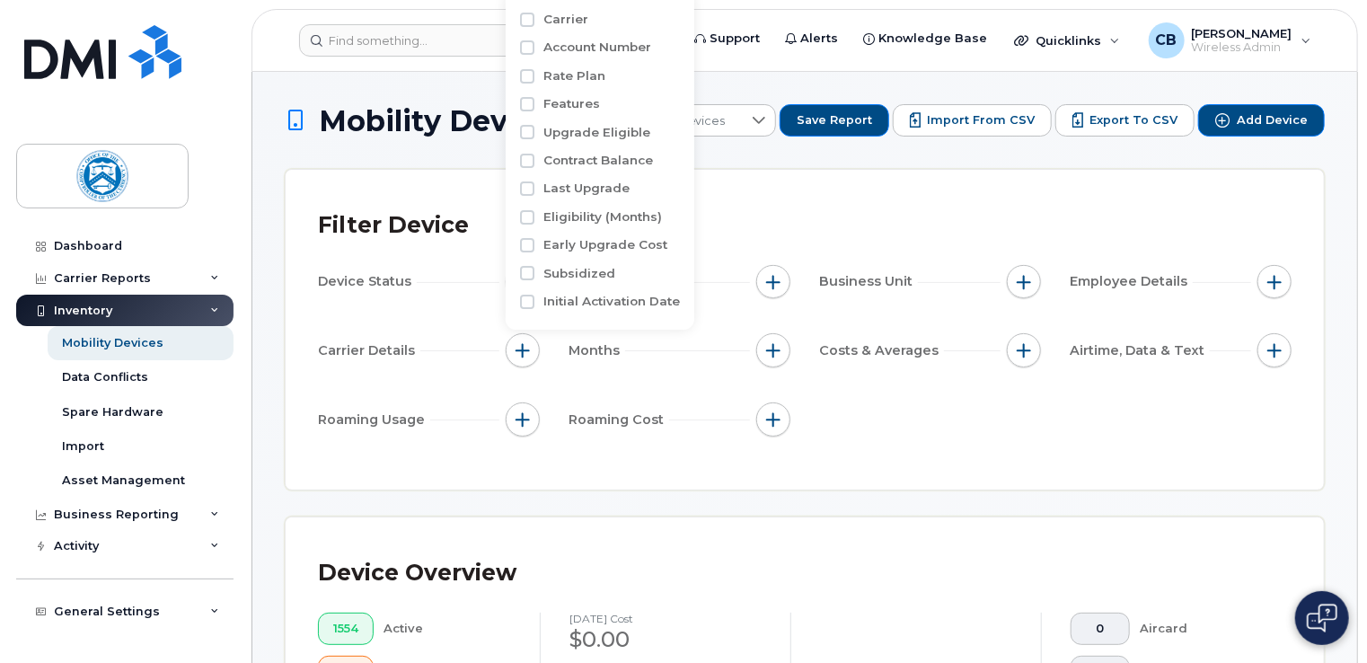
click at [1189, 444] on div "Filter Device Device Status Device Details Business Unit Employee Details Carri…" at bounding box center [804, 329] width 973 height 255
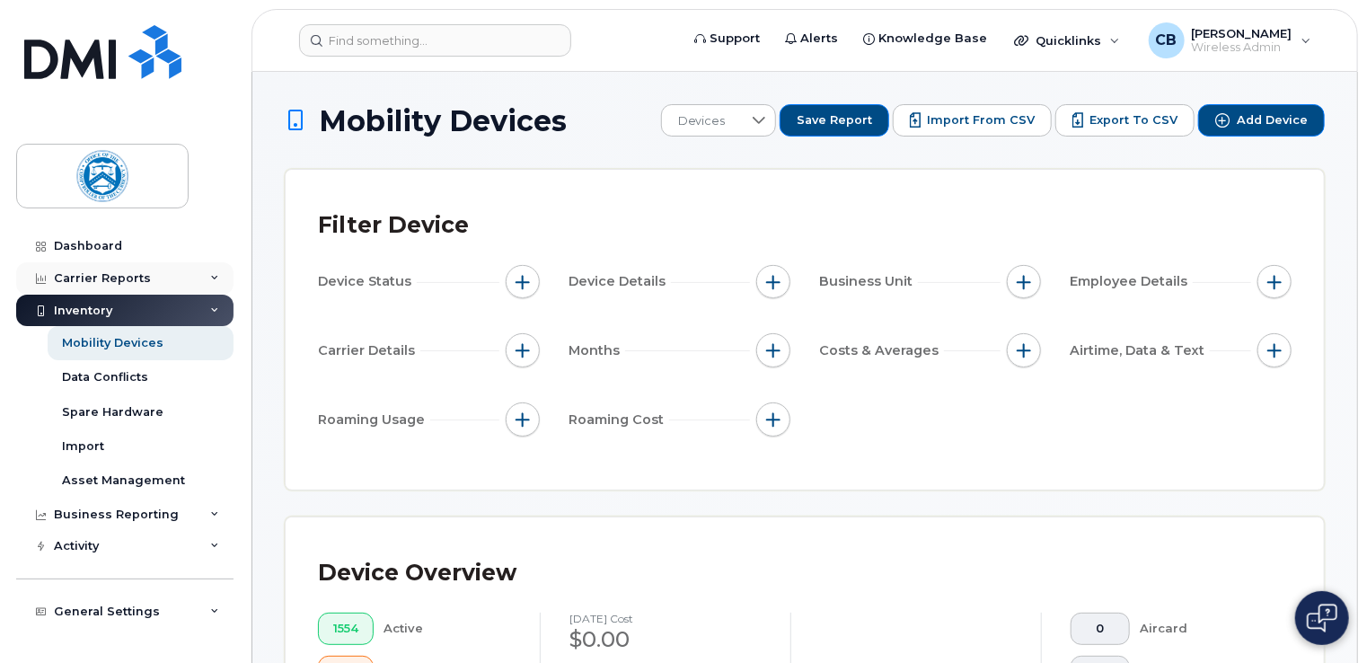
click at [128, 276] on div "Carrier Reports" at bounding box center [102, 278] width 97 height 14
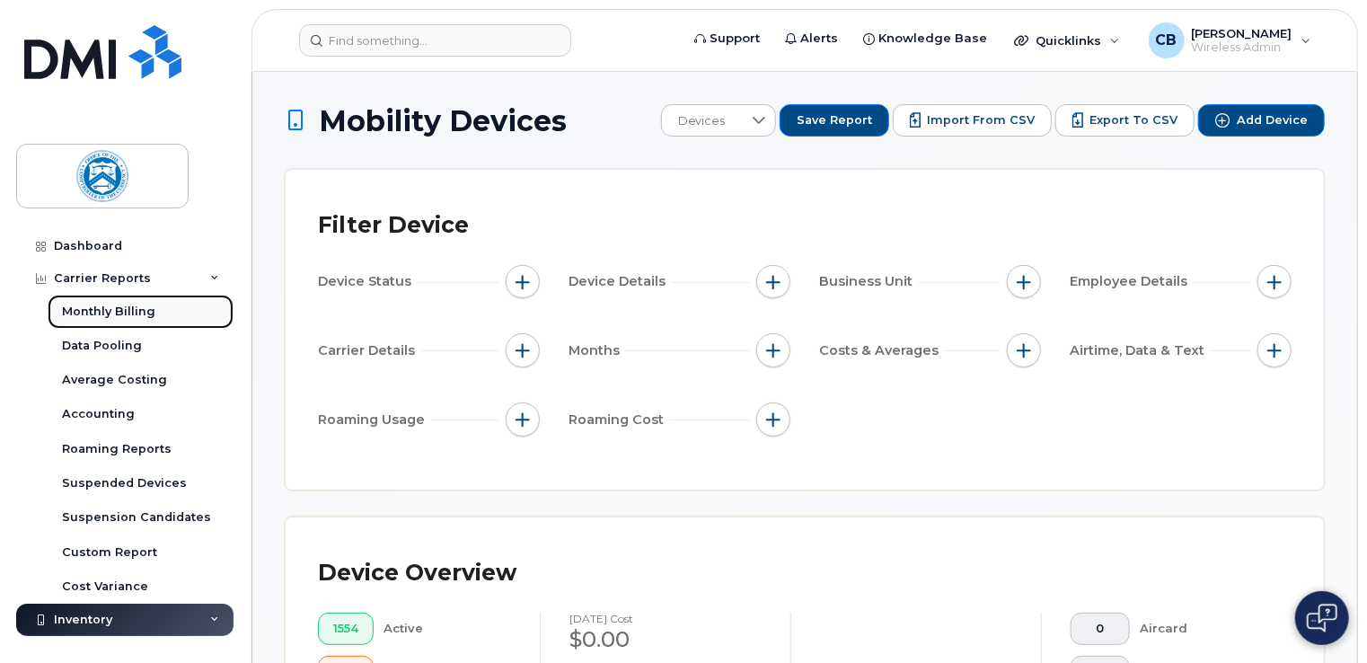
click at [129, 303] on link "Monthly Billing" at bounding box center [141, 312] width 186 height 34
